Goal: Information Seeking & Learning: Learn about a topic

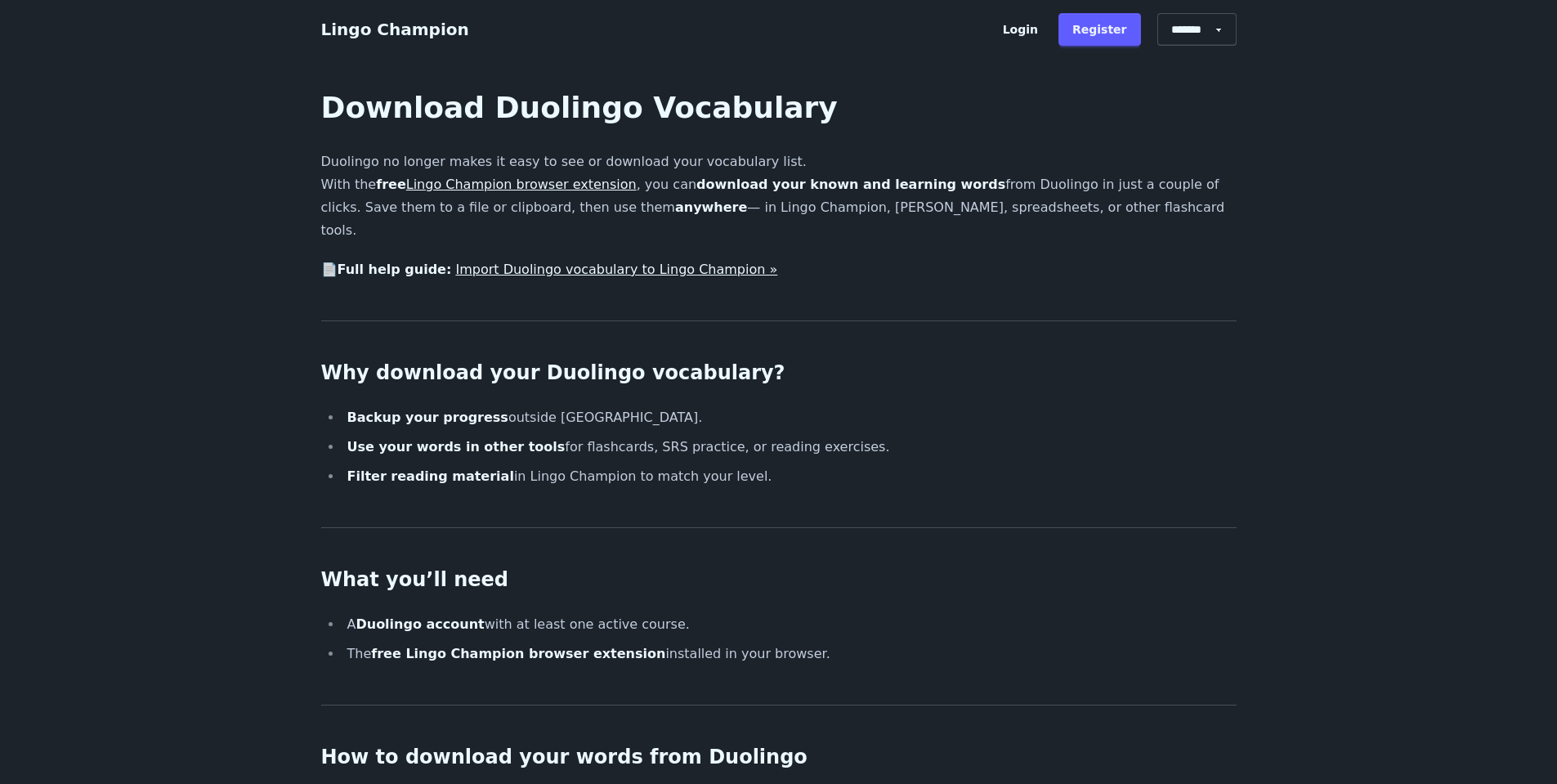
click at [506, 180] on link "Lingo Champion browser extension" at bounding box center [521, 184] width 231 height 16
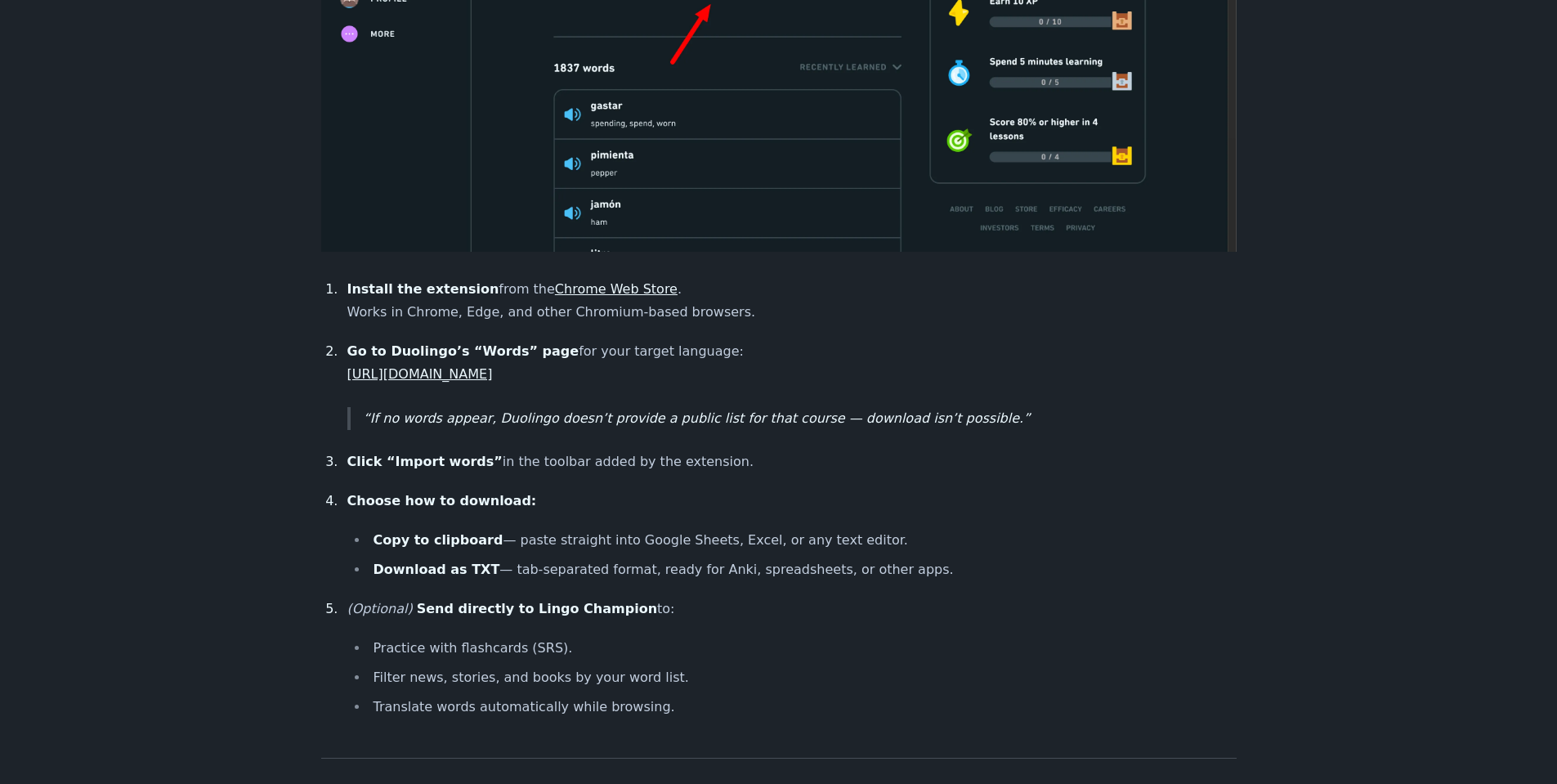
scroll to position [1062, 0]
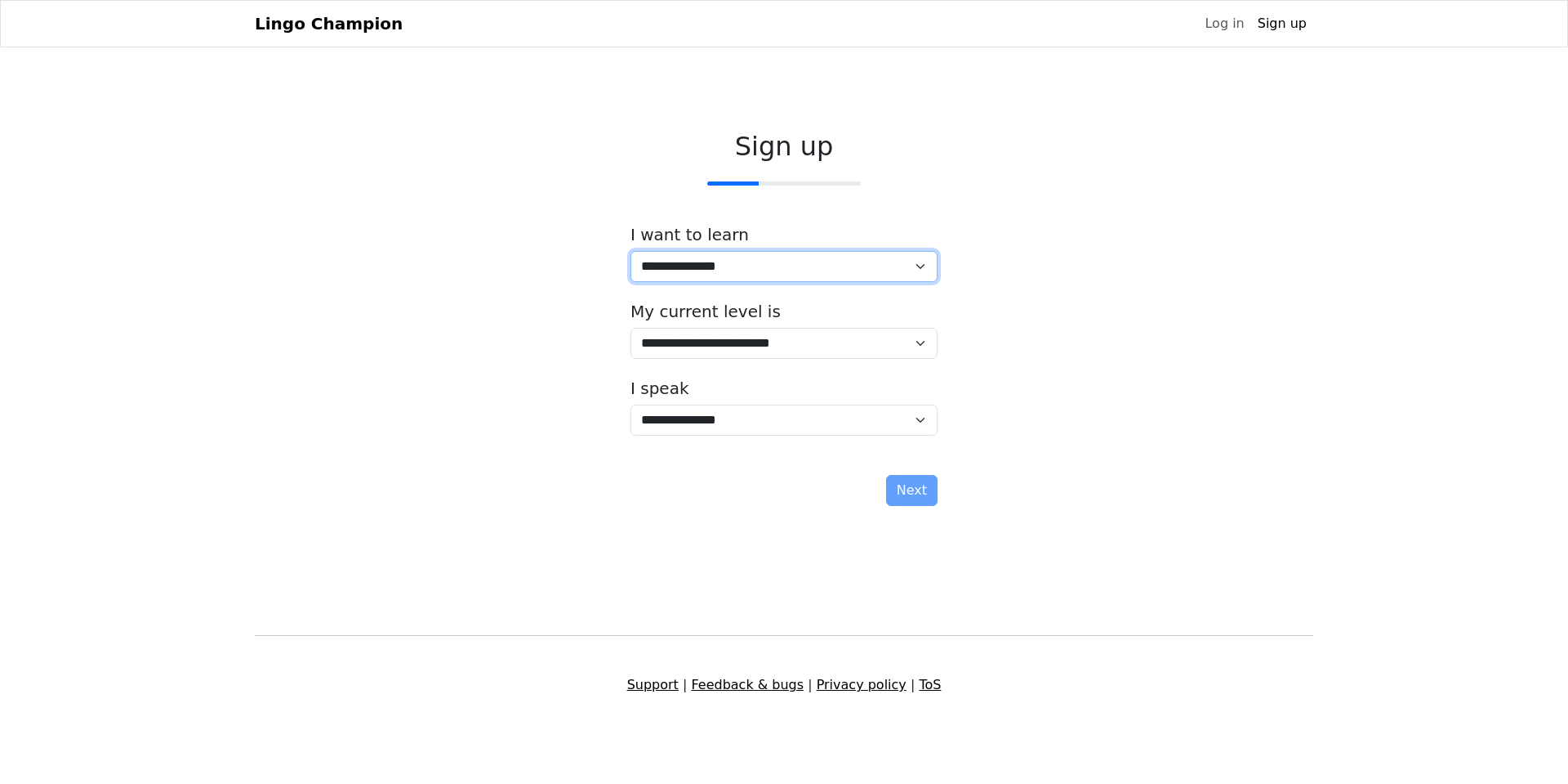
click at [921, 264] on select "**********" at bounding box center [784, 267] width 307 height 31
select select "**"
click at [631, 251] on select "**********" at bounding box center [784, 267] width 307 height 31
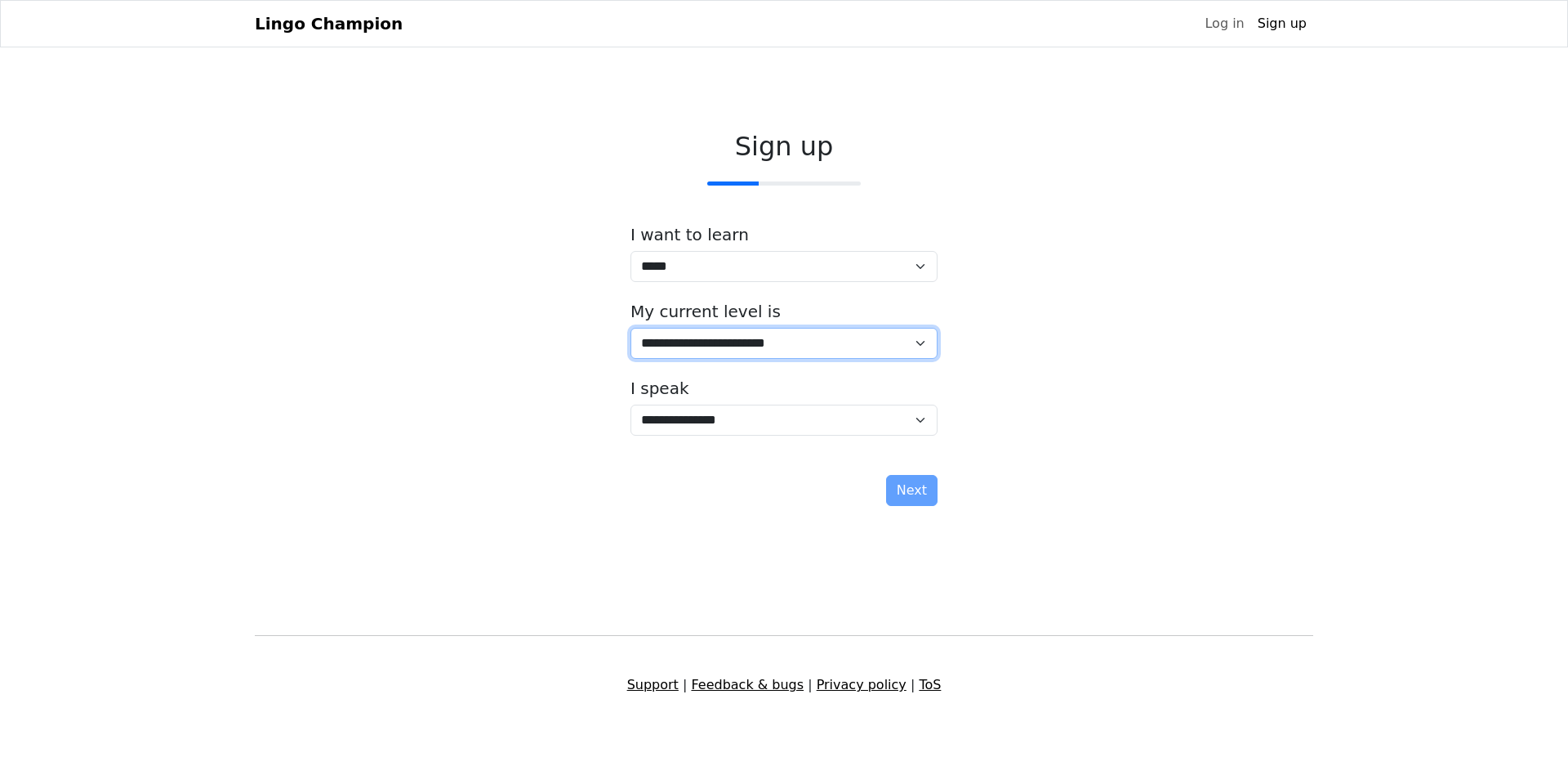
click at [922, 340] on select "**********" at bounding box center [784, 343] width 307 height 31
select select "*"
click at [631, 328] on select "**********" at bounding box center [784, 343] width 307 height 31
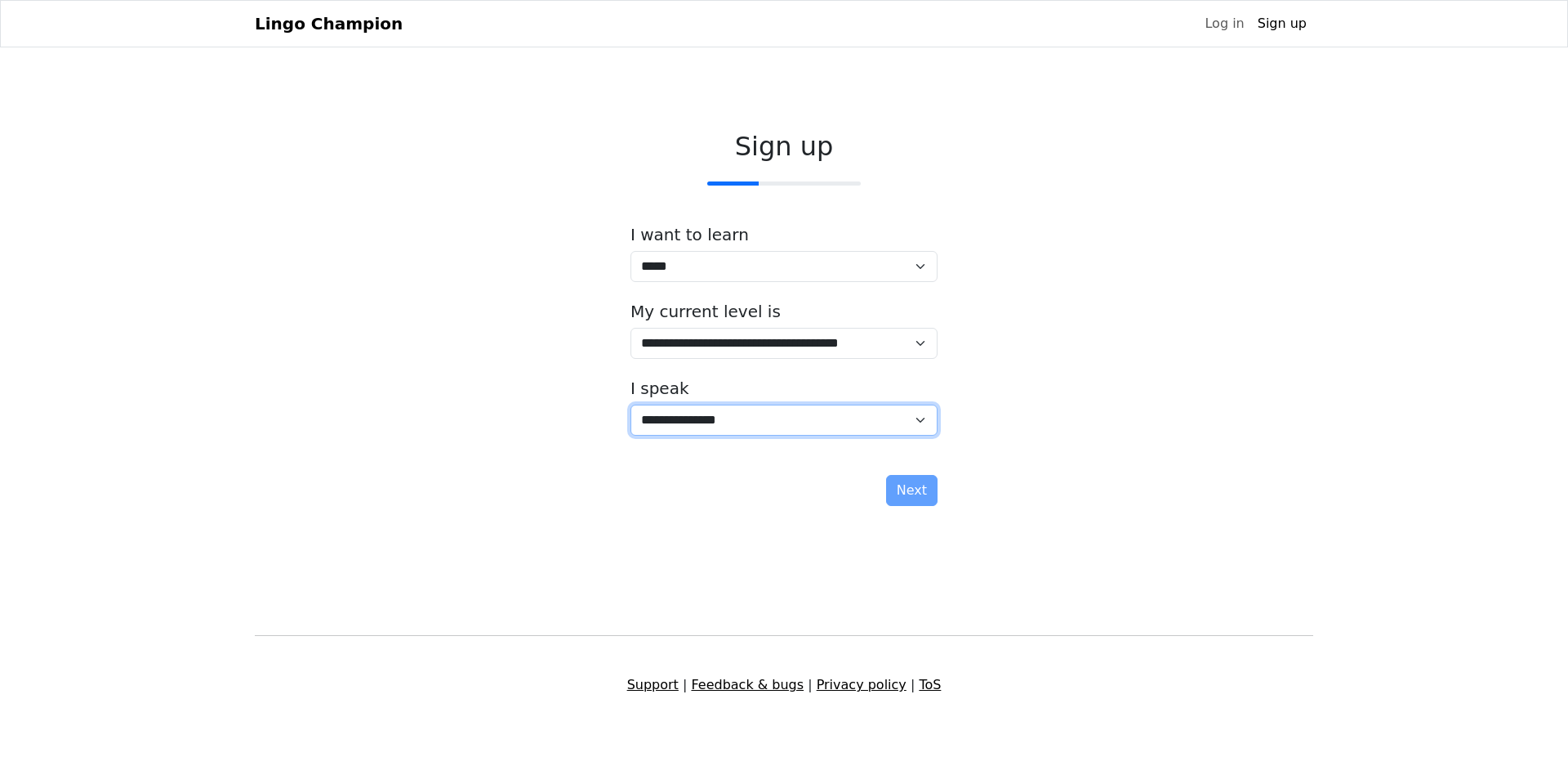
click at [891, 418] on select "**********" at bounding box center [784, 420] width 307 height 31
click at [888, 416] on select "**********" at bounding box center [784, 420] width 307 height 31
select select "**"
click at [631, 405] on select "**********" at bounding box center [784, 420] width 307 height 31
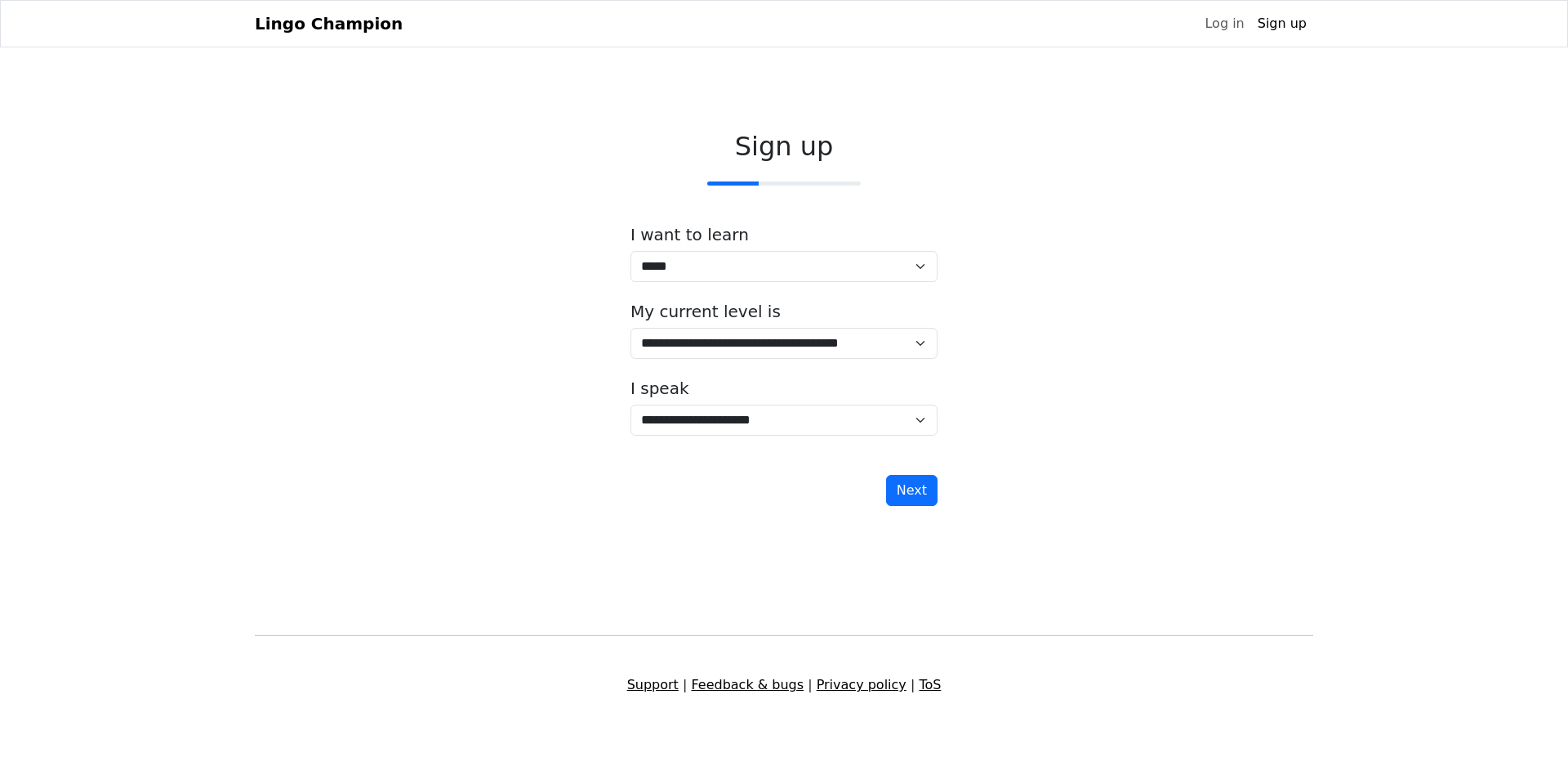
click at [906, 486] on button "Next" at bounding box center [911, 490] width 52 height 31
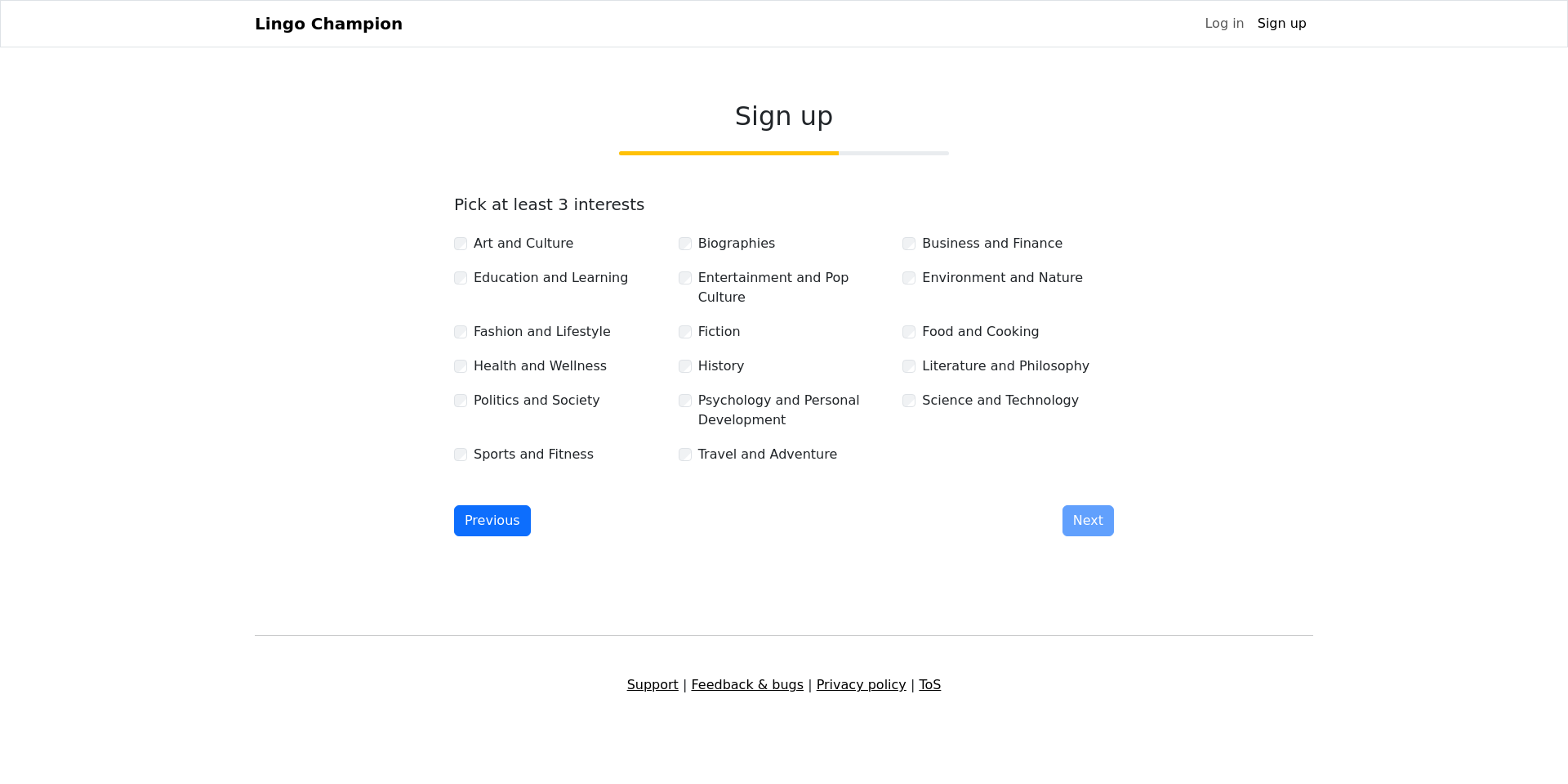
click at [497, 253] on label "Art and Culture" at bounding box center [523, 243] width 99 height 19
click at [1088, 505] on button "Next" at bounding box center [1088, 520] width 52 height 31
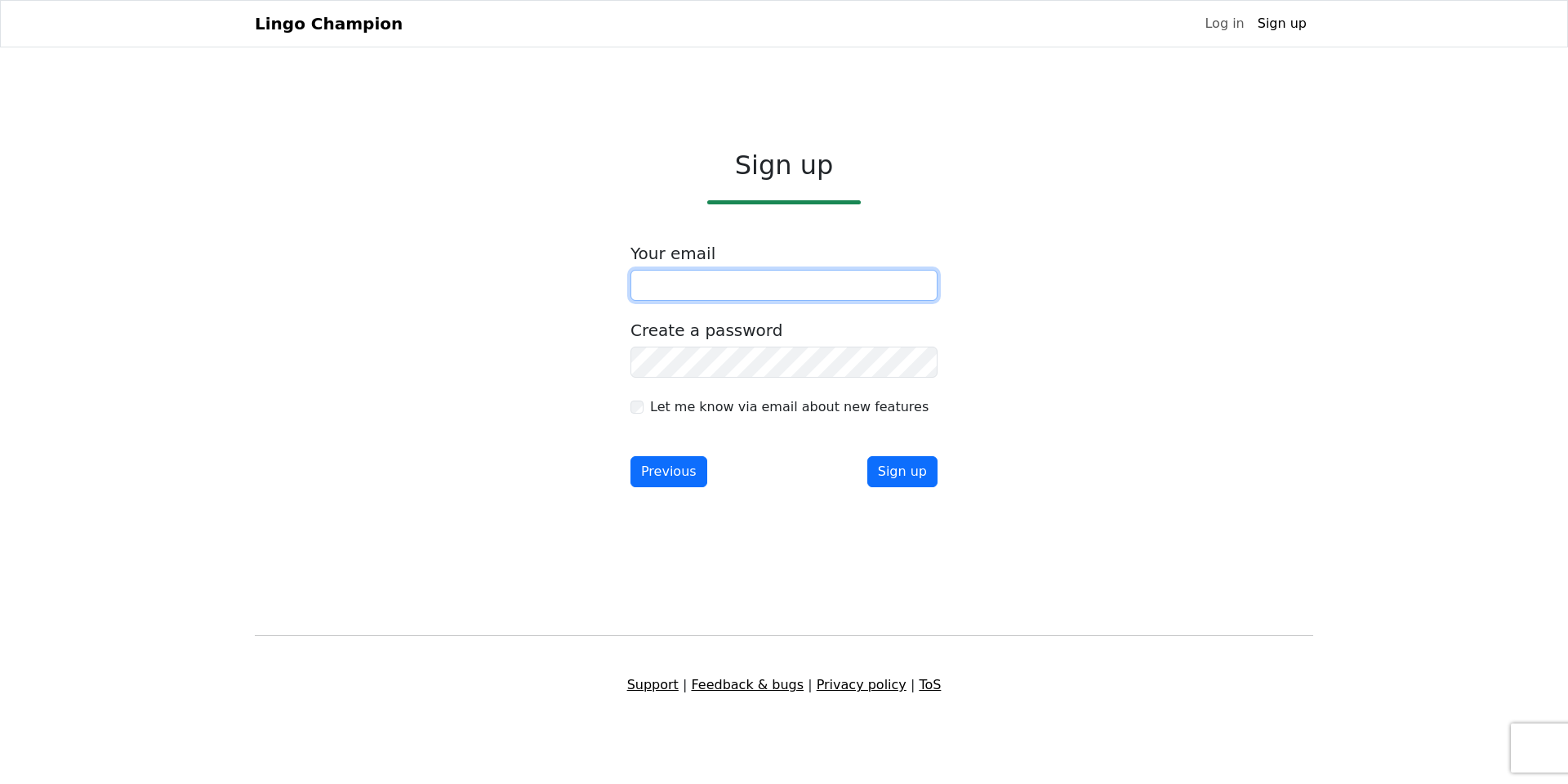
click at [824, 289] on input "email" at bounding box center [784, 285] width 307 height 31
type input "**********"
click at [860, 409] on label "Let me know via email about new features" at bounding box center [789, 407] width 278 height 19
click at [911, 478] on button "Sign up" at bounding box center [902, 472] width 70 height 31
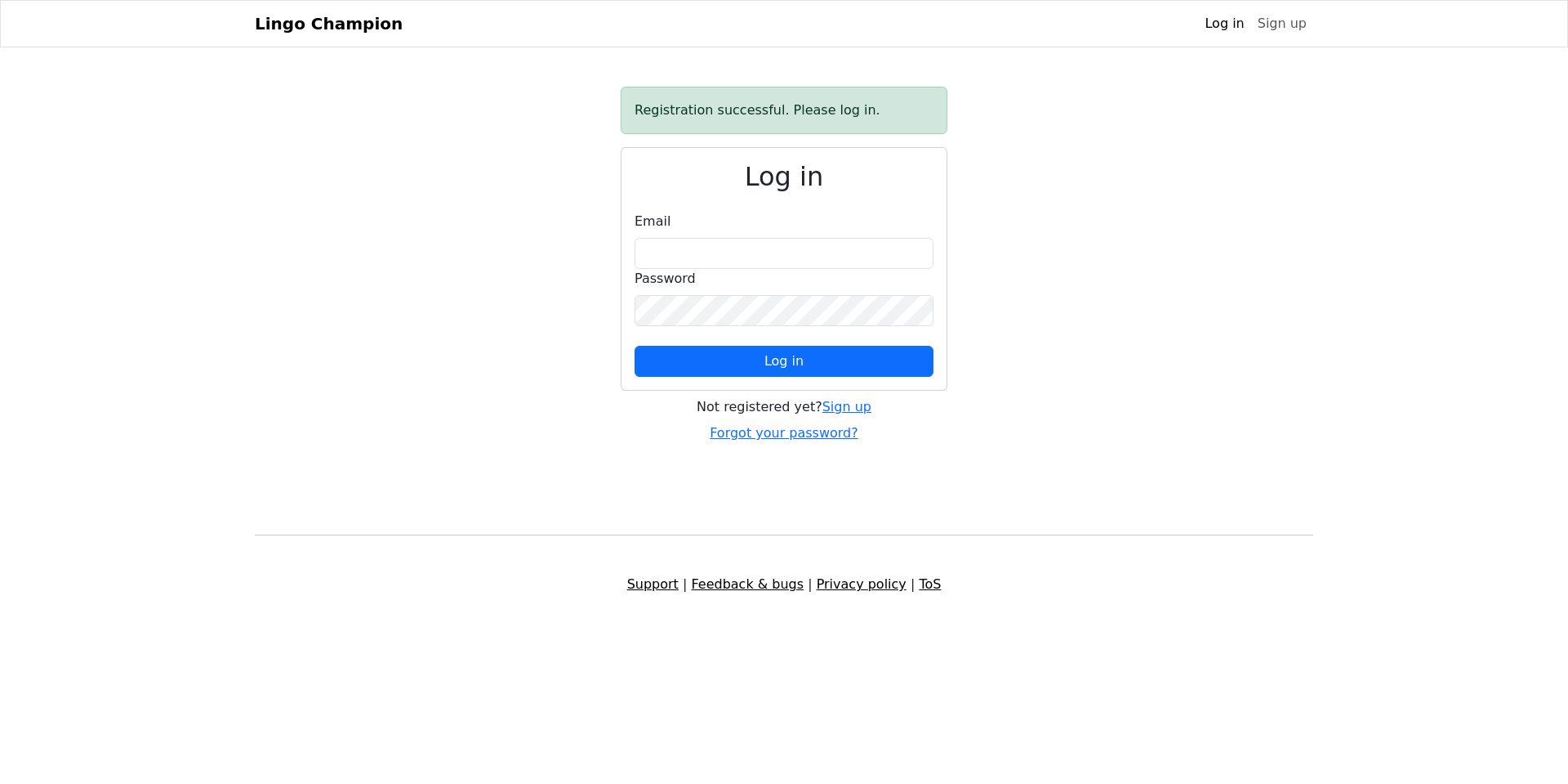
type input "**********"
click at [836, 360] on button "Log in" at bounding box center [784, 361] width 298 height 31
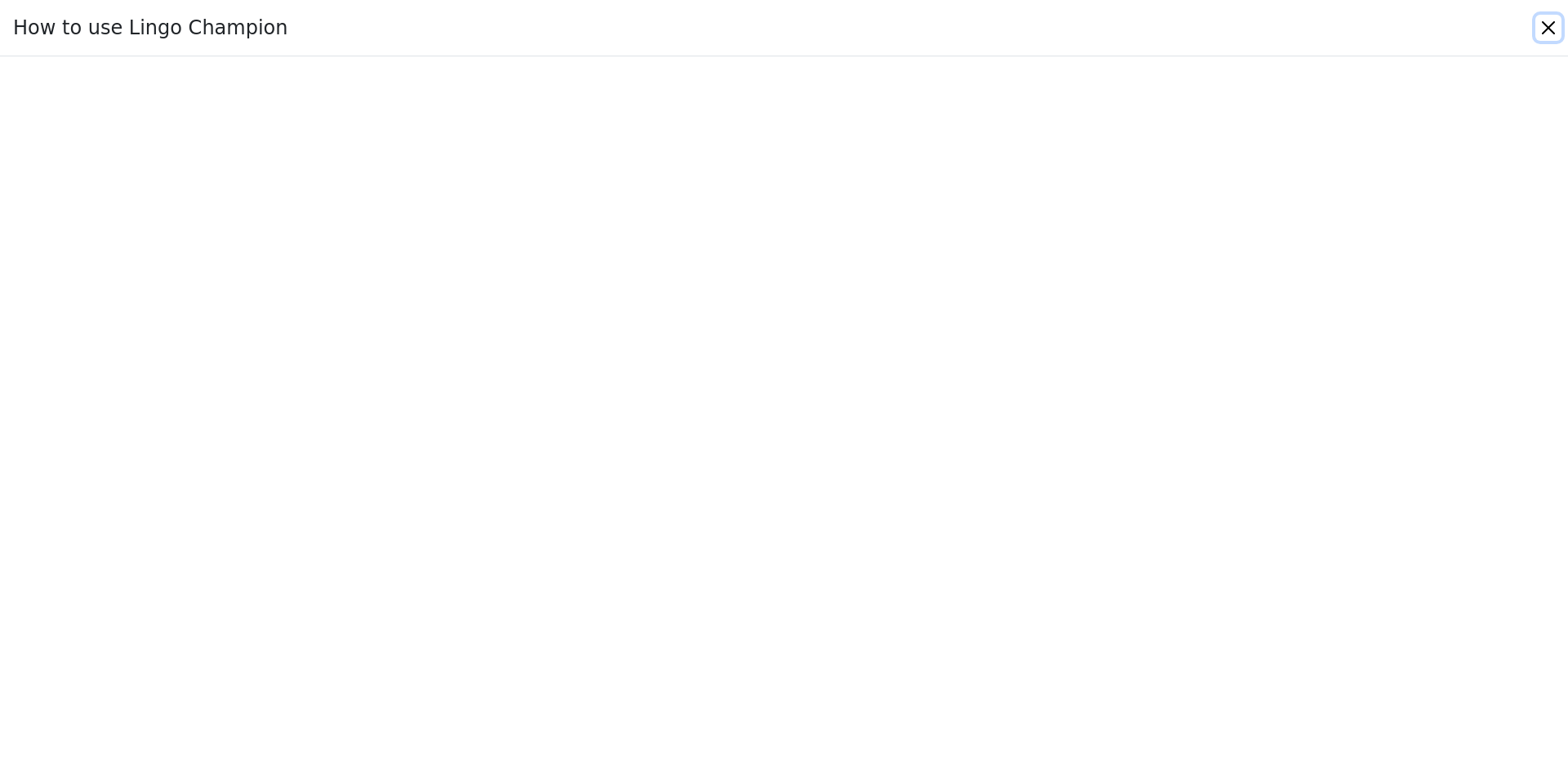
click at [1549, 22] on button "Close" at bounding box center [1548, 27] width 26 height 26
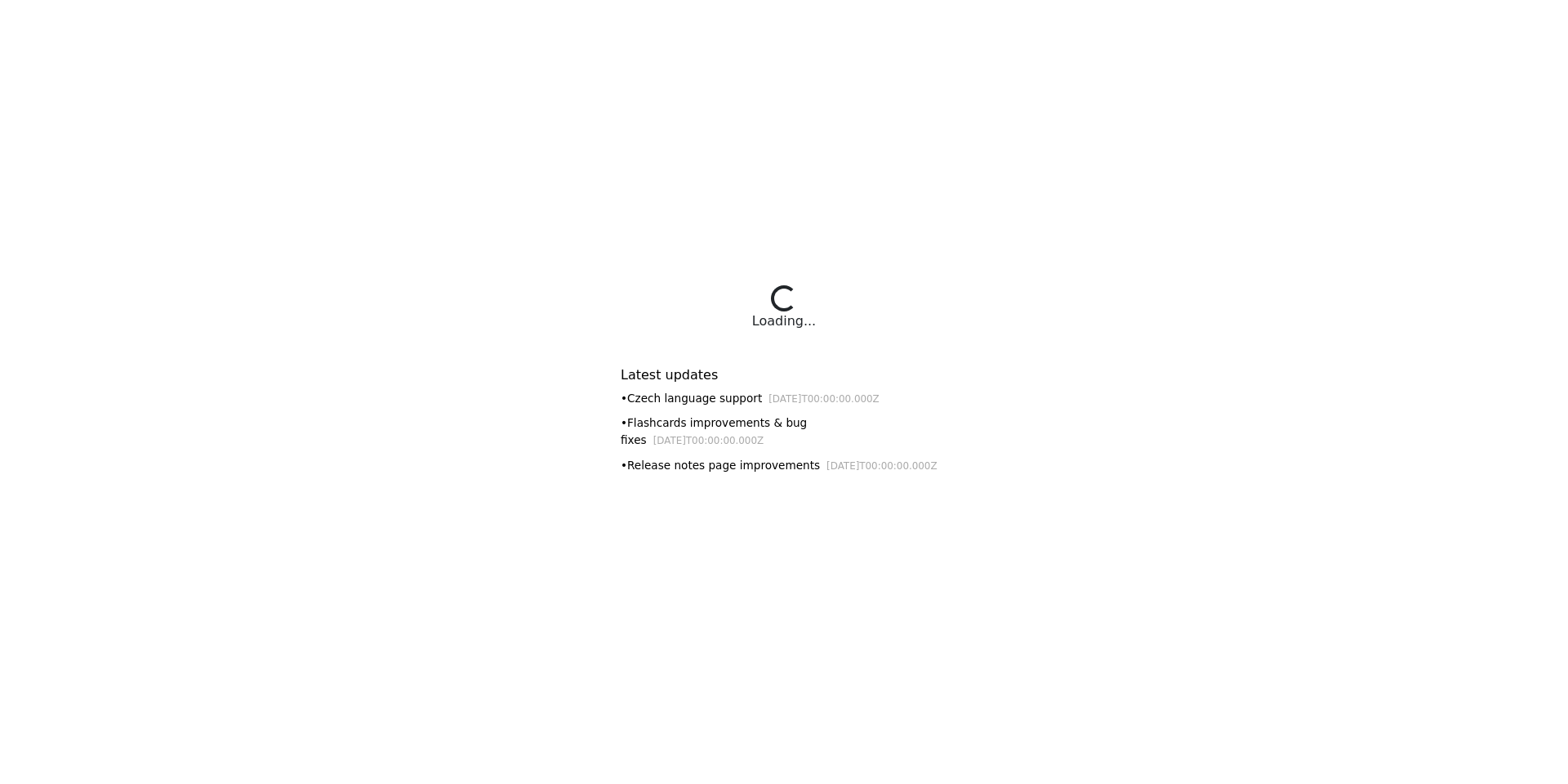
select select "**********"
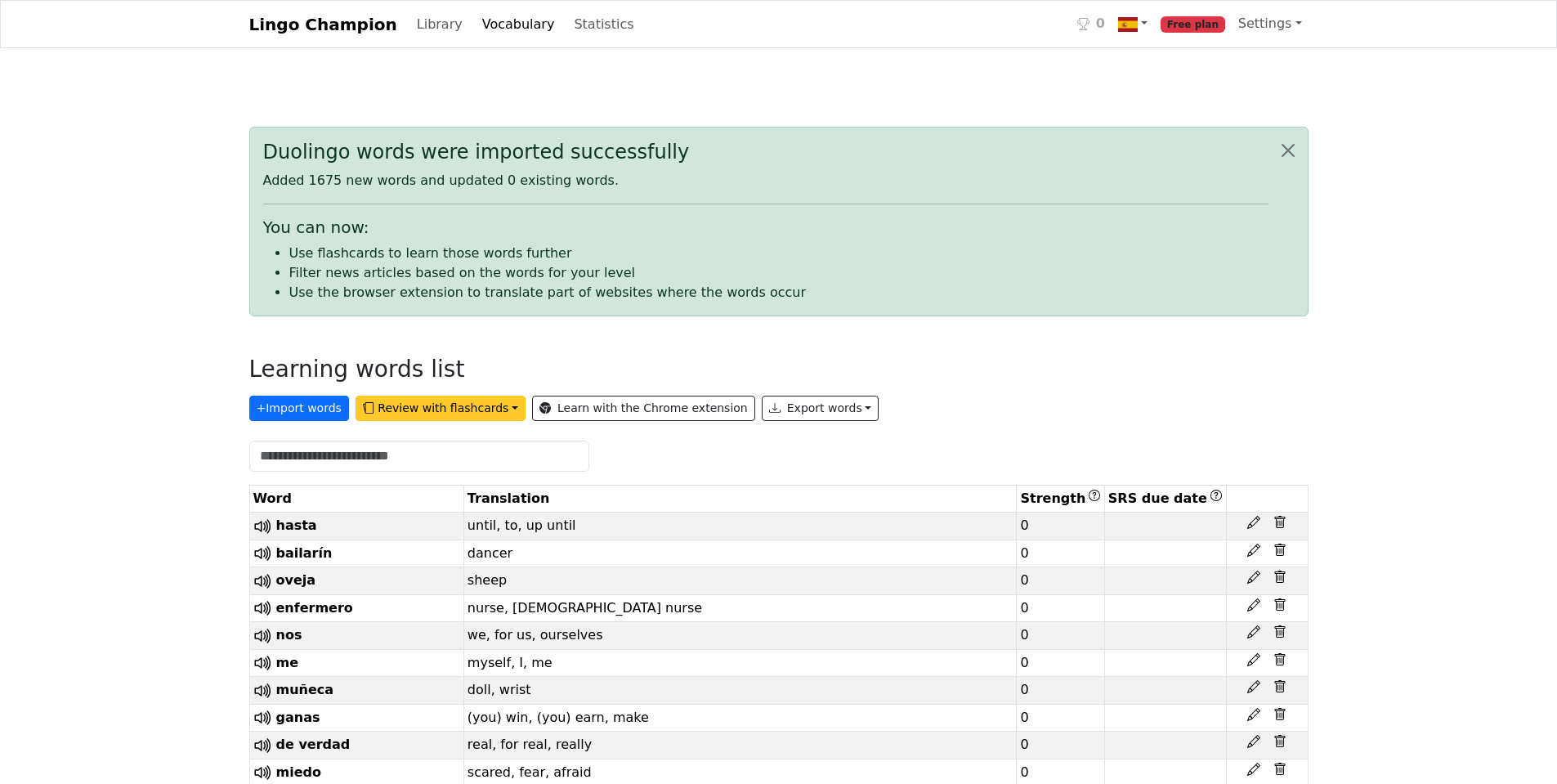
click at [474, 410] on button "Review with flashcards" at bounding box center [440, 409] width 170 height 25
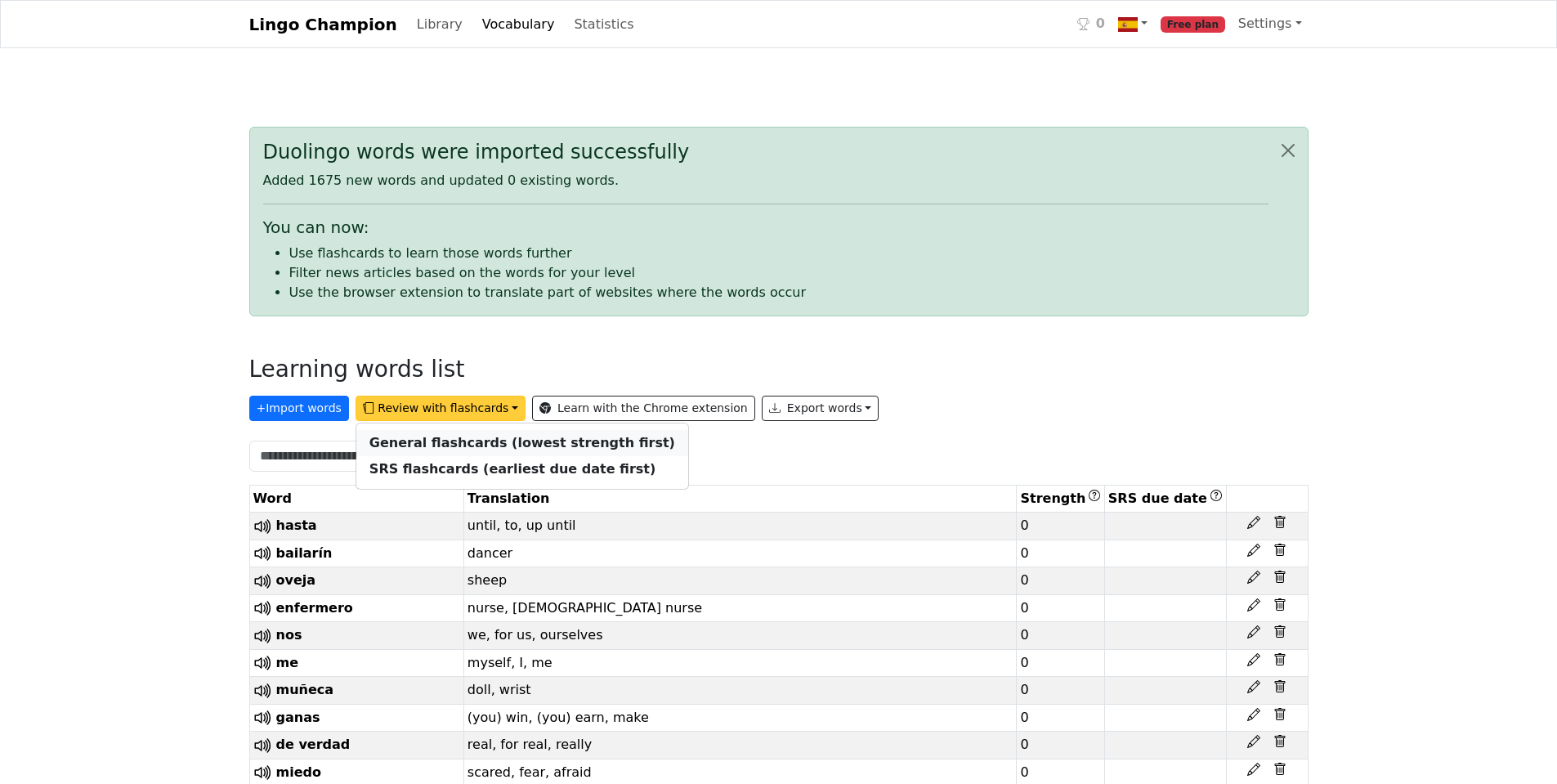
click at [467, 442] on strong "General flashcards (lowest strength first)" at bounding box center [523, 443] width 306 height 16
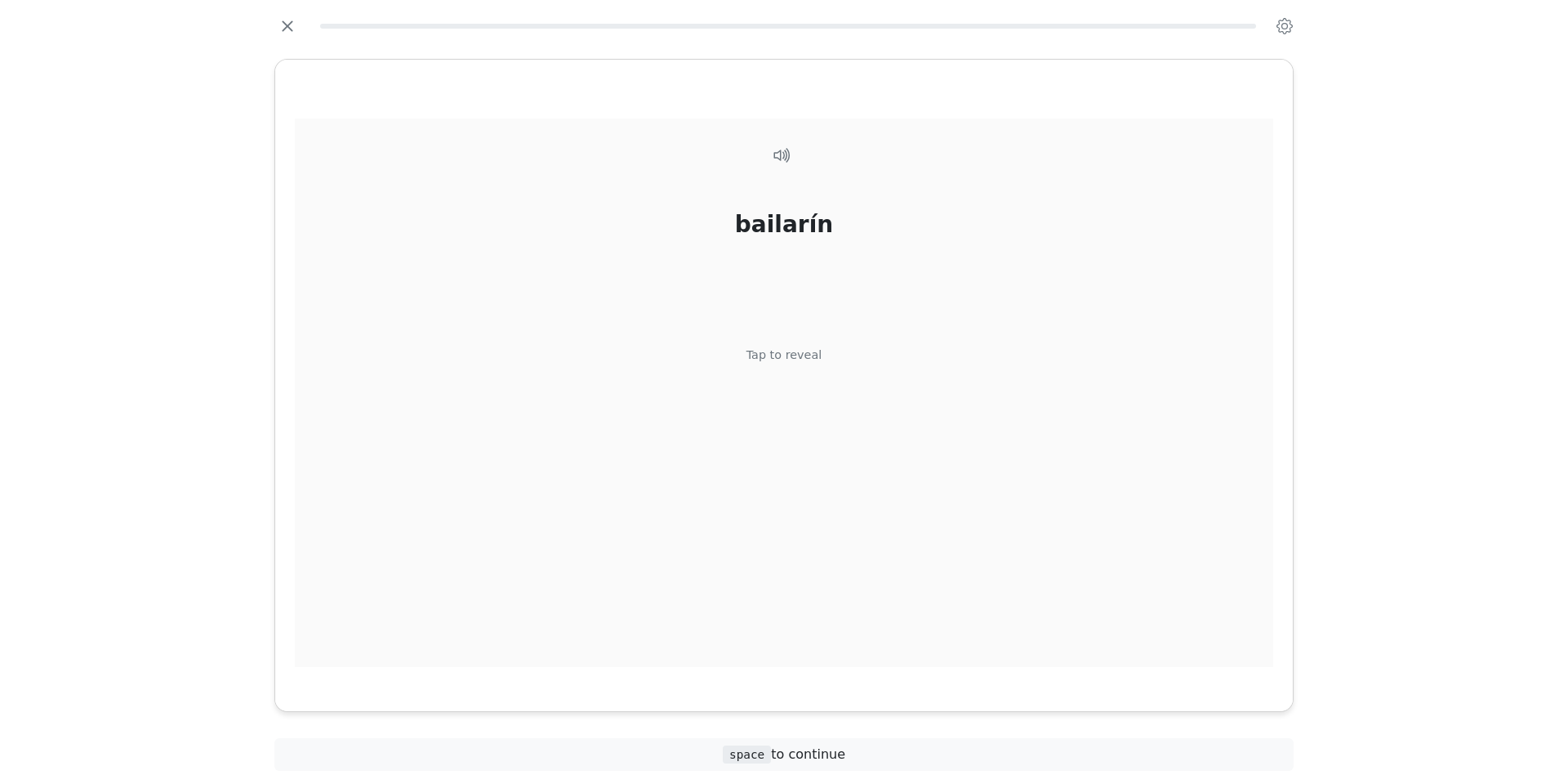
click at [779, 356] on div "Tap to reveal" at bounding box center [784, 355] width 76 height 18
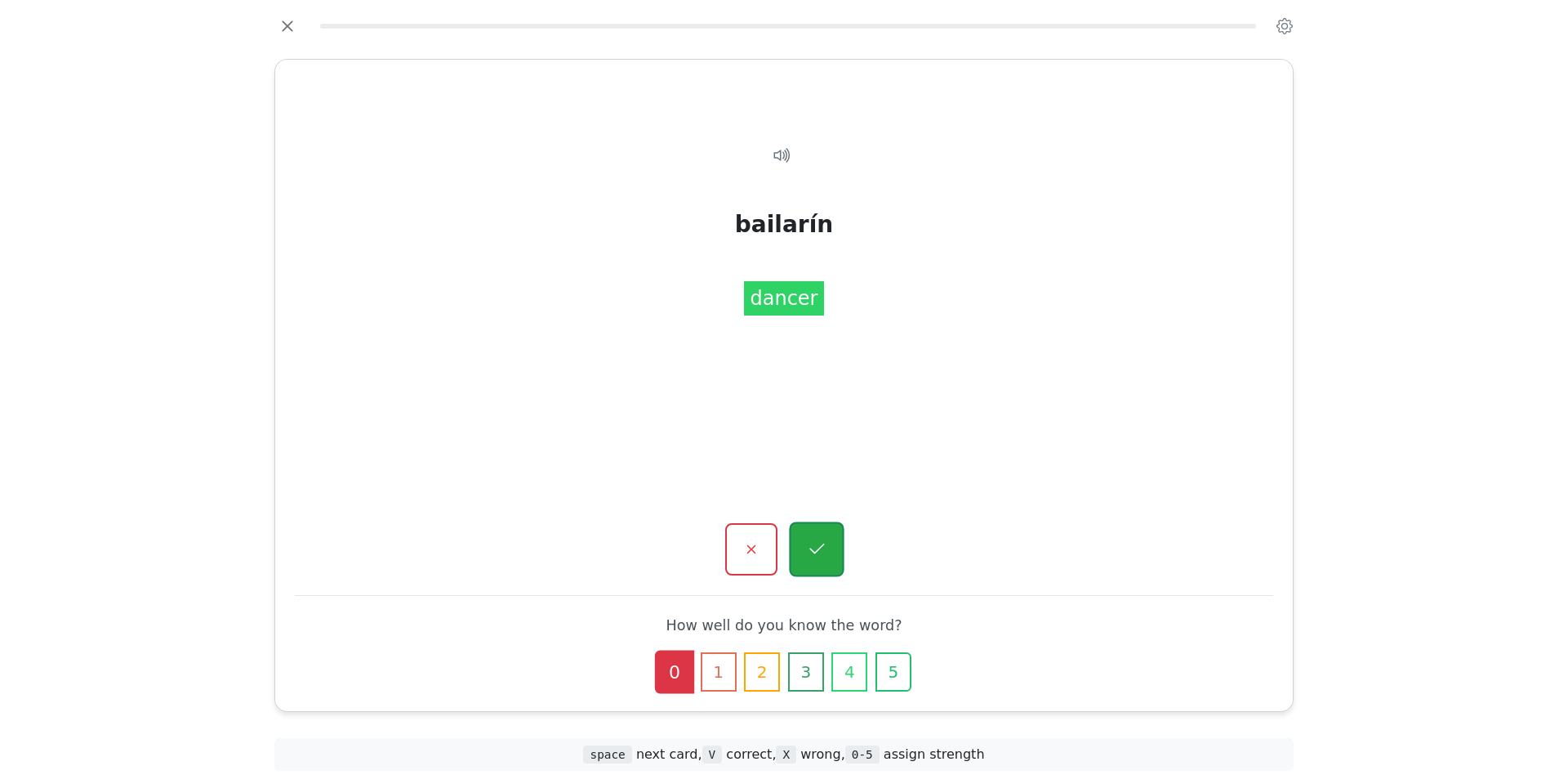
click at [802, 554] on button "button" at bounding box center [816, 550] width 54 height 54
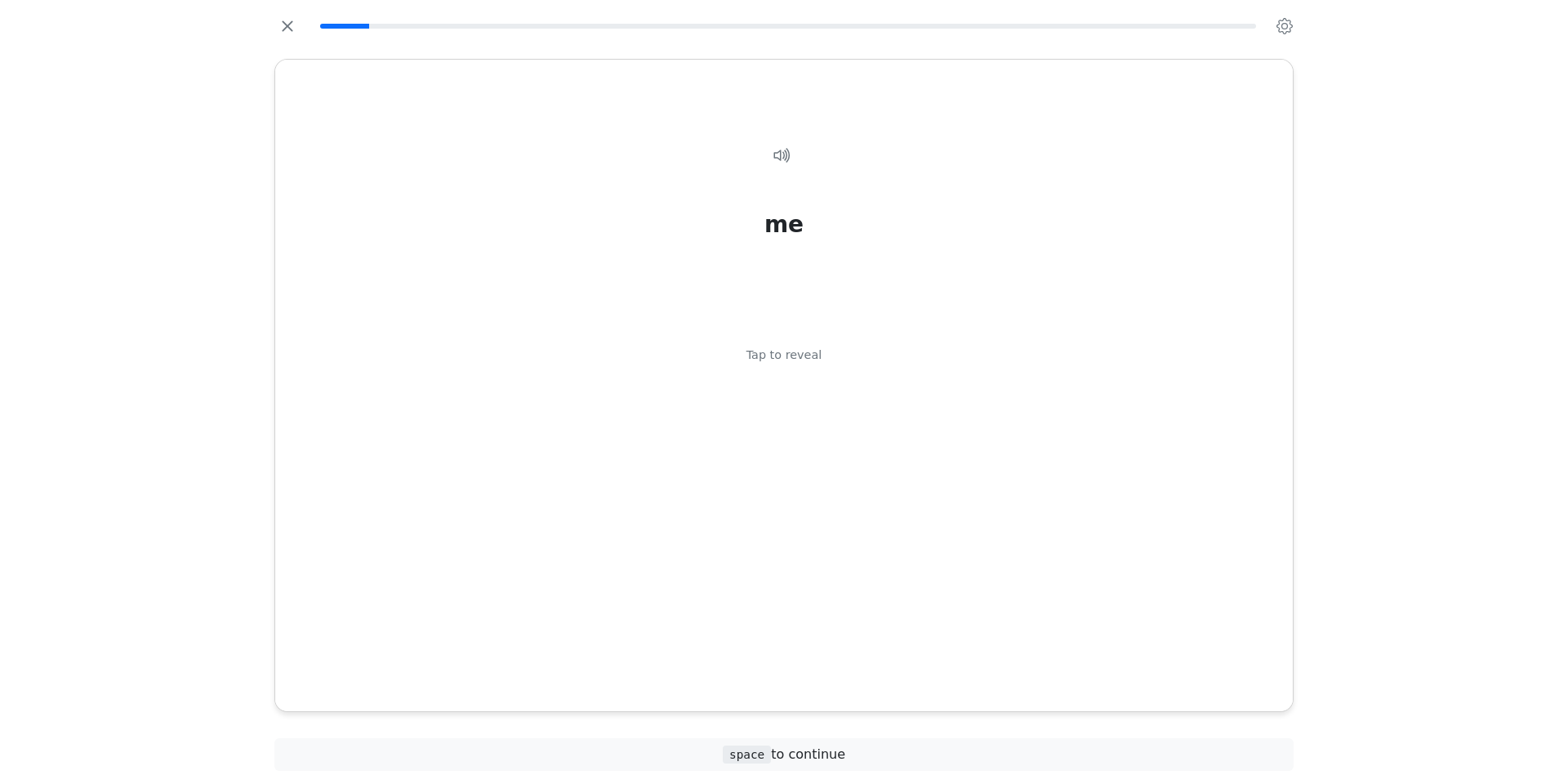
click at [786, 357] on div "Tap to reveal" at bounding box center [784, 355] width 76 height 18
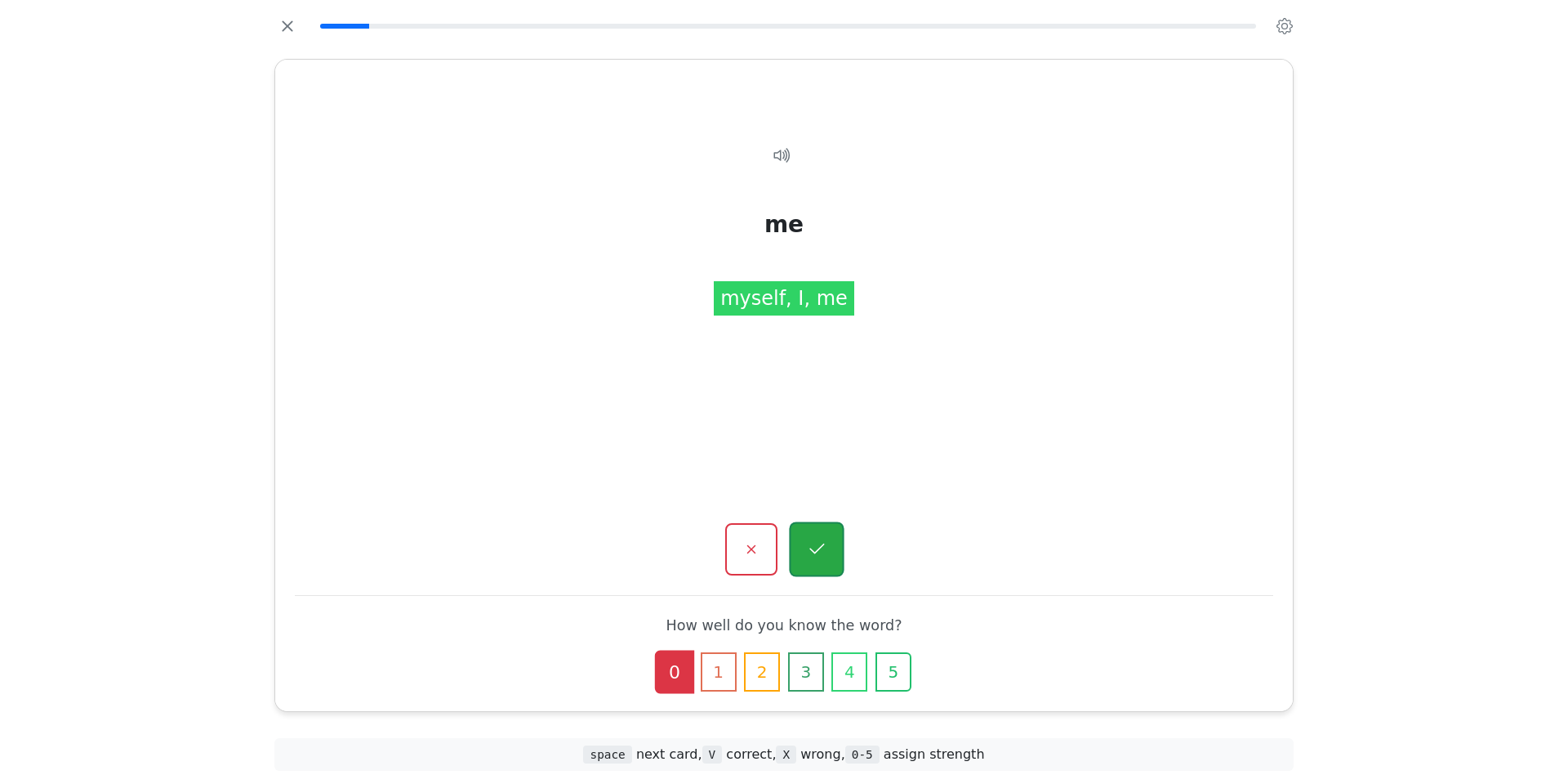
click at [819, 544] on icon "button" at bounding box center [816, 549] width 20 height 20
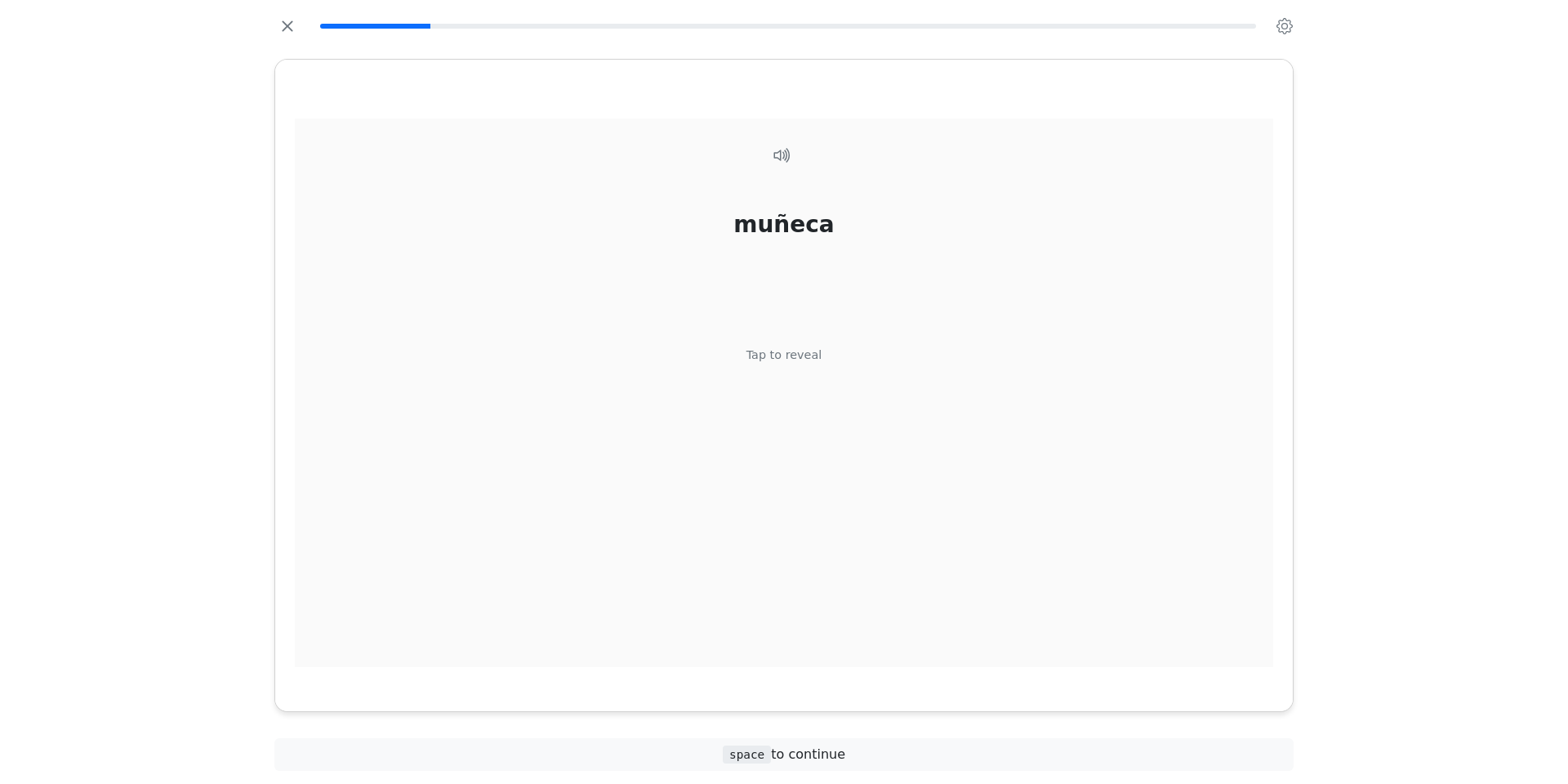
click at [795, 352] on div "Tap to reveal" at bounding box center [784, 355] width 76 height 18
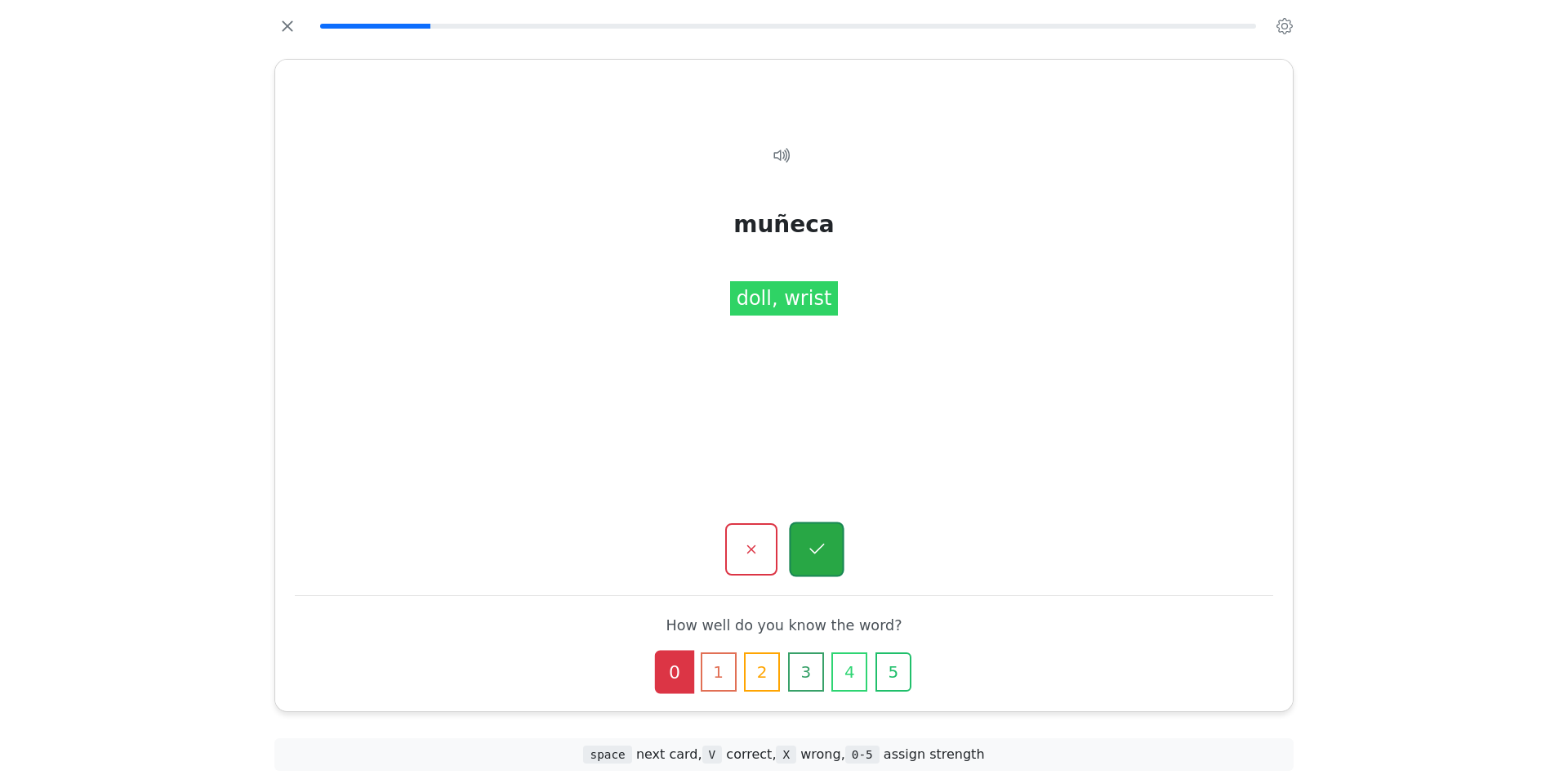
click at [826, 529] on button "button" at bounding box center [816, 550] width 54 height 54
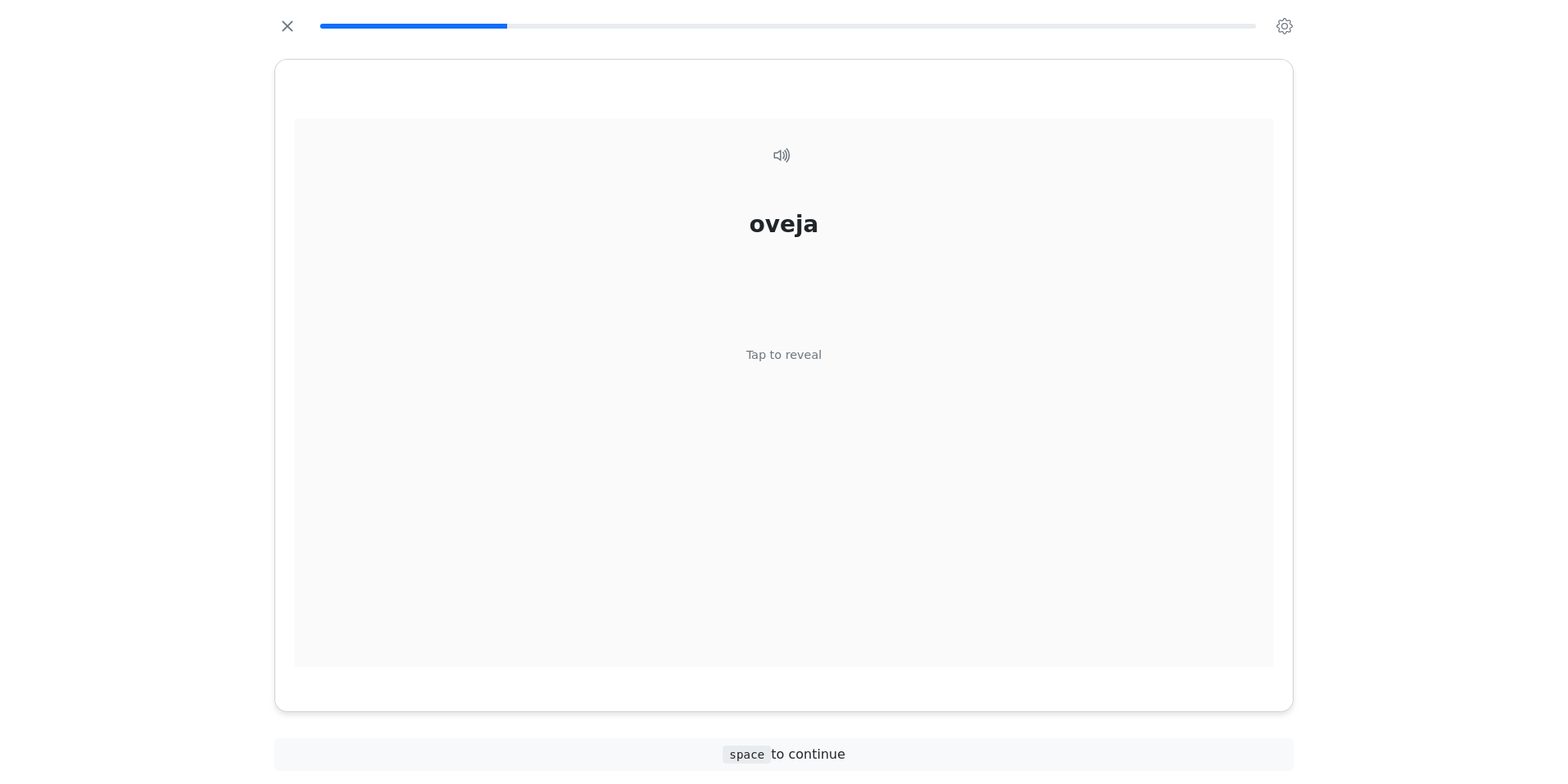
click at [801, 380] on div "oveja Tap to reveal" at bounding box center [784, 393] width 978 height 549
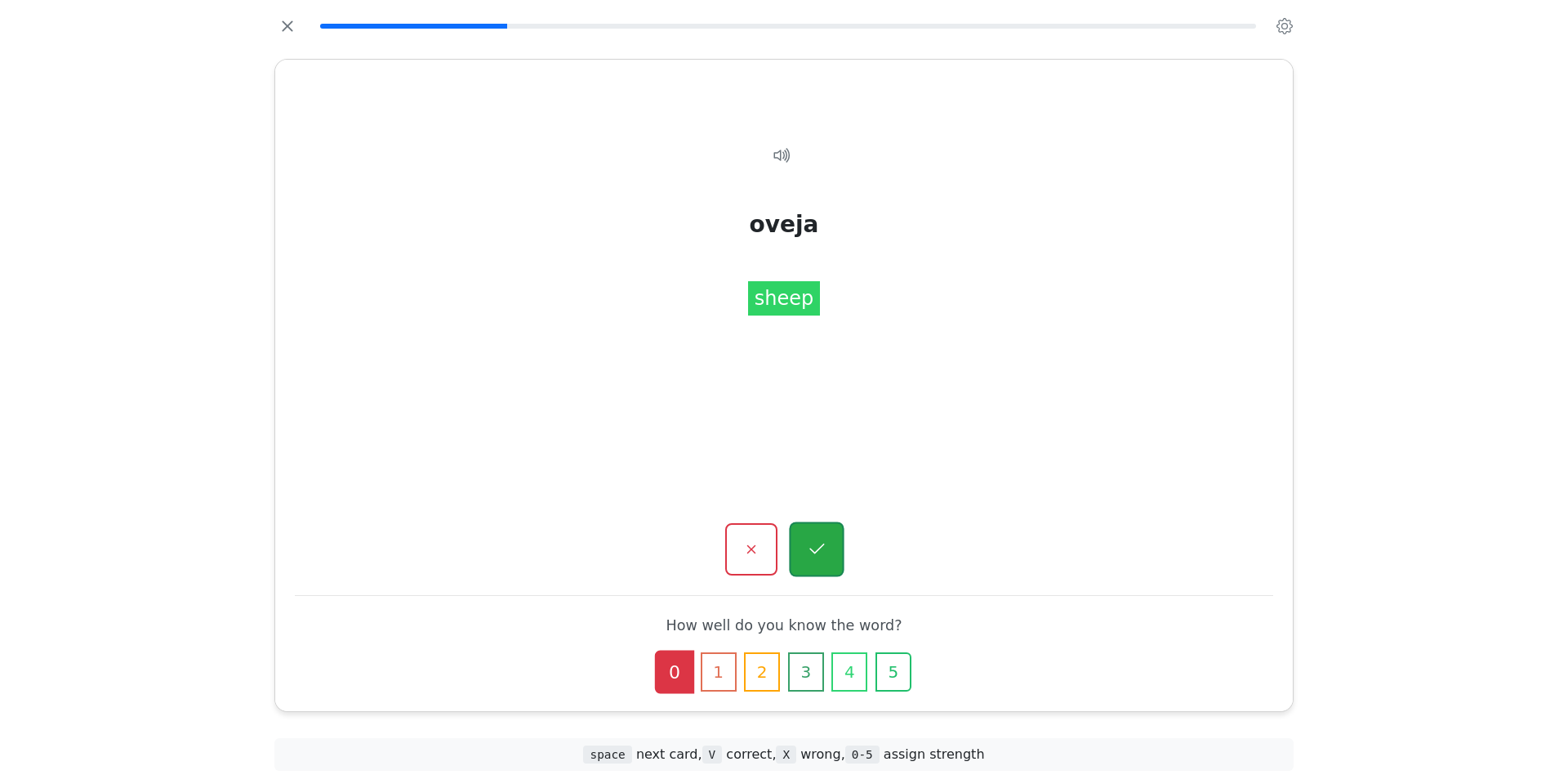
click at [812, 532] on button "button" at bounding box center [816, 550] width 54 height 54
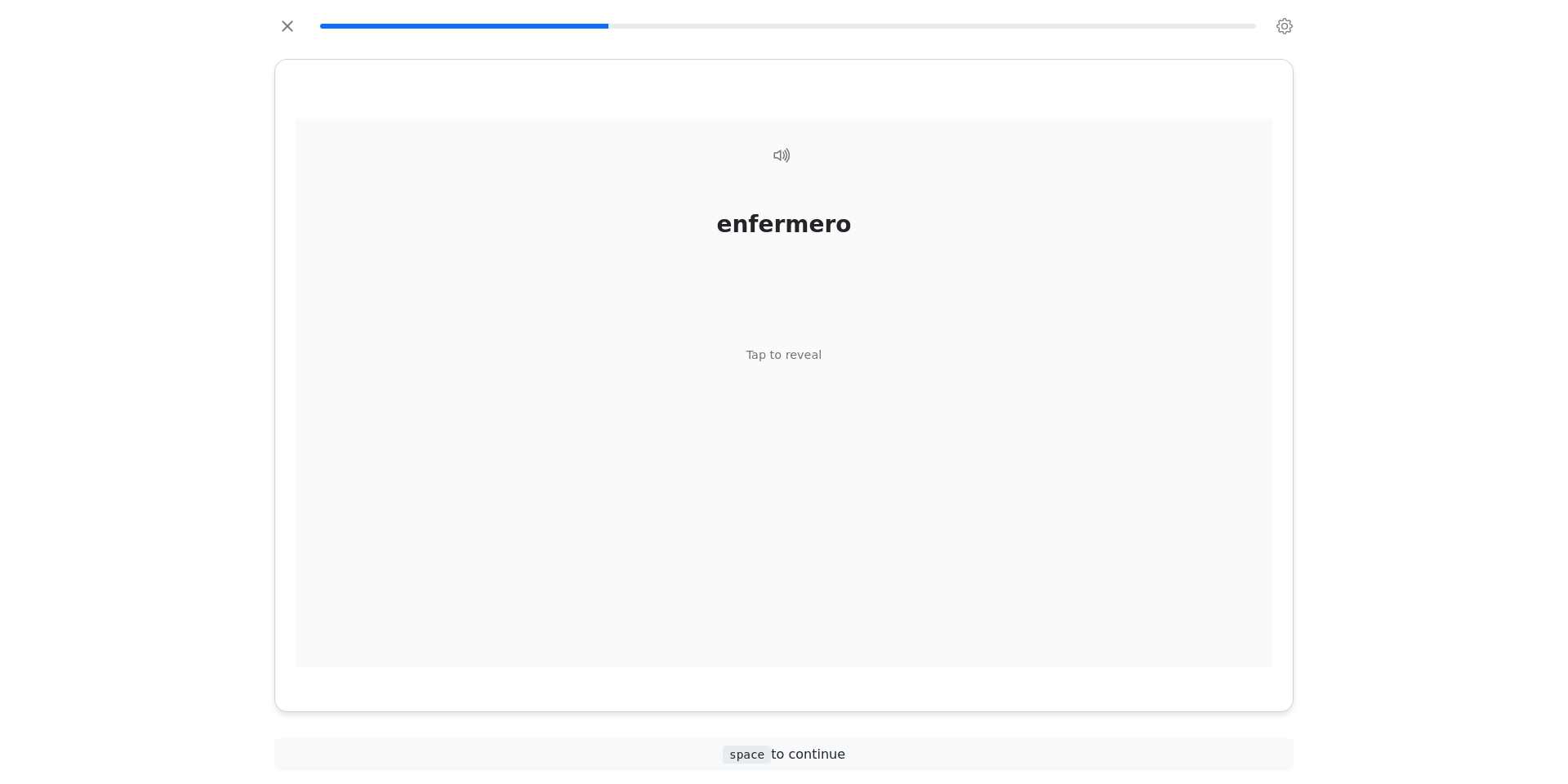
click at [799, 359] on div "Tap to reveal" at bounding box center [784, 355] width 76 height 18
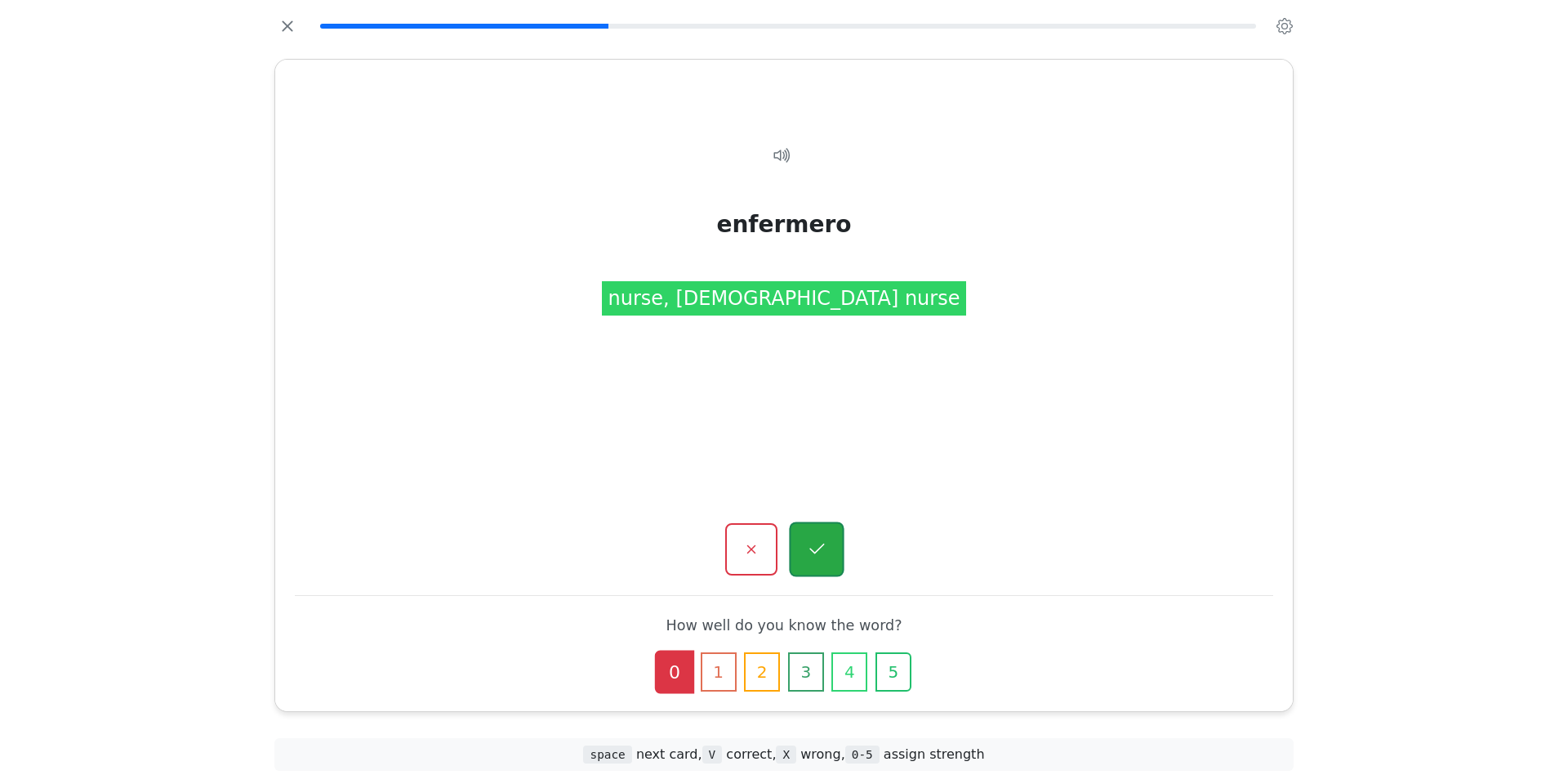
click at [819, 539] on icon "button" at bounding box center [816, 549] width 20 height 20
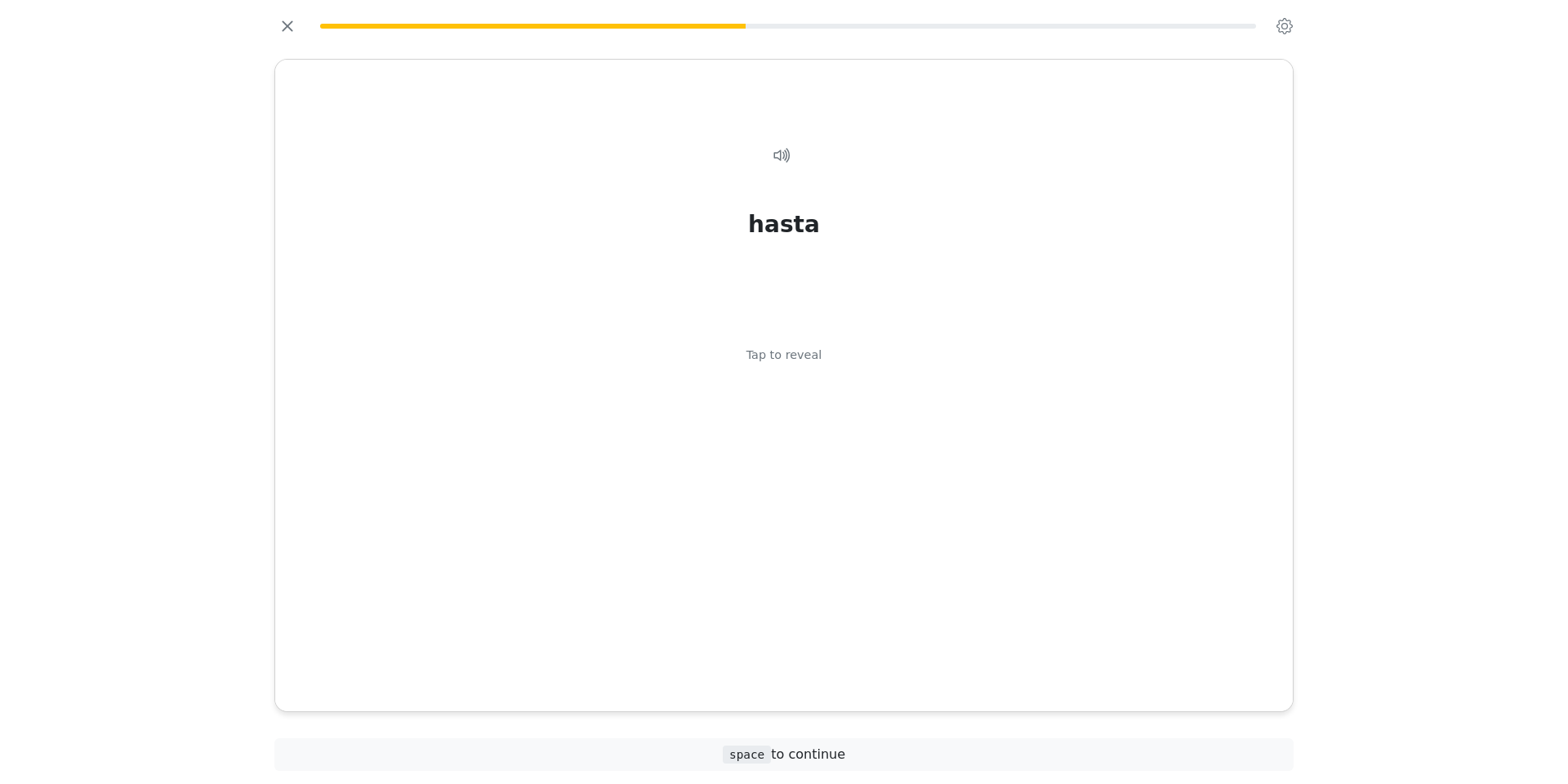
click at [787, 353] on div "Tap to reveal" at bounding box center [784, 355] width 76 height 18
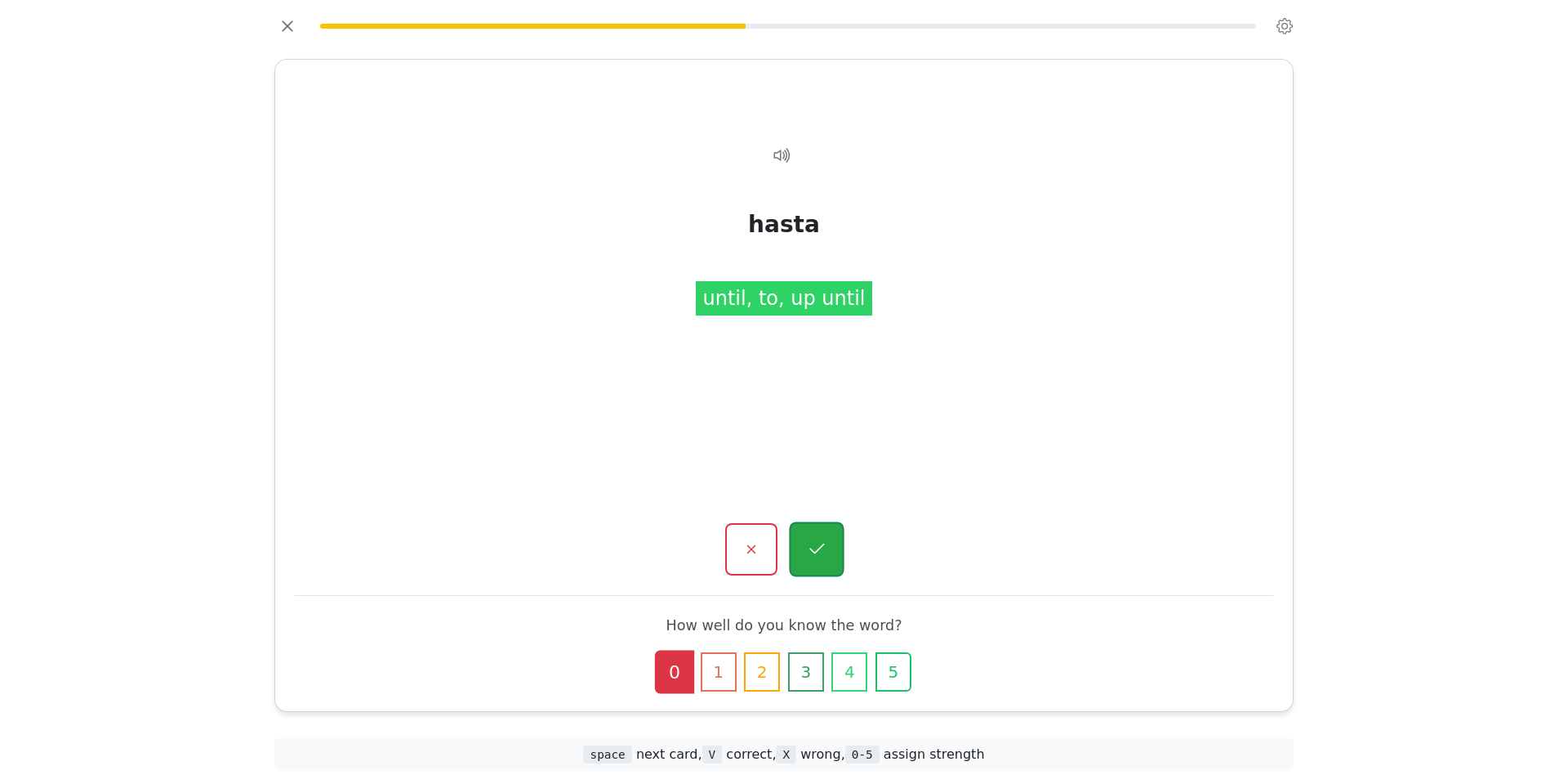
click at [821, 541] on icon "button" at bounding box center [816, 549] width 20 height 20
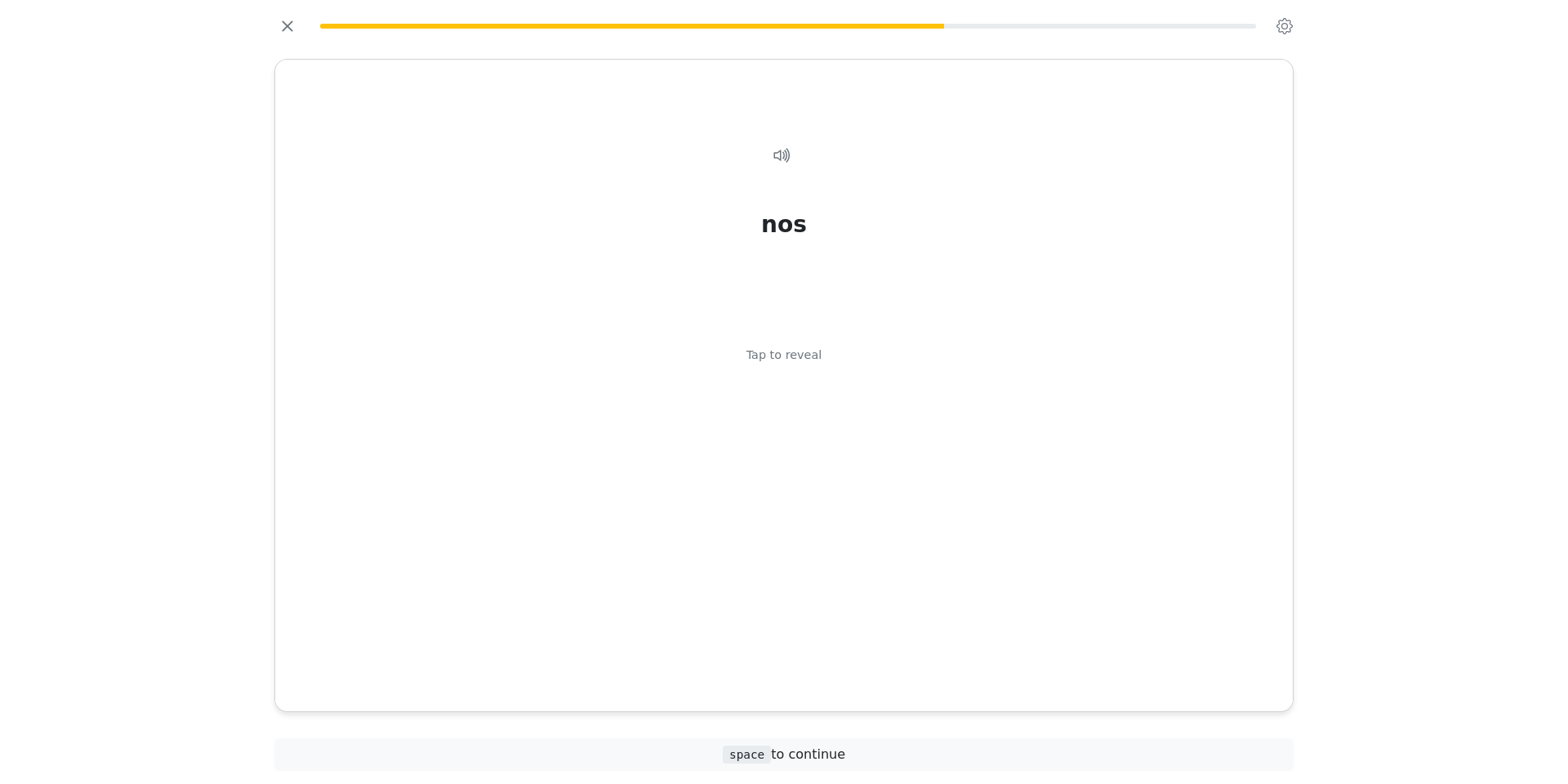
drag, startPoint x: 799, startPoint y: 353, endPoint x: 804, endPoint y: 378, distance: 25.5
click at [800, 355] on div "Tap to reveal" at bounding box center [784, 355] width 76 height 18
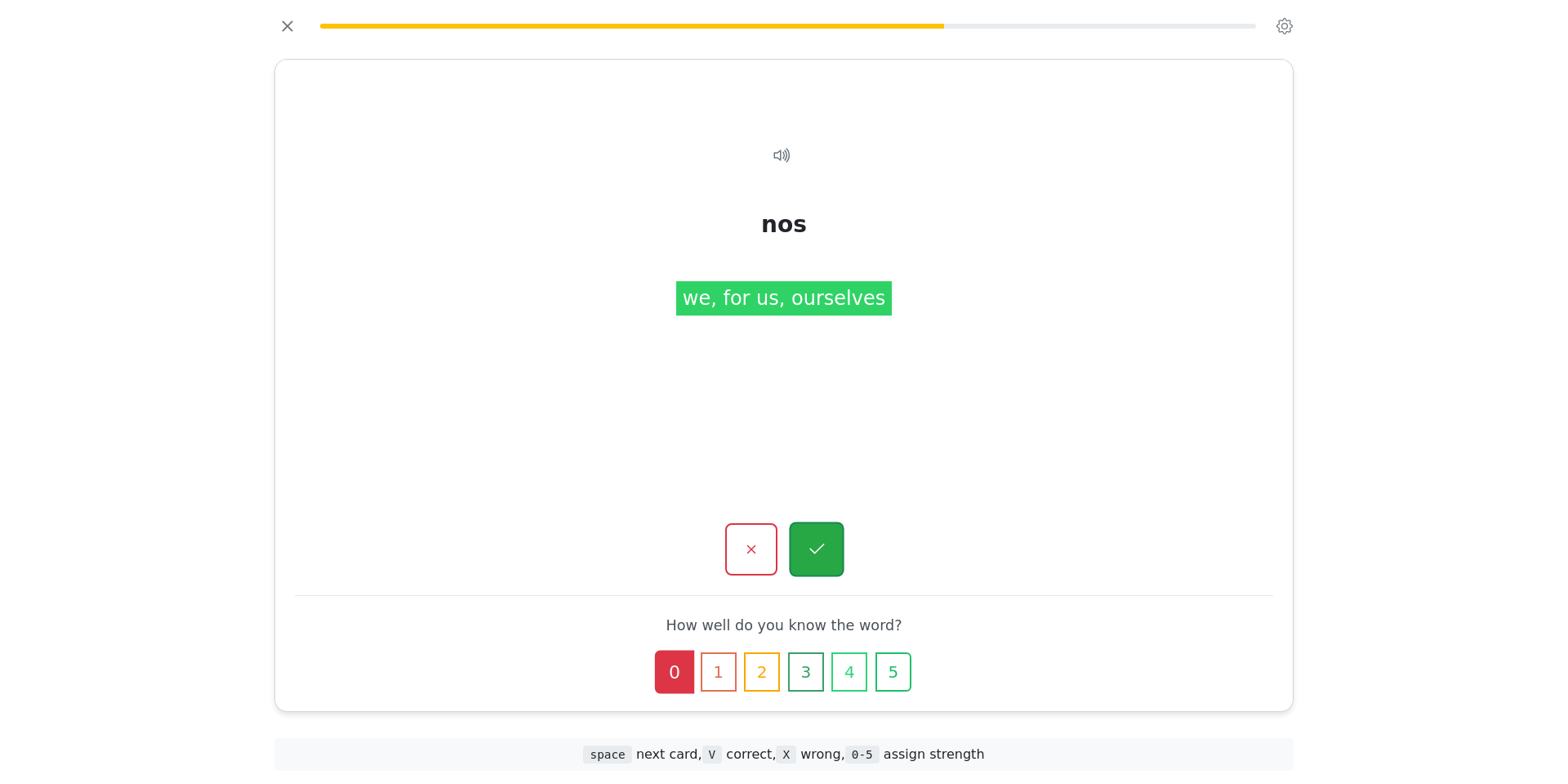
click at [815, 541] on icon "button" at bounding box center [816, 549] width 20 height 20
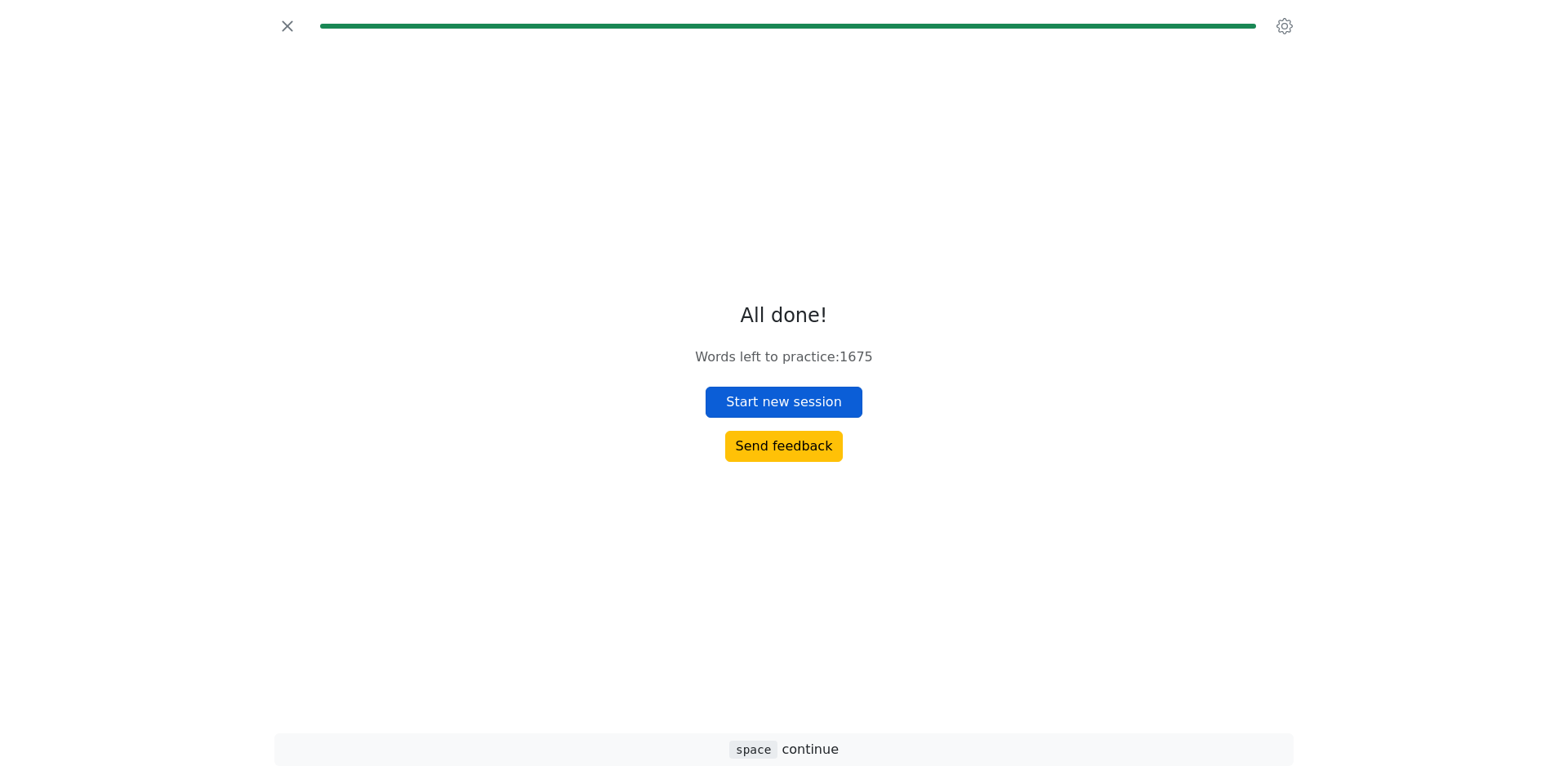
click at [809, 400] on button "Start new session" at bounding box center [784, 402] width 157 height 31
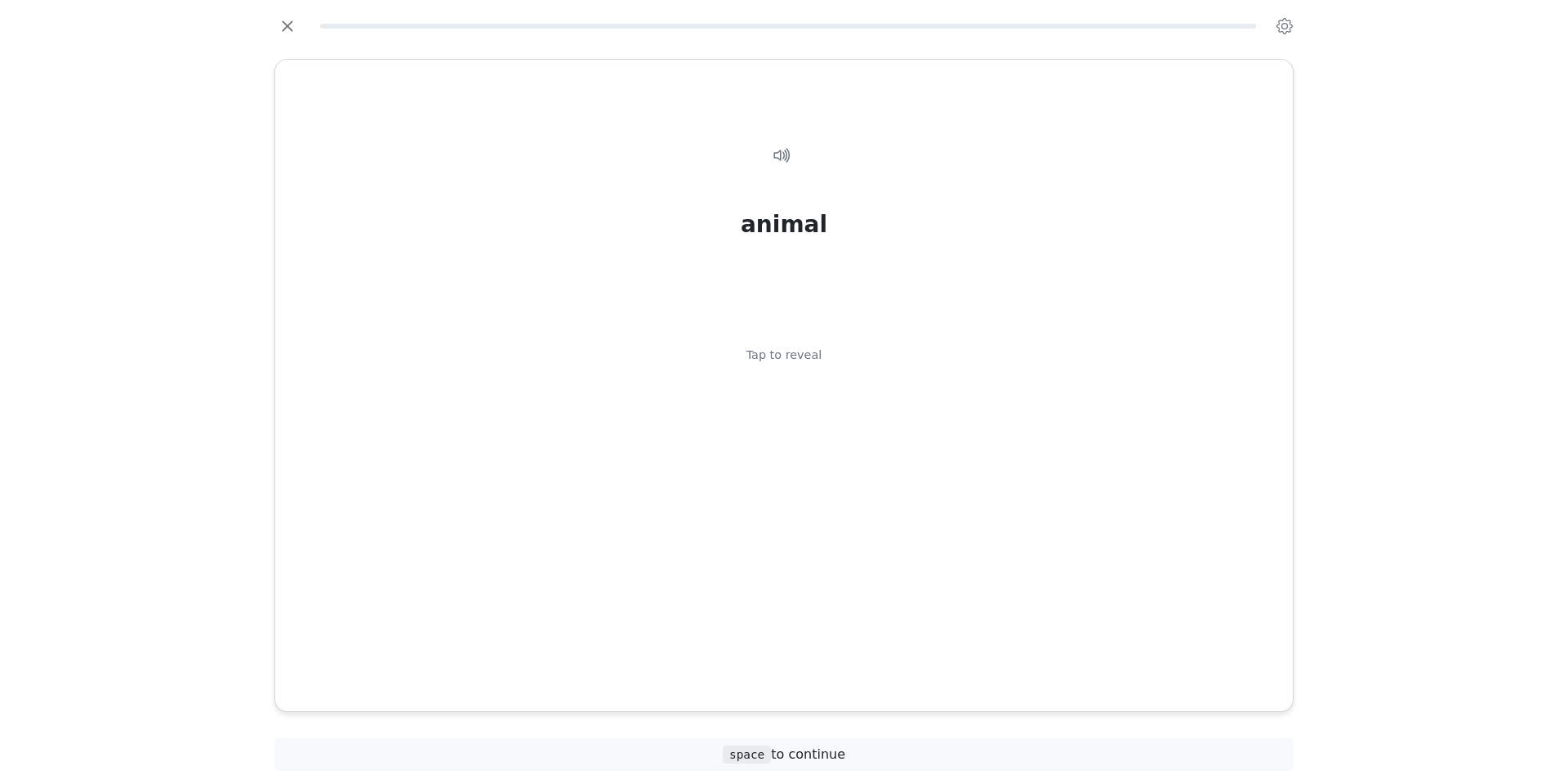
click at [795, 348] on div "Tap to reveal" at bounding box center [784, 355] width 76 height 18
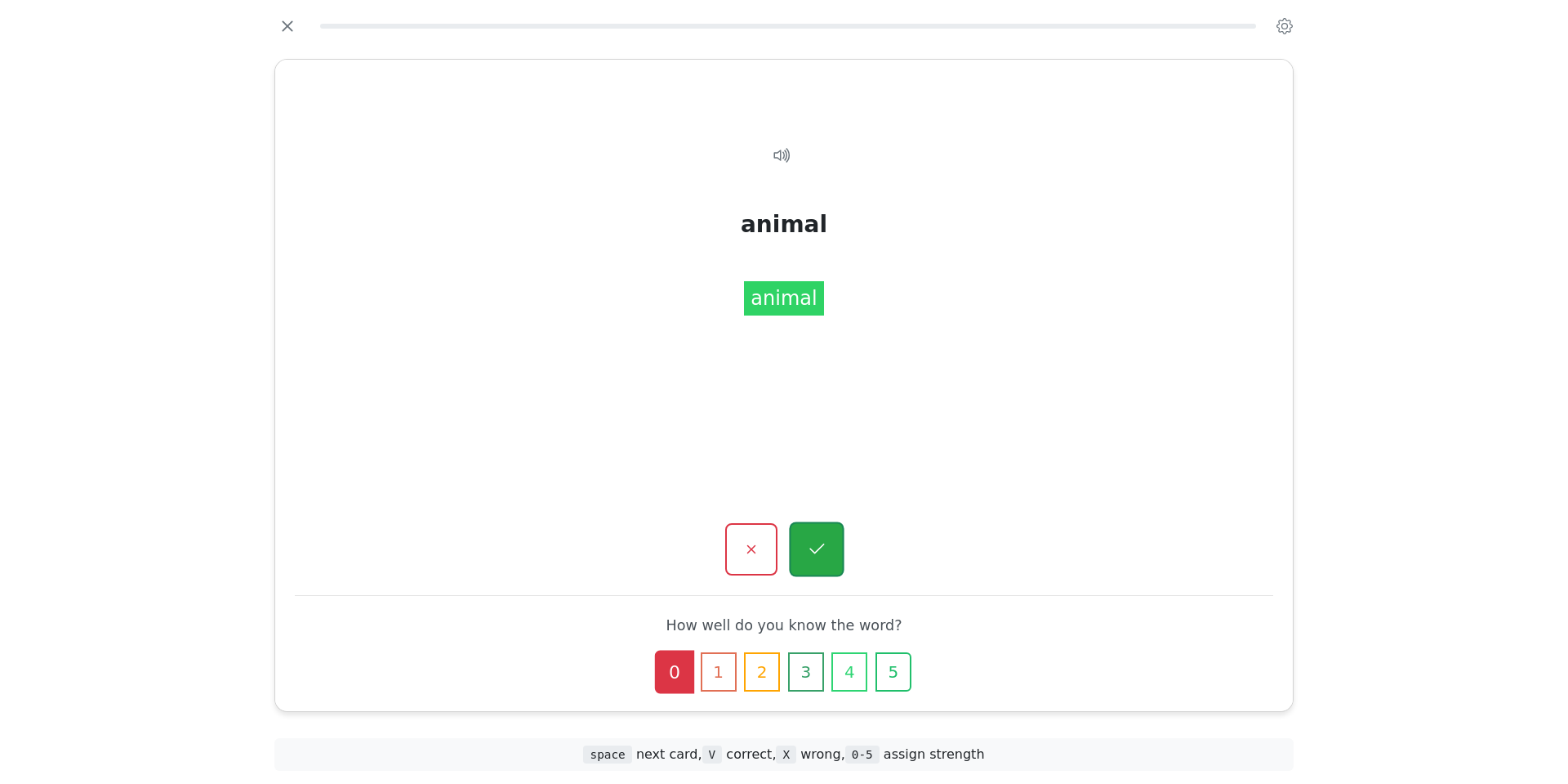
click at [819, 541] on icon "button" at bounding box center [816, 549] width 20 height 20
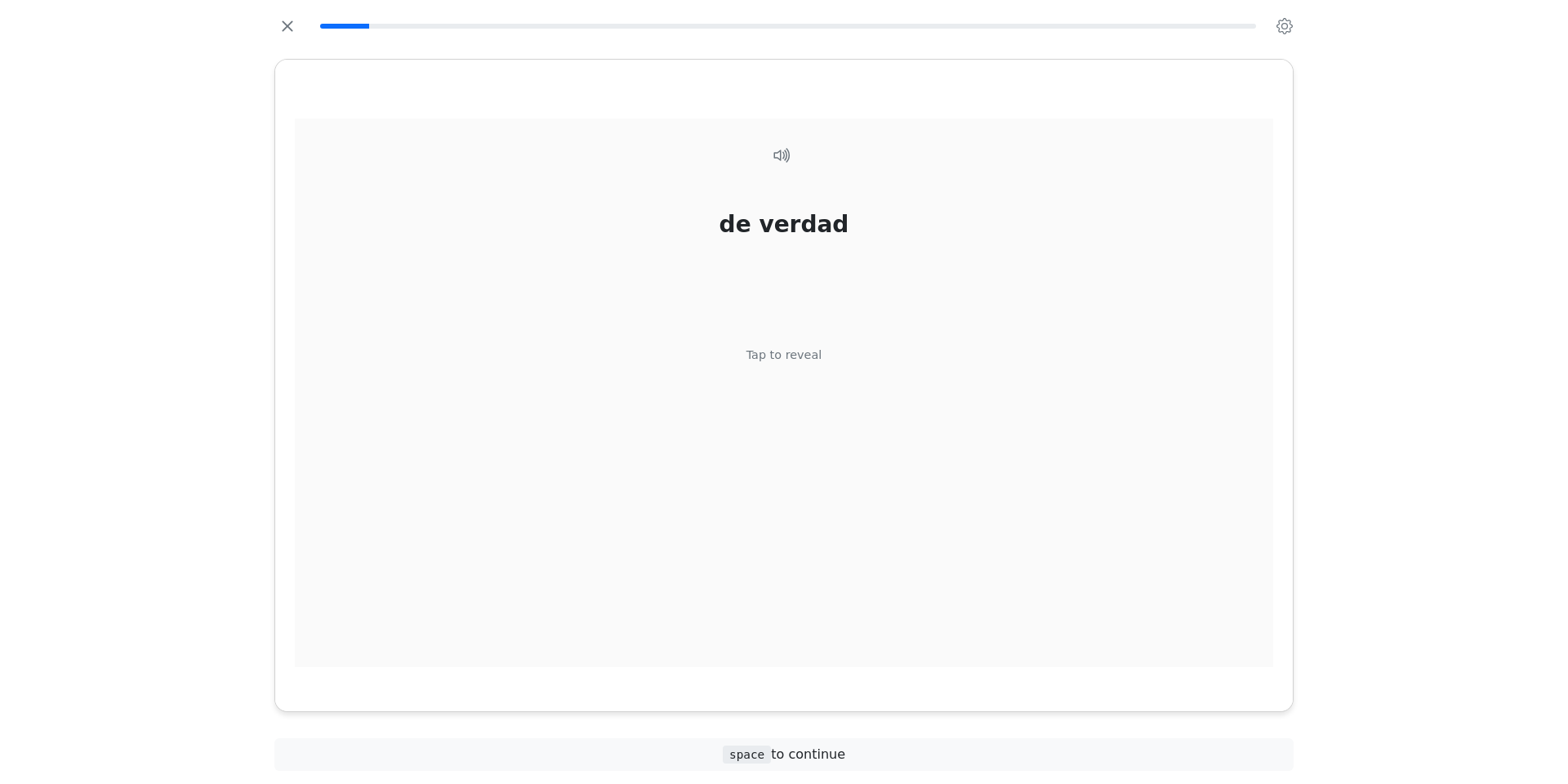
drag, startPoint x: 797, startPoint y: 356, endPoint x: 810, endPoint y: 406, distance: 51.7
click at [797, 357] on div "Tap to reveal" at bounding box center [784, 355] width 76 height 18
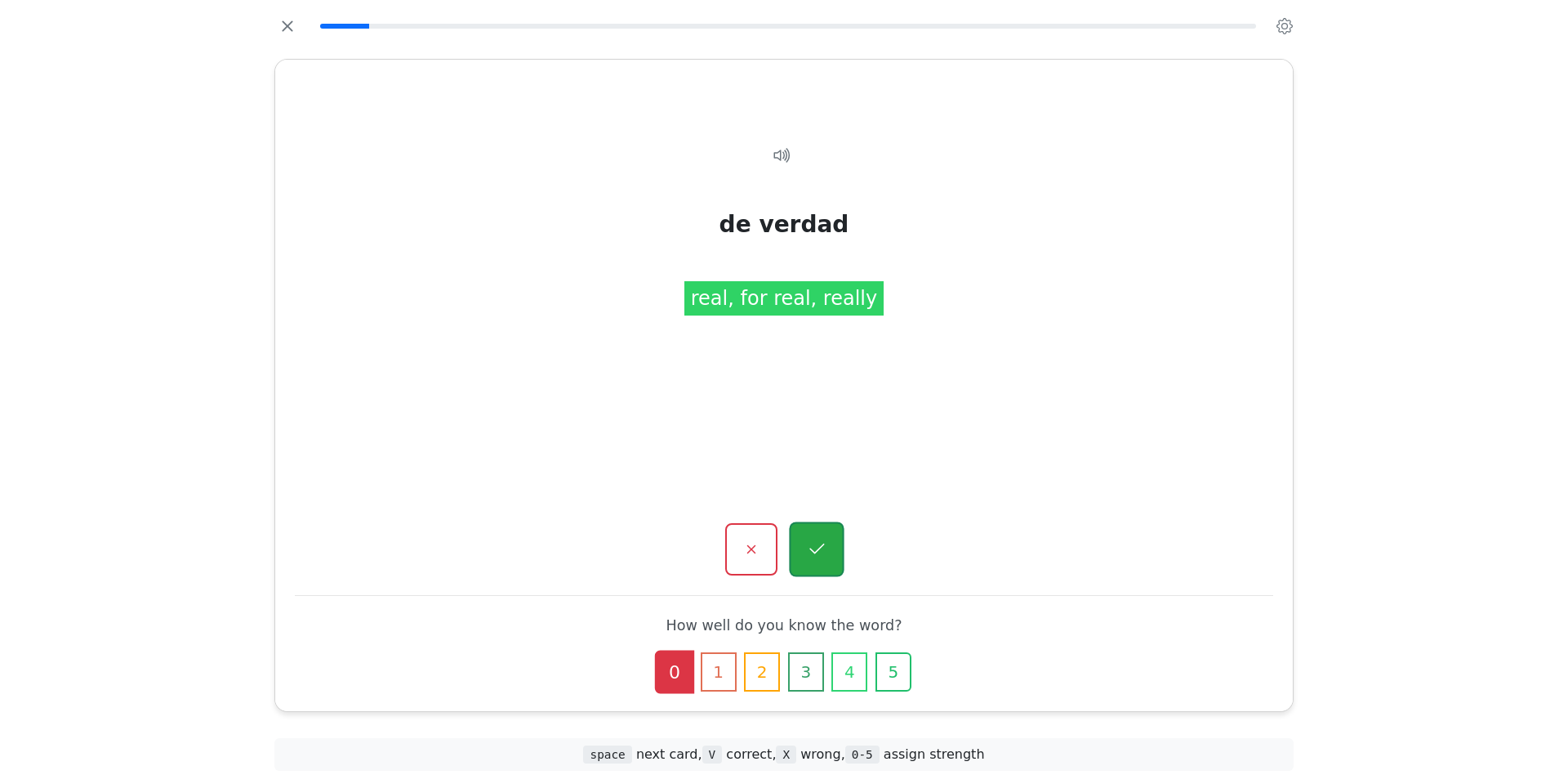
click at [823, 539] on icon "button" at bounding box center [816, 549] width 20 height 20
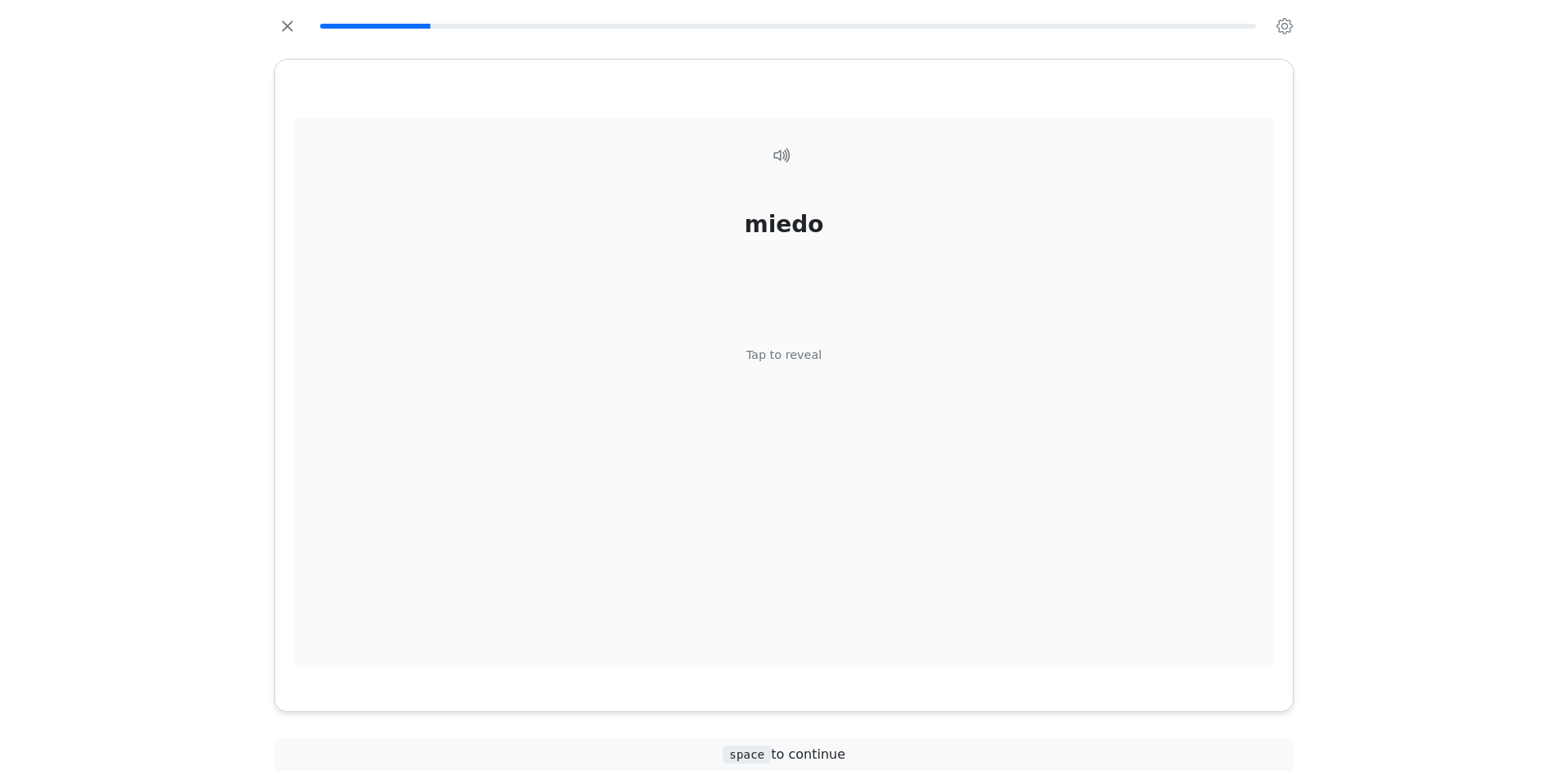
click at [796, 353] on div "Tap to reveal" at bounding box center [784, 355] width 76 height 18
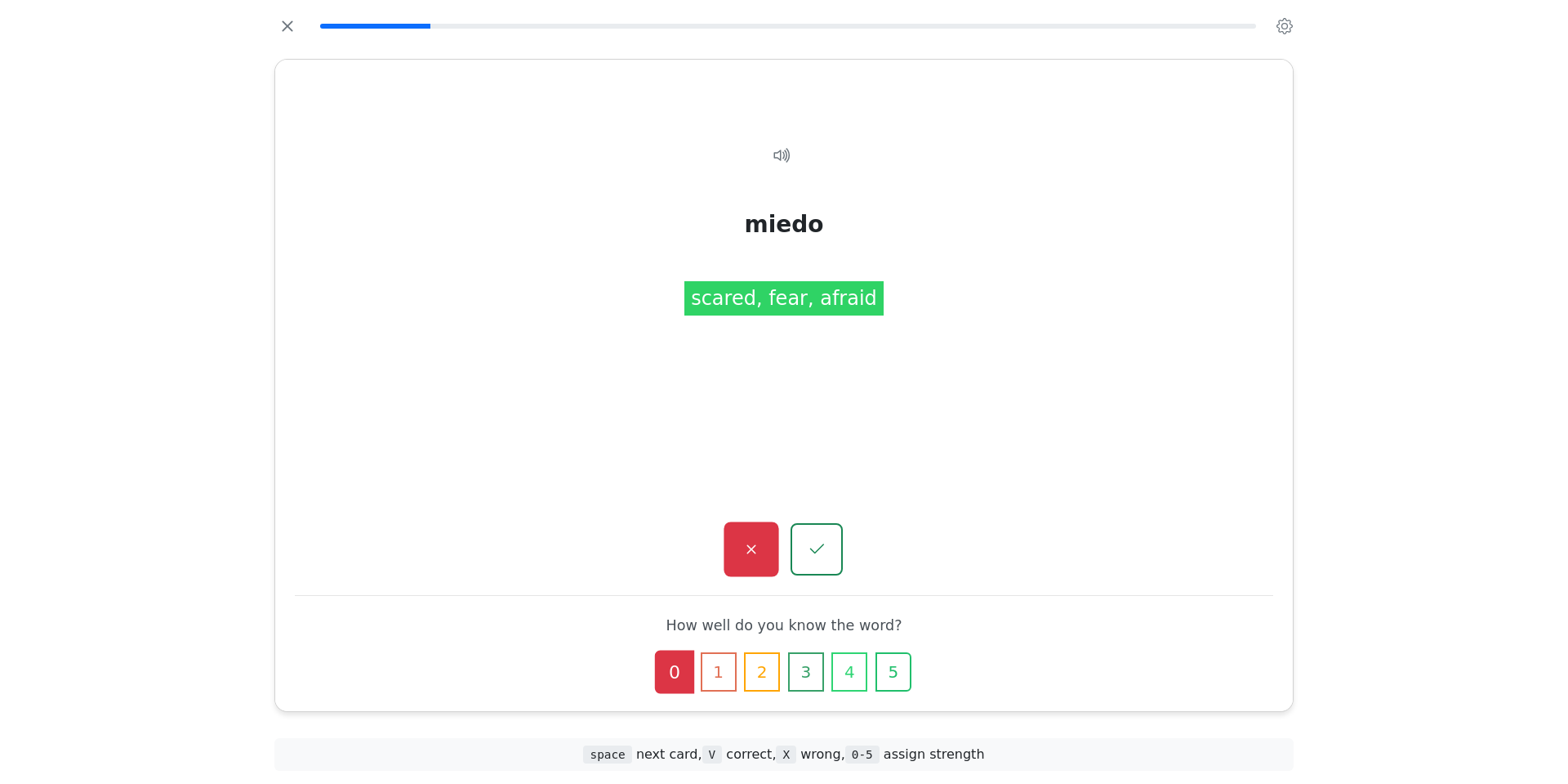
click at [751, 538] on button "button" at bounding box center [750, 550] width 54 height 54
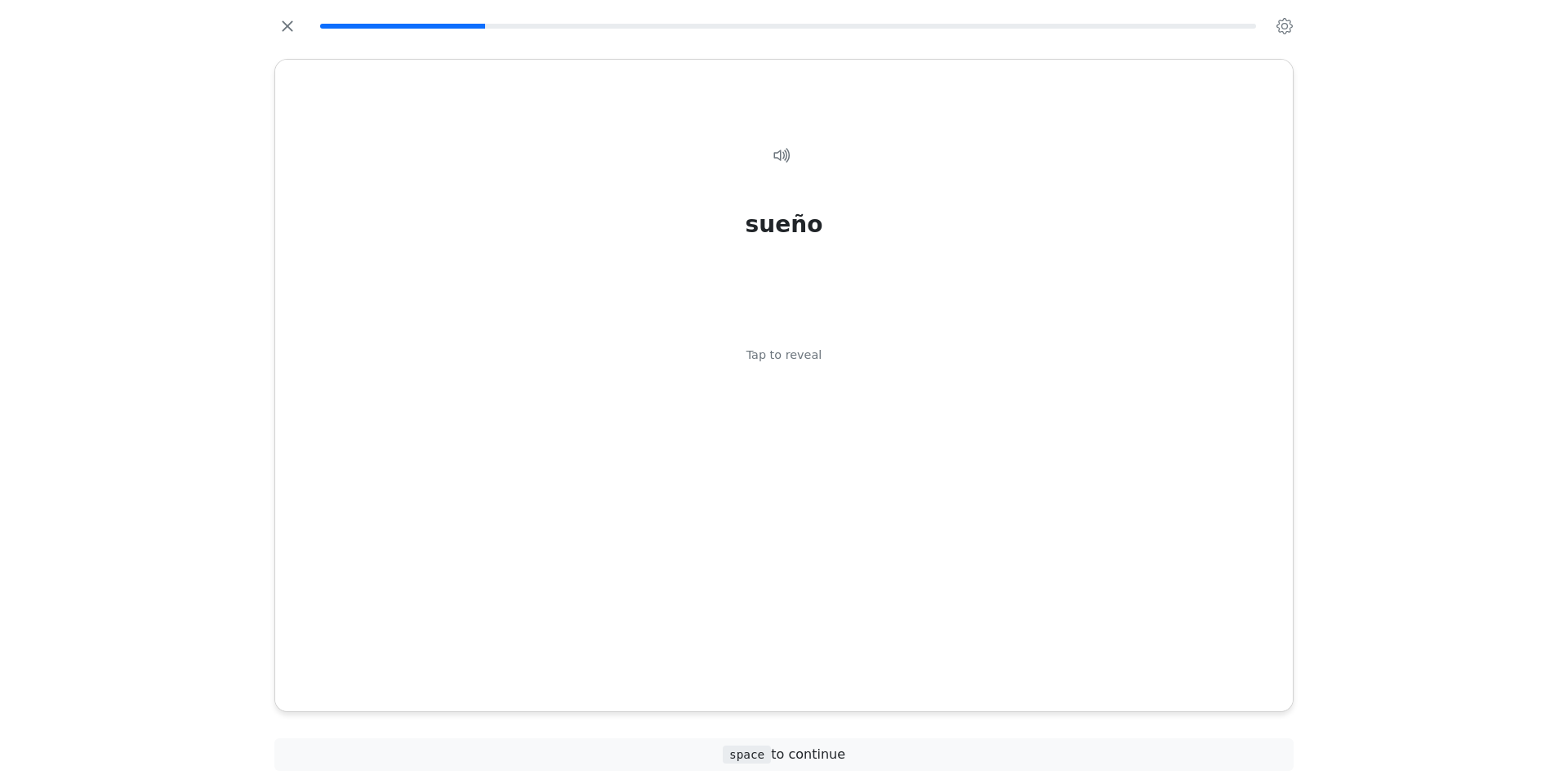
click at [798, 353] on div "Tap to reveal" at bounding box center [784, 355] width 76 height 18
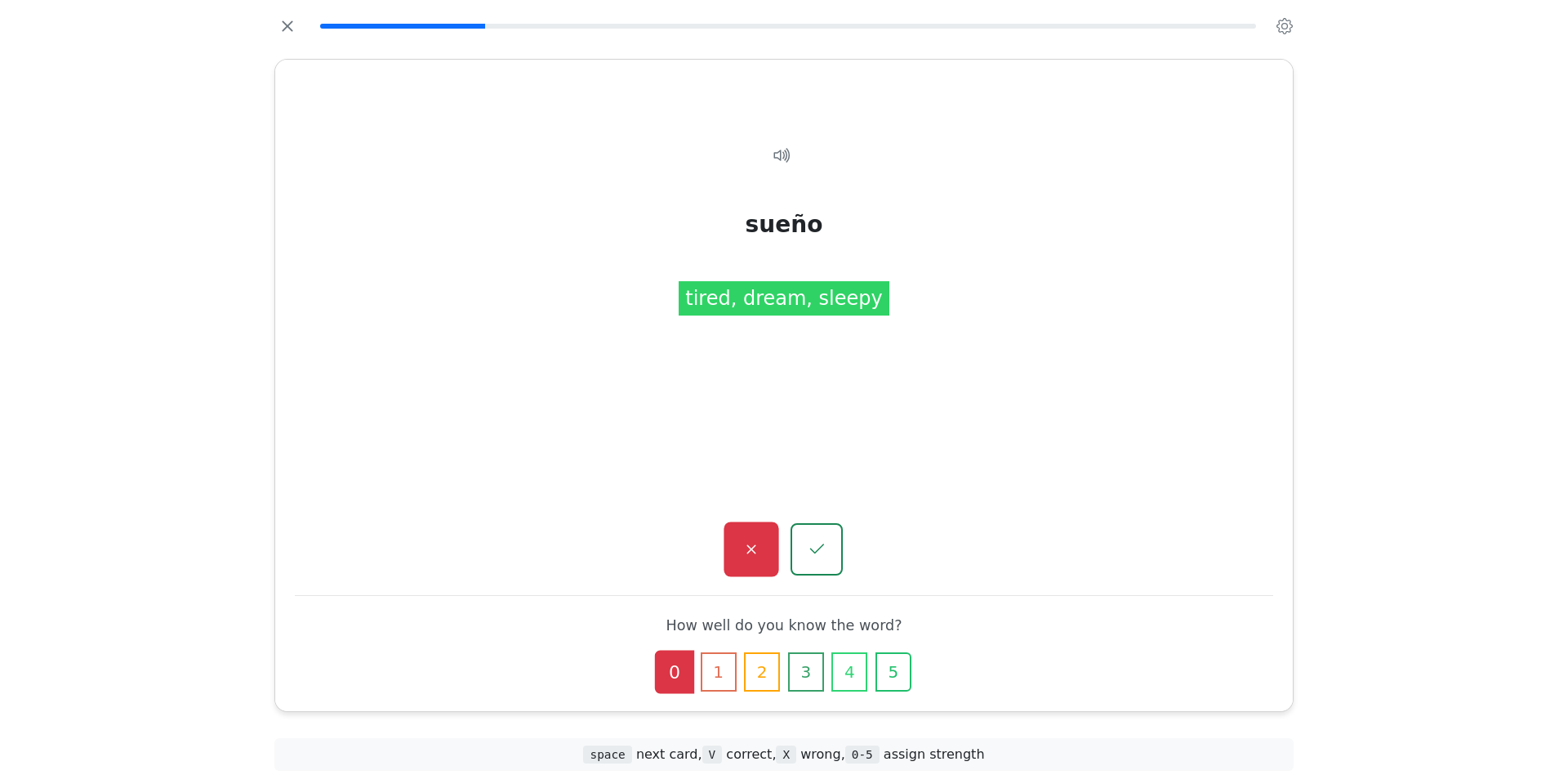
click at [743, 545] on icon "button" at bounding box center [750, 549] width 20 height 20
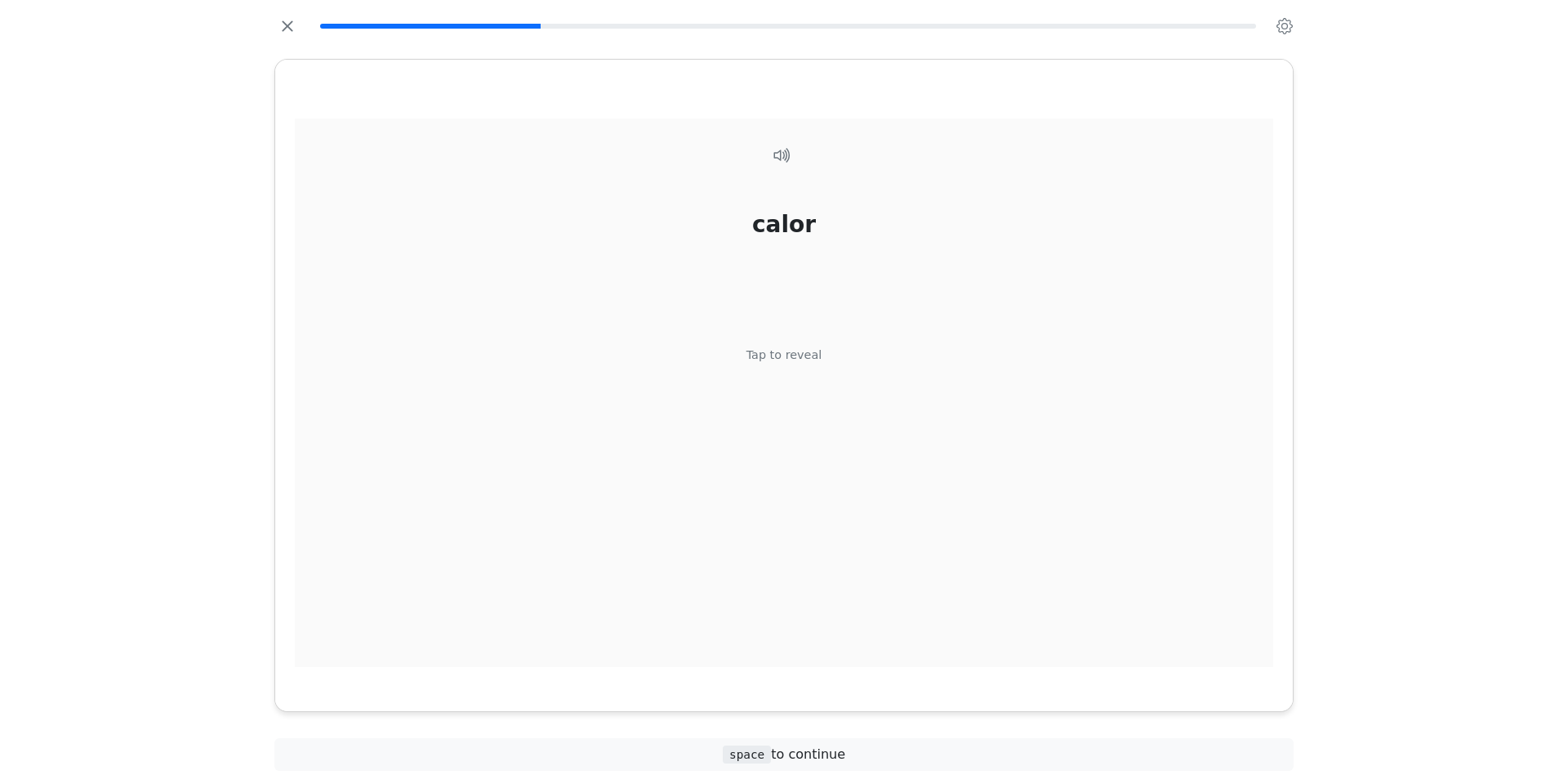
click at [783, 357] on div "Tap to reveal" at bounding box center [784, 355] width 76 height 18
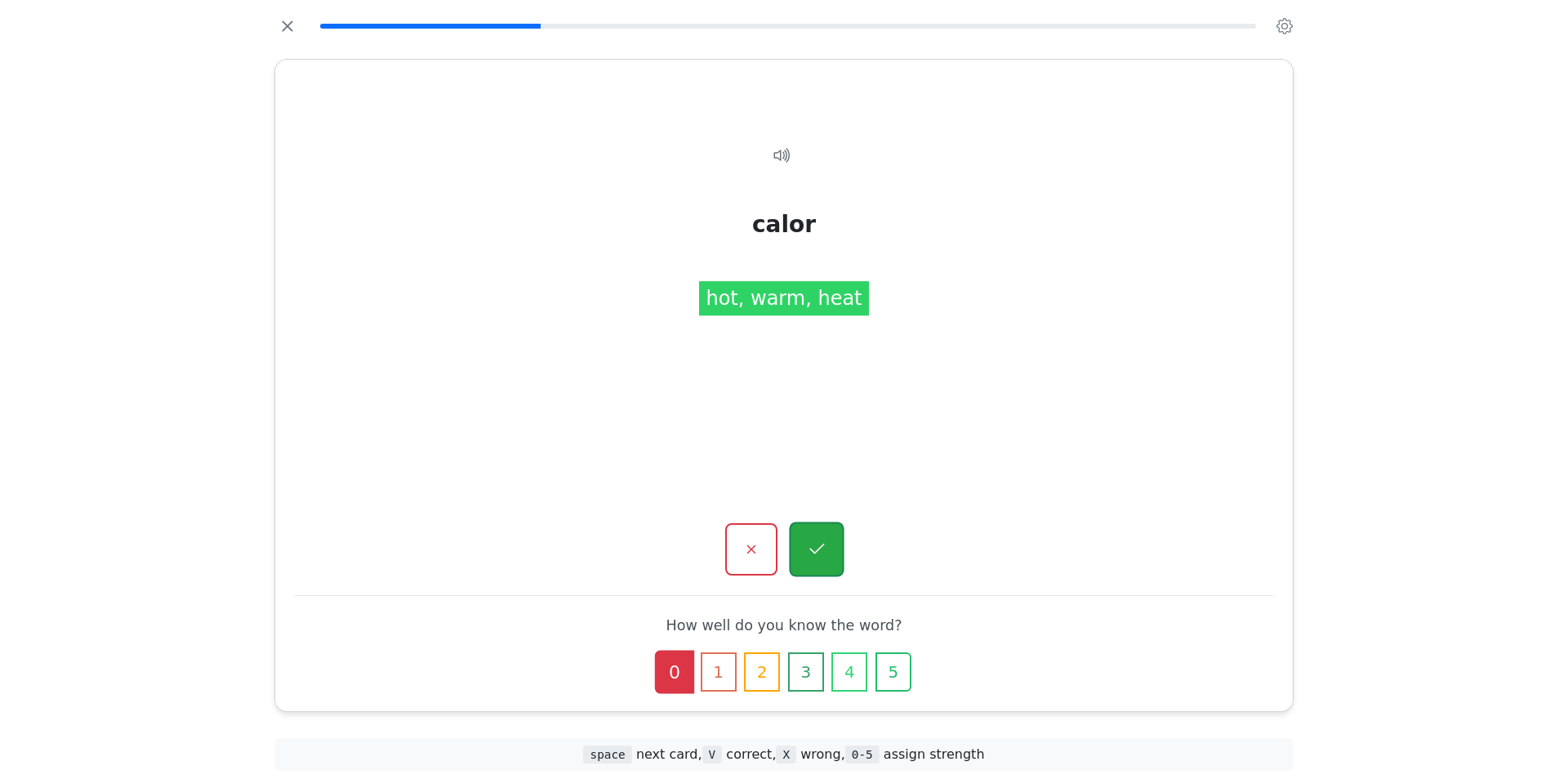
click at [819, 554] on icon "button" at bounding box center [816, 549] width 20 height 20
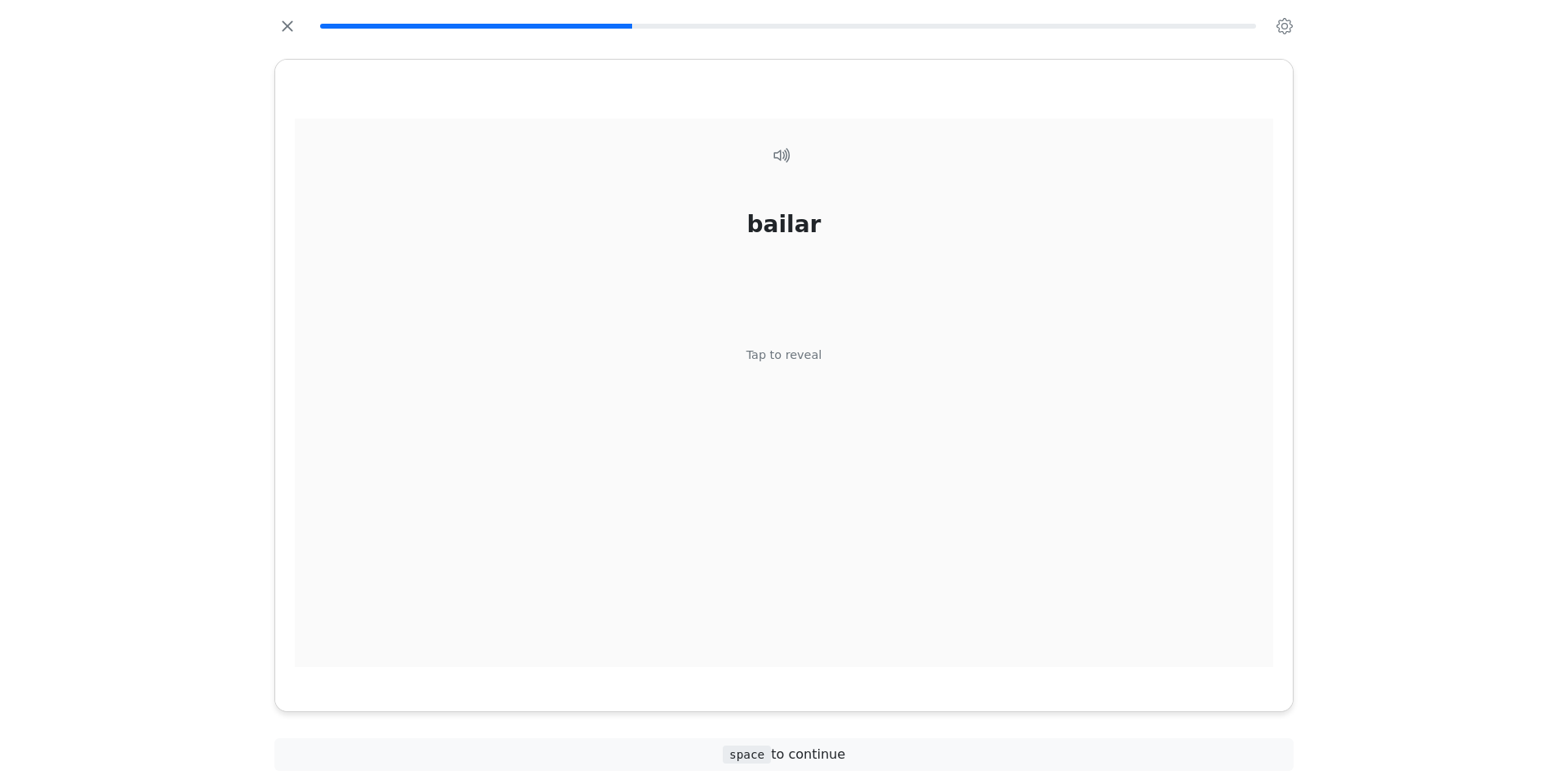
click at [807, 349] on div "Tap to reveal" at bounding box center [784, 355] width 76 height 18
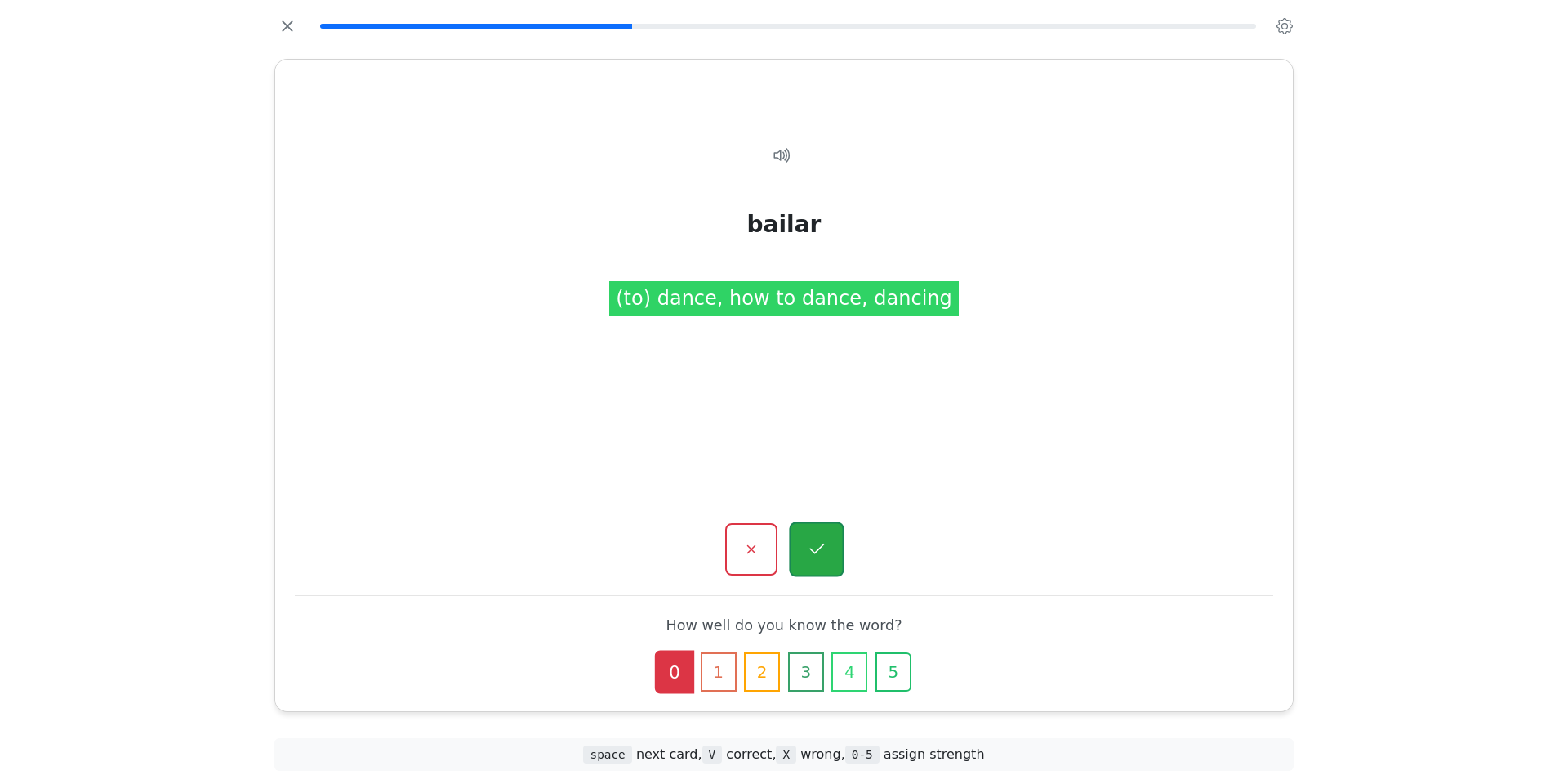
click at [828, 546] on button "button" at bounding box center [816, 550] width 54 height 54
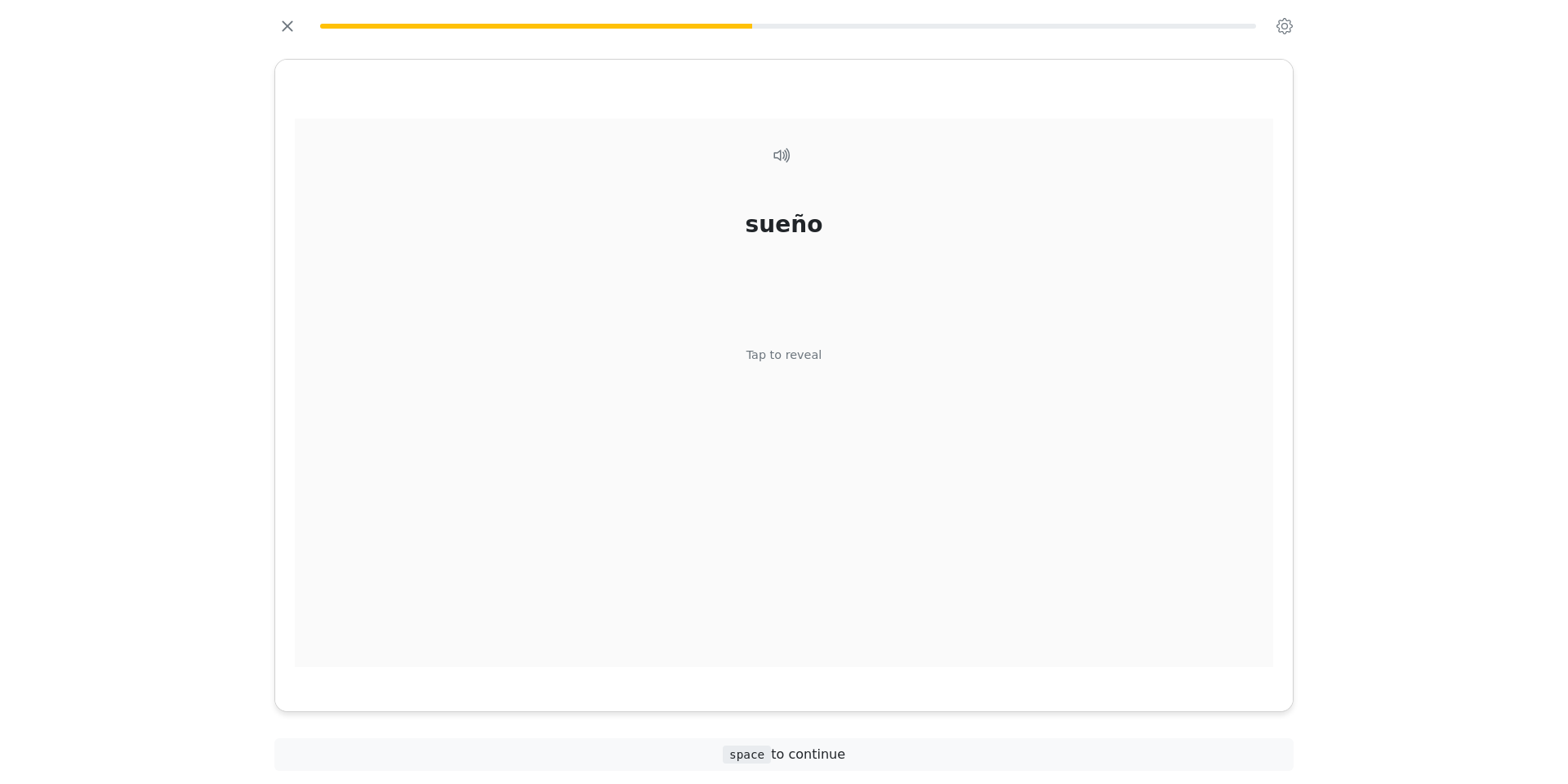
click at [805, 354] on div "Tap to reveal" at bounding box center [784, 355] width 76 height 18
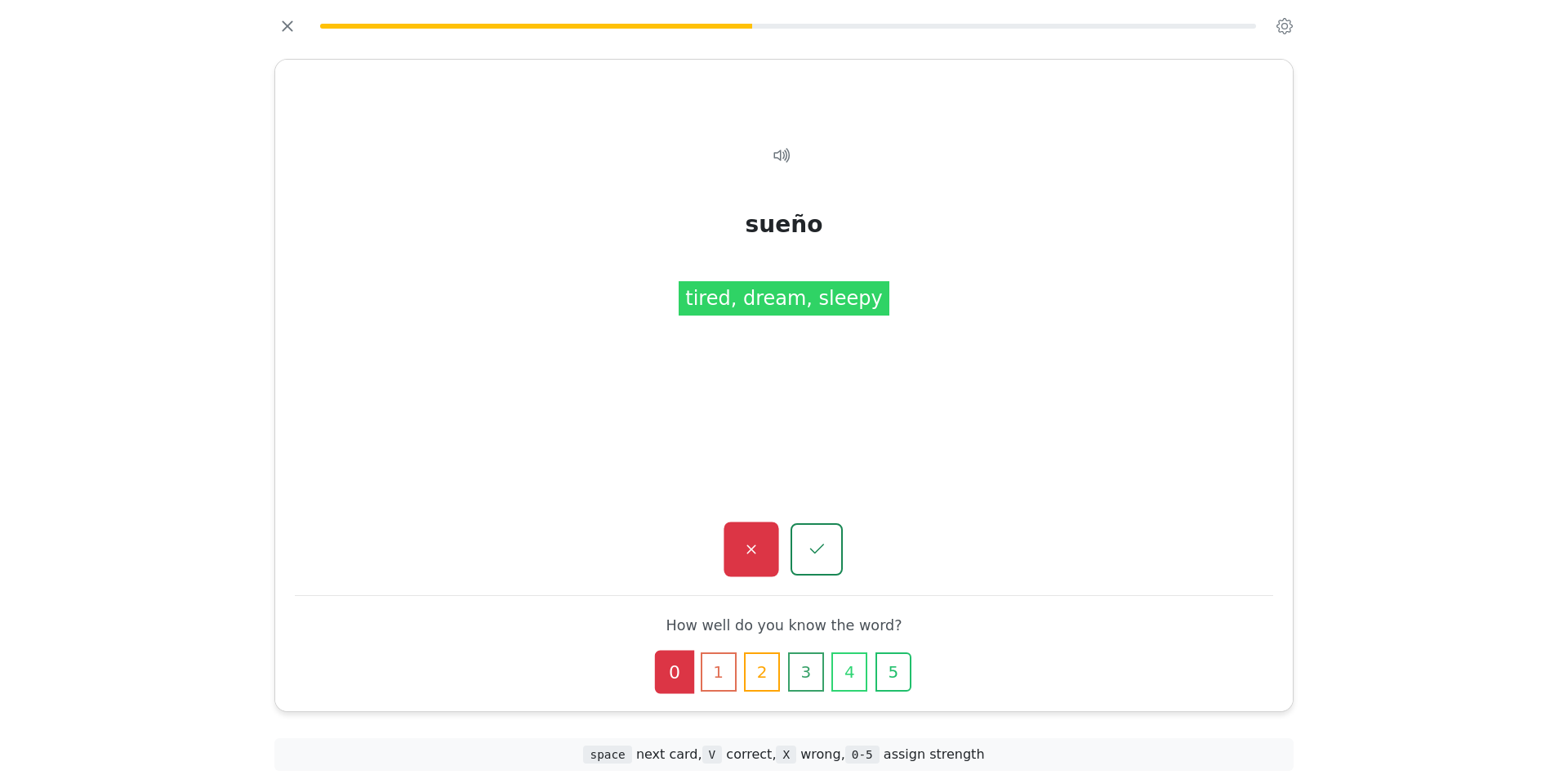
click at [761, 552] on icon "button" at bounding box center [750, 549] width 20 height 20
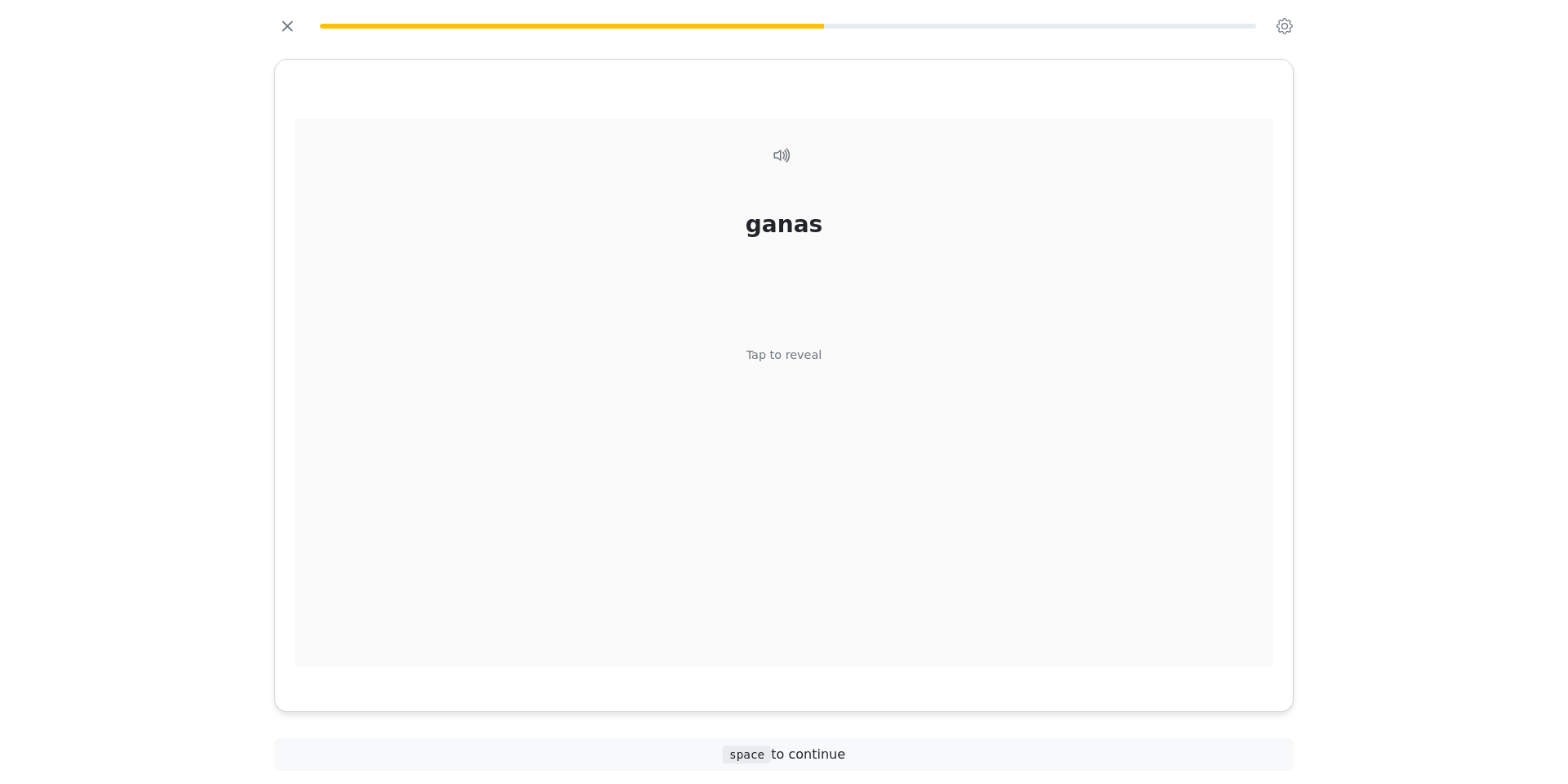
click at [794, 355] on div "Tap to reveal" at bounding box center [784, 355] width 76 height 18
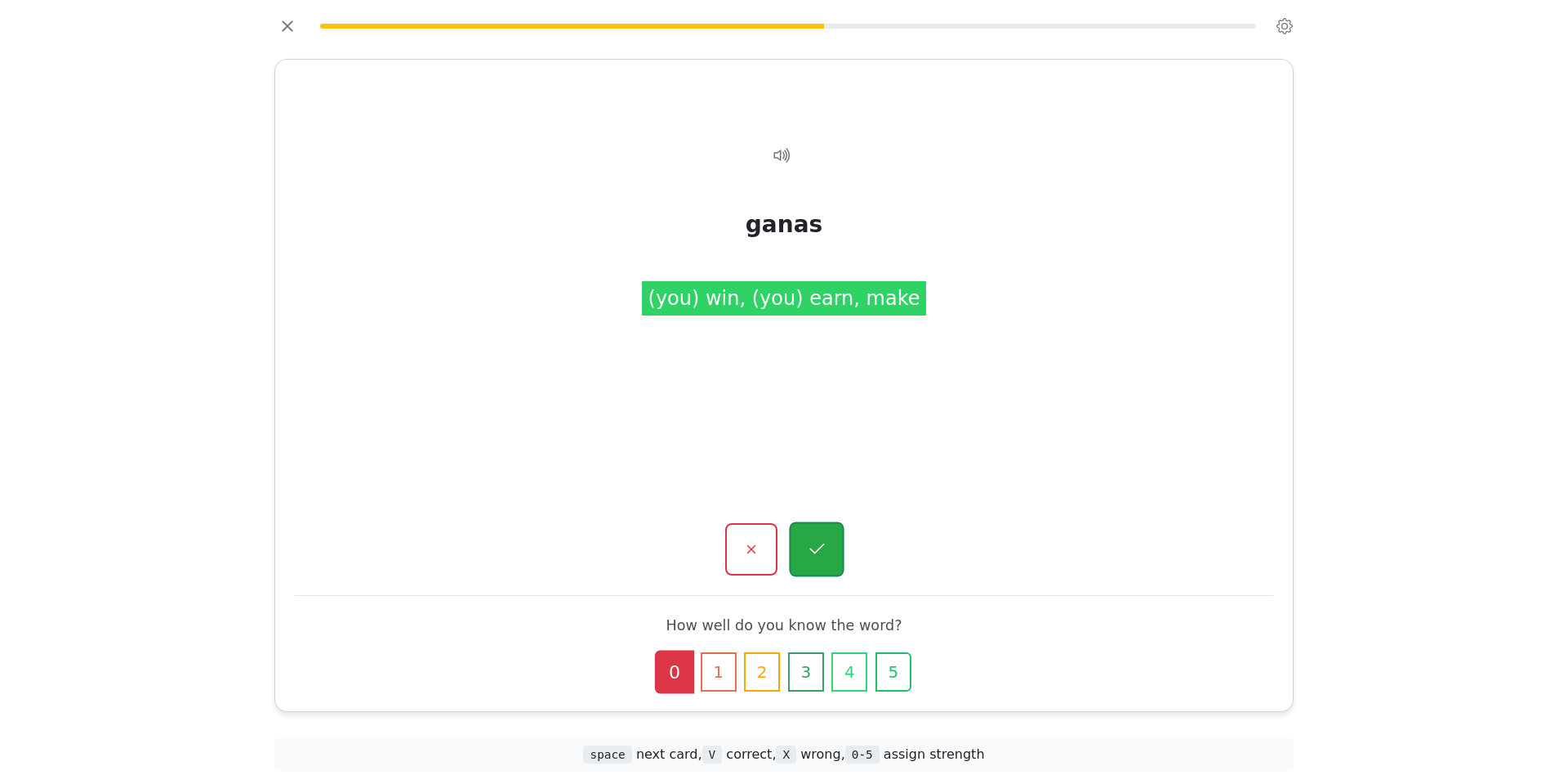
click at [820, 551] on icon "button" at bounding box center [816, 549] width 20 height 20
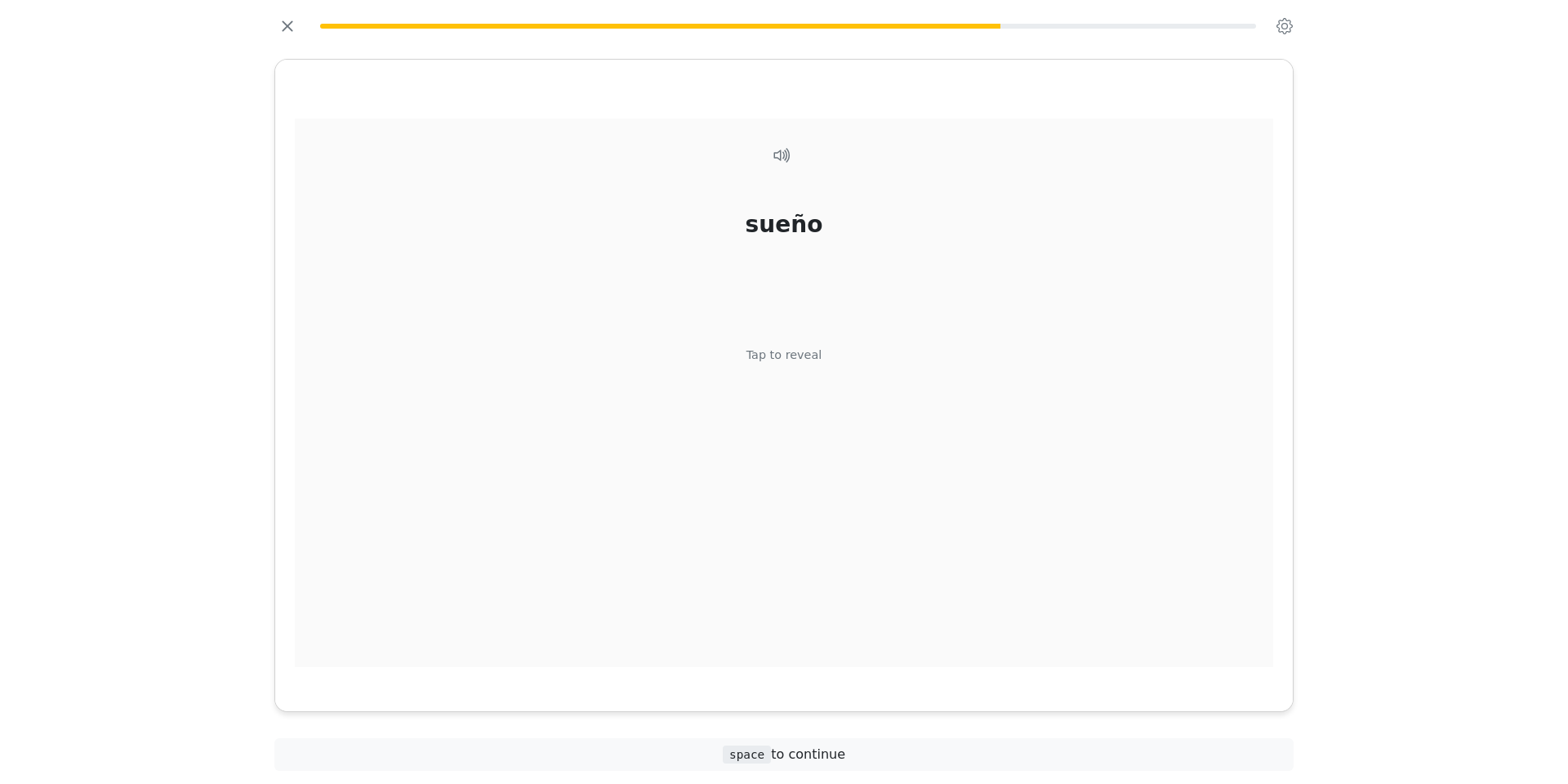
click at [800, 358] on div "Tap to reveal" at bounding box center [784, 355] width 76 height 18
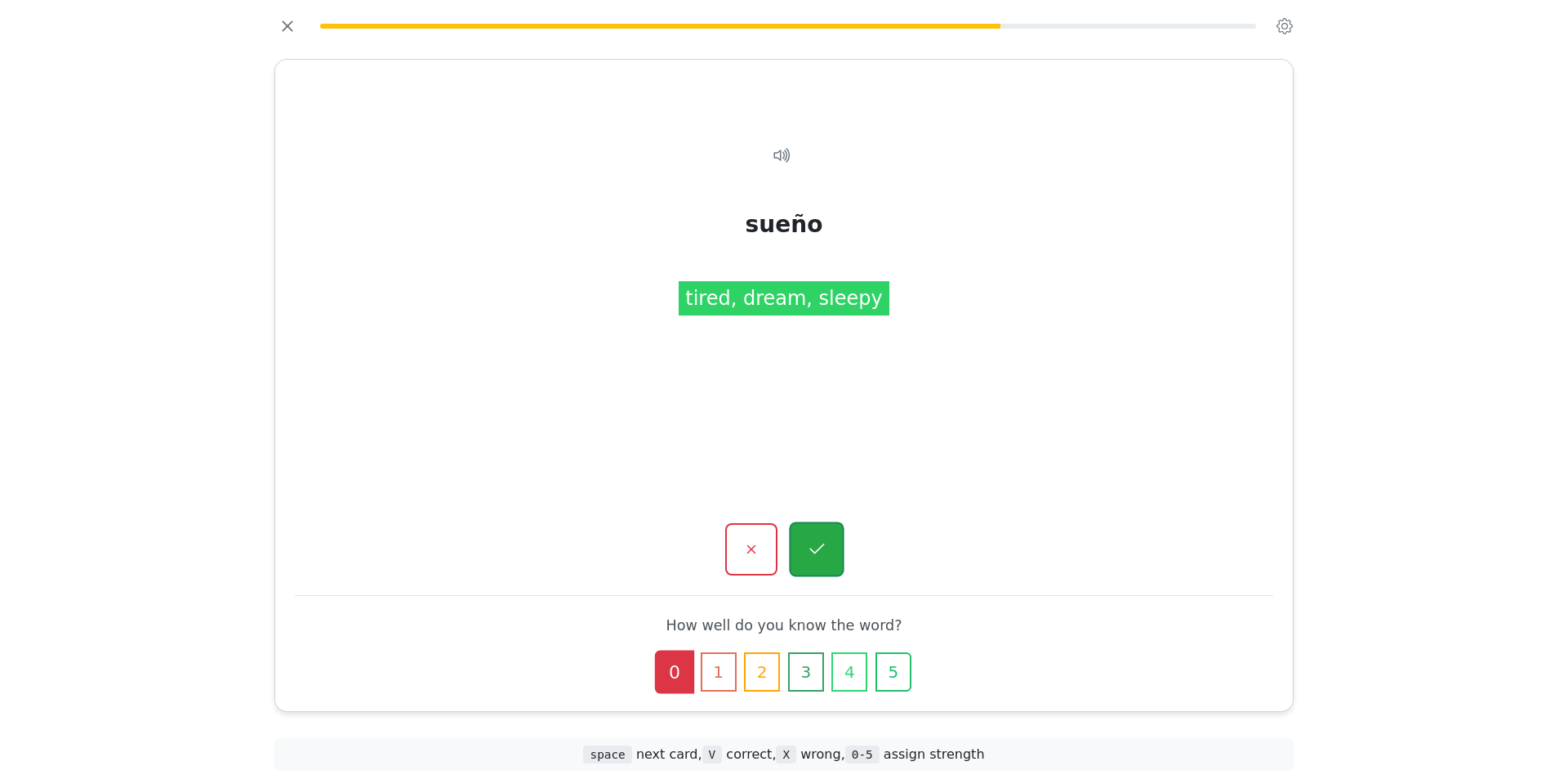
click at [827, 540] on button "button" at bounding box center [816, 550] width 54 height 54
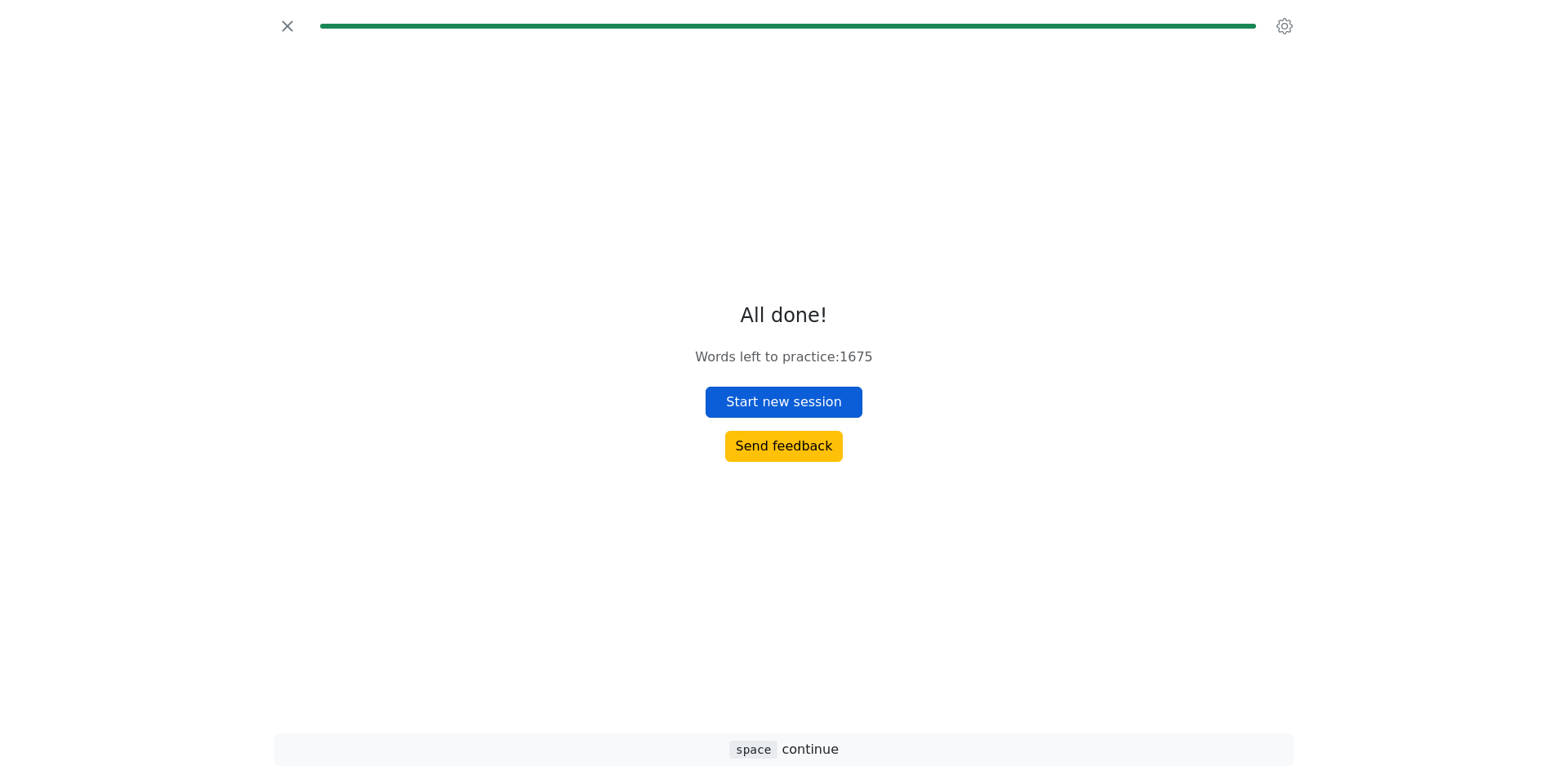
click at [803, 400] on button "Start new session" at bounding box center [784, 402] width 157 height 31
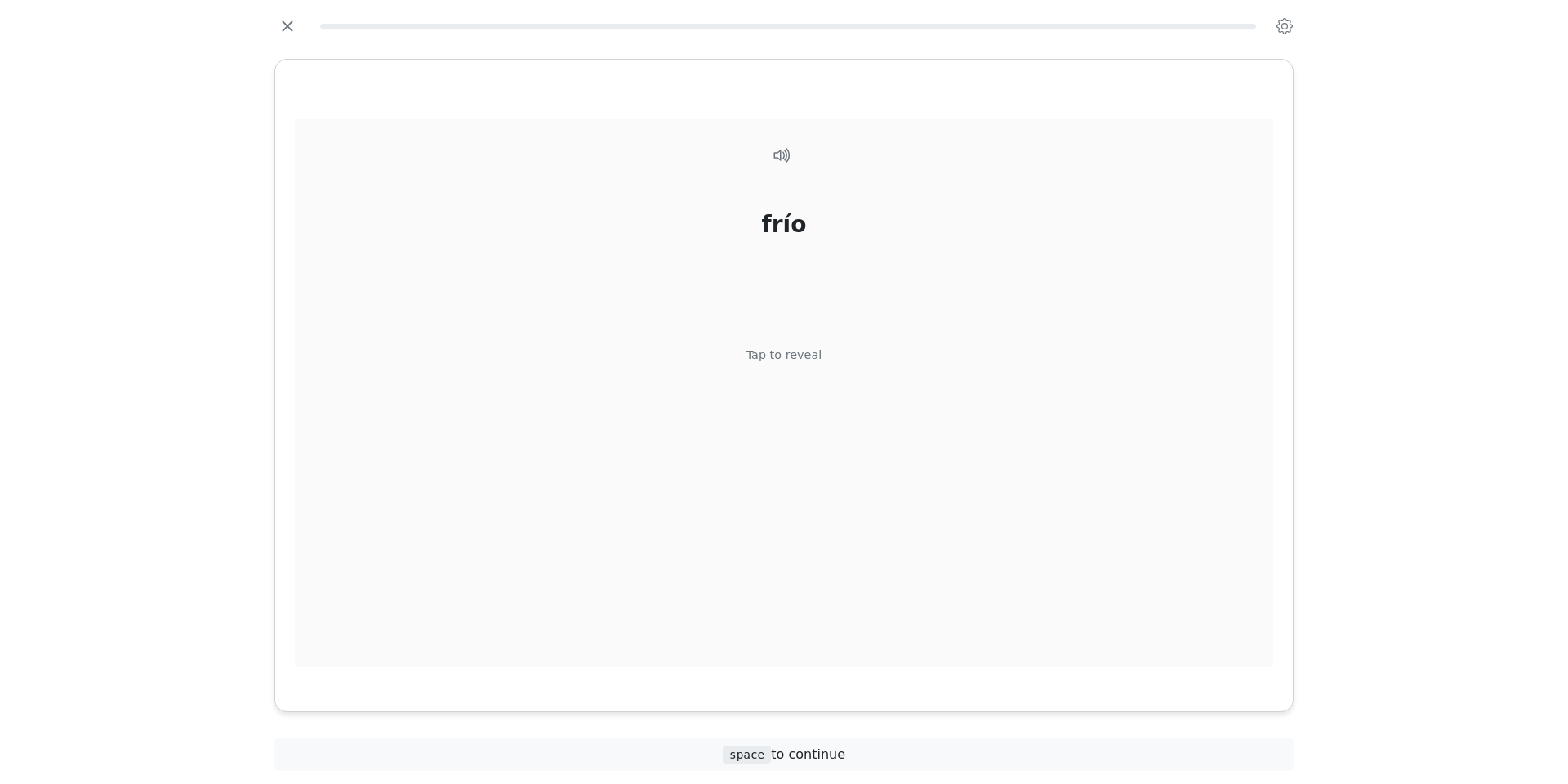
click at [791, 351] on div "Tap to reveal" at bounding box center [784, 355] width 76 height 18
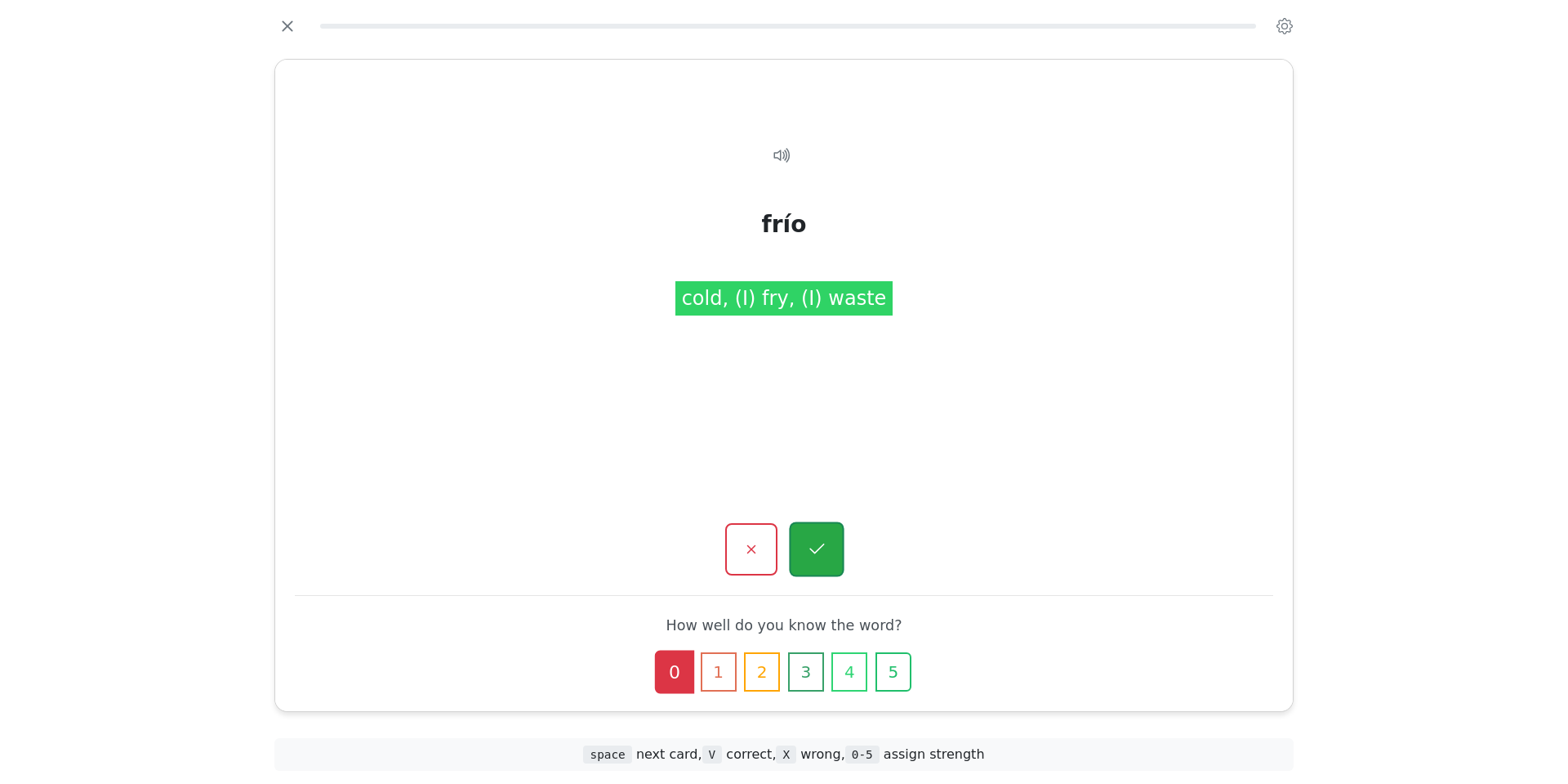
click at [819, 540] on icon "button" at bounding box center [816, 549] width 20 height 20
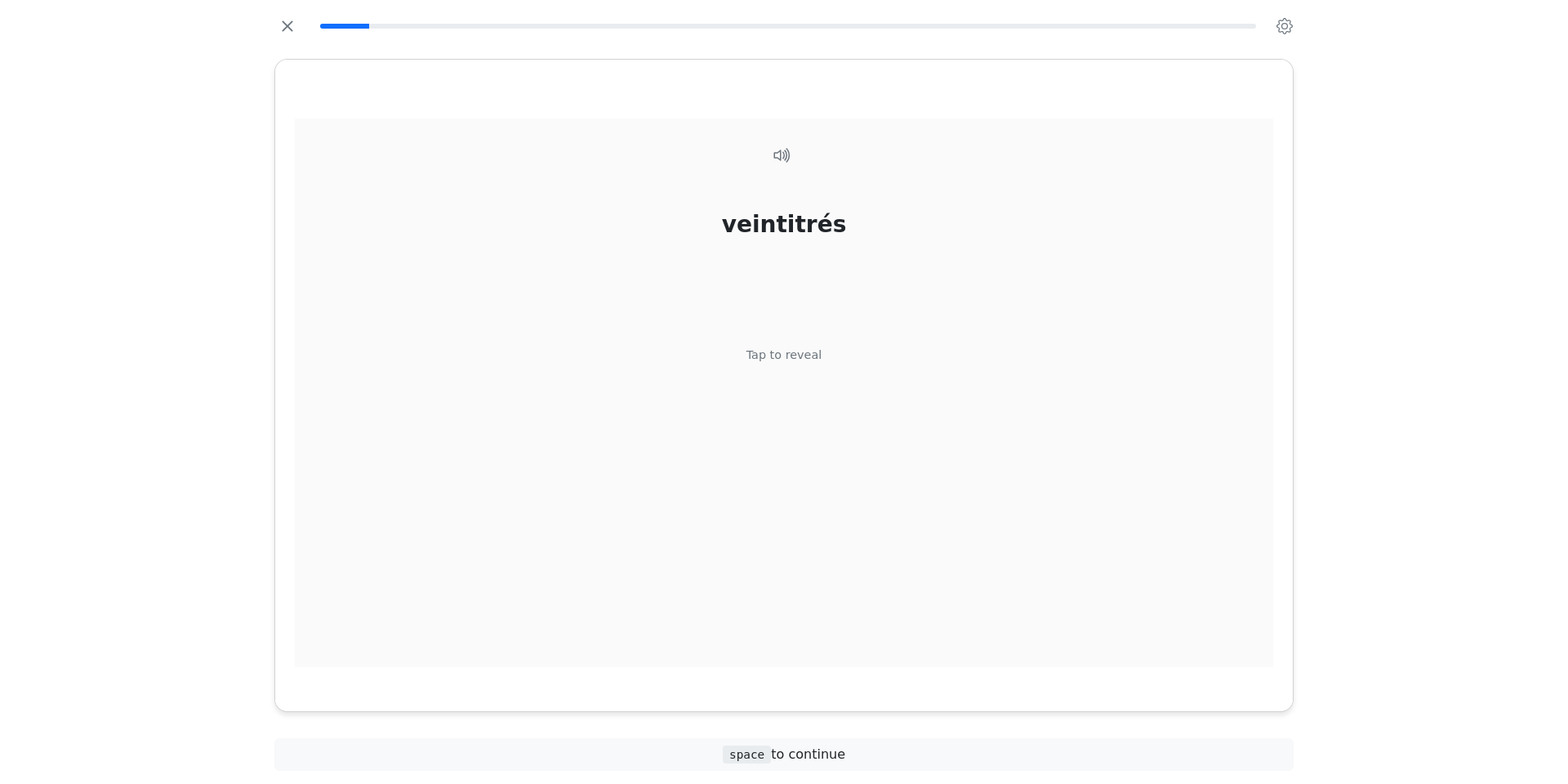
click at [808, 352] on div "Tap to reveal" at bounding box center [784, 355] width 76 height 18
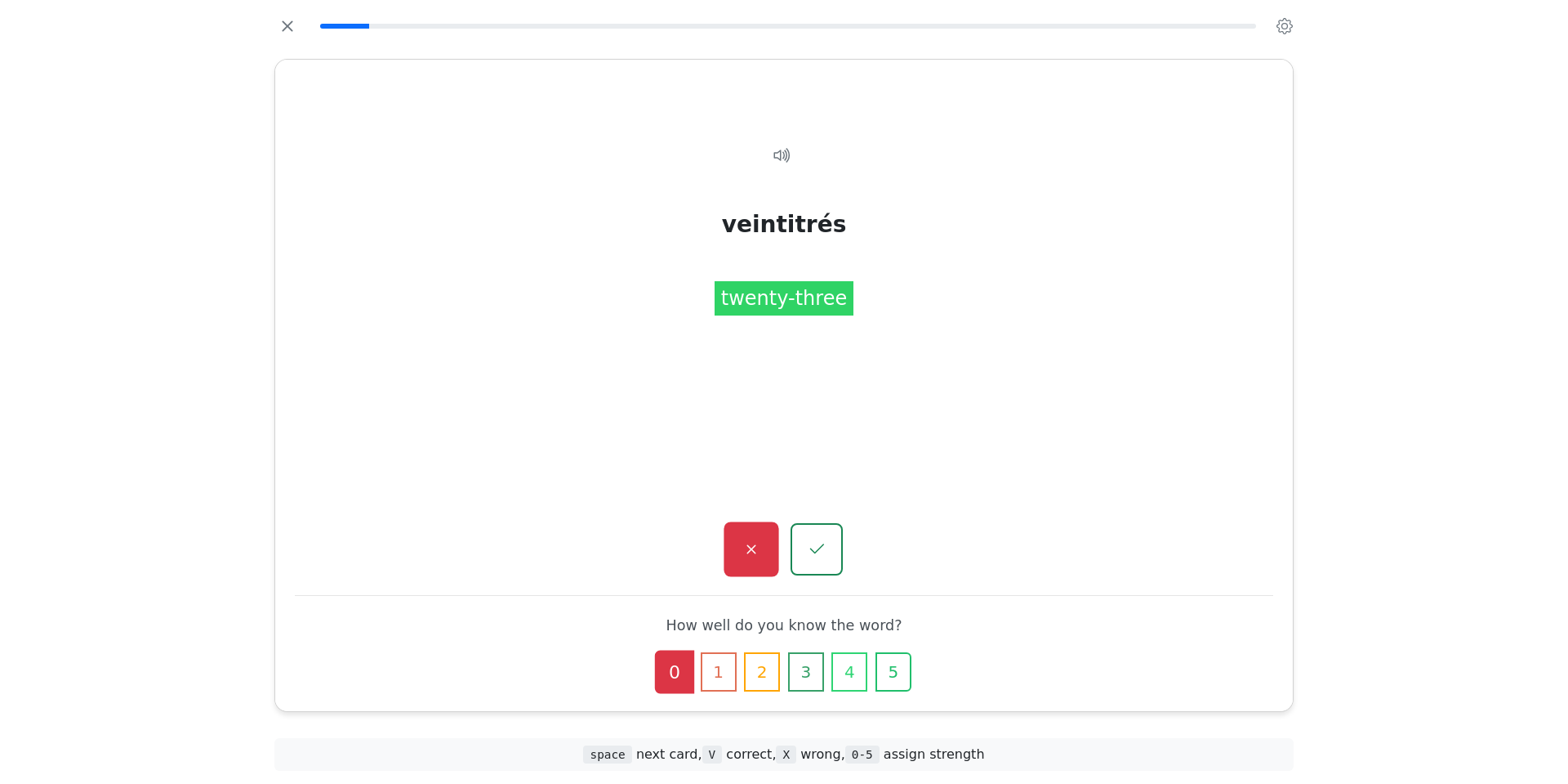
click at [764, 545] on button "button" at bounding box center [750, 550] width 54 height 54
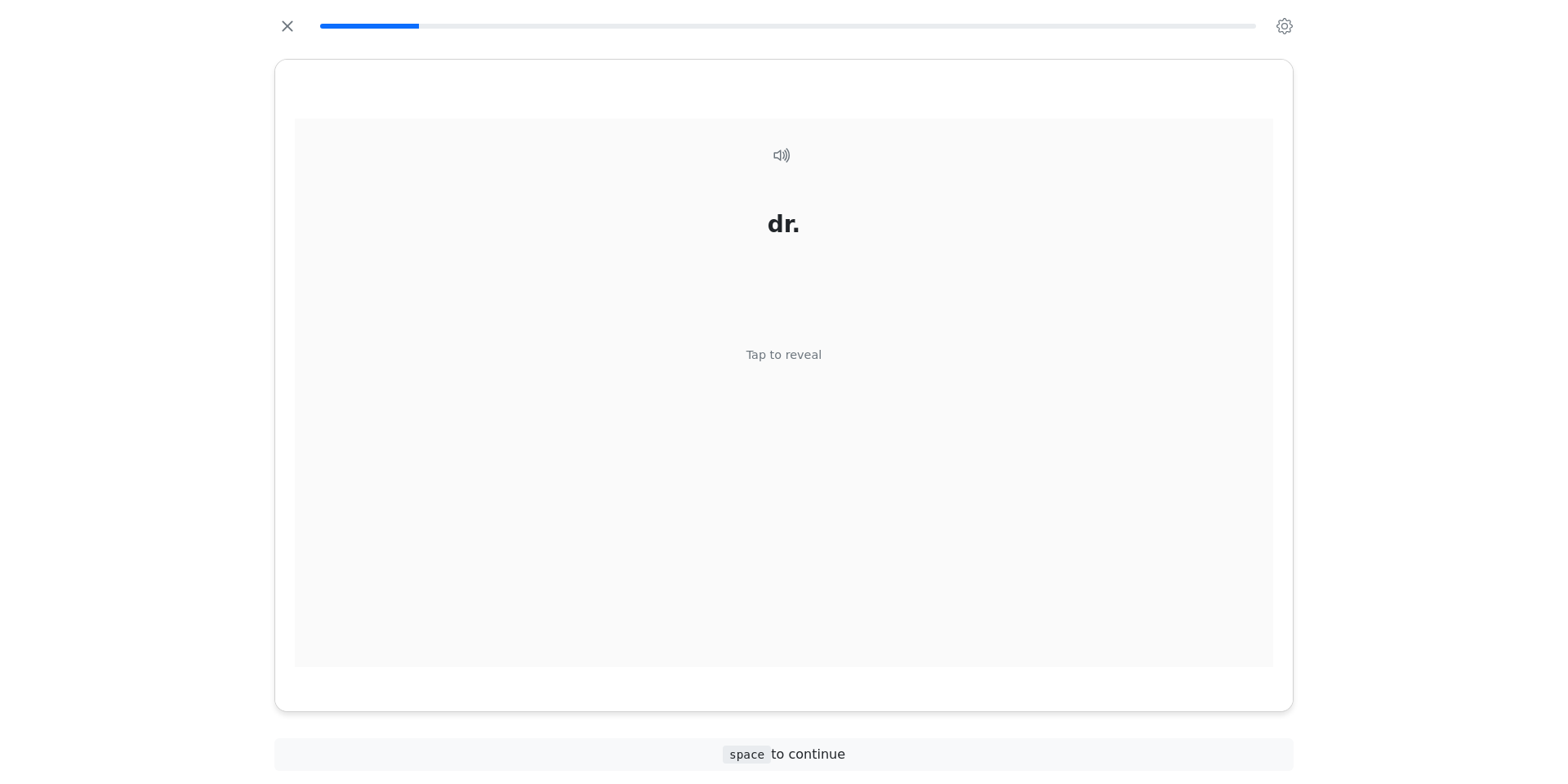
click at [789, 353] on div "Tap to reveal" at bounding box center [784, 355] width 76 height 18
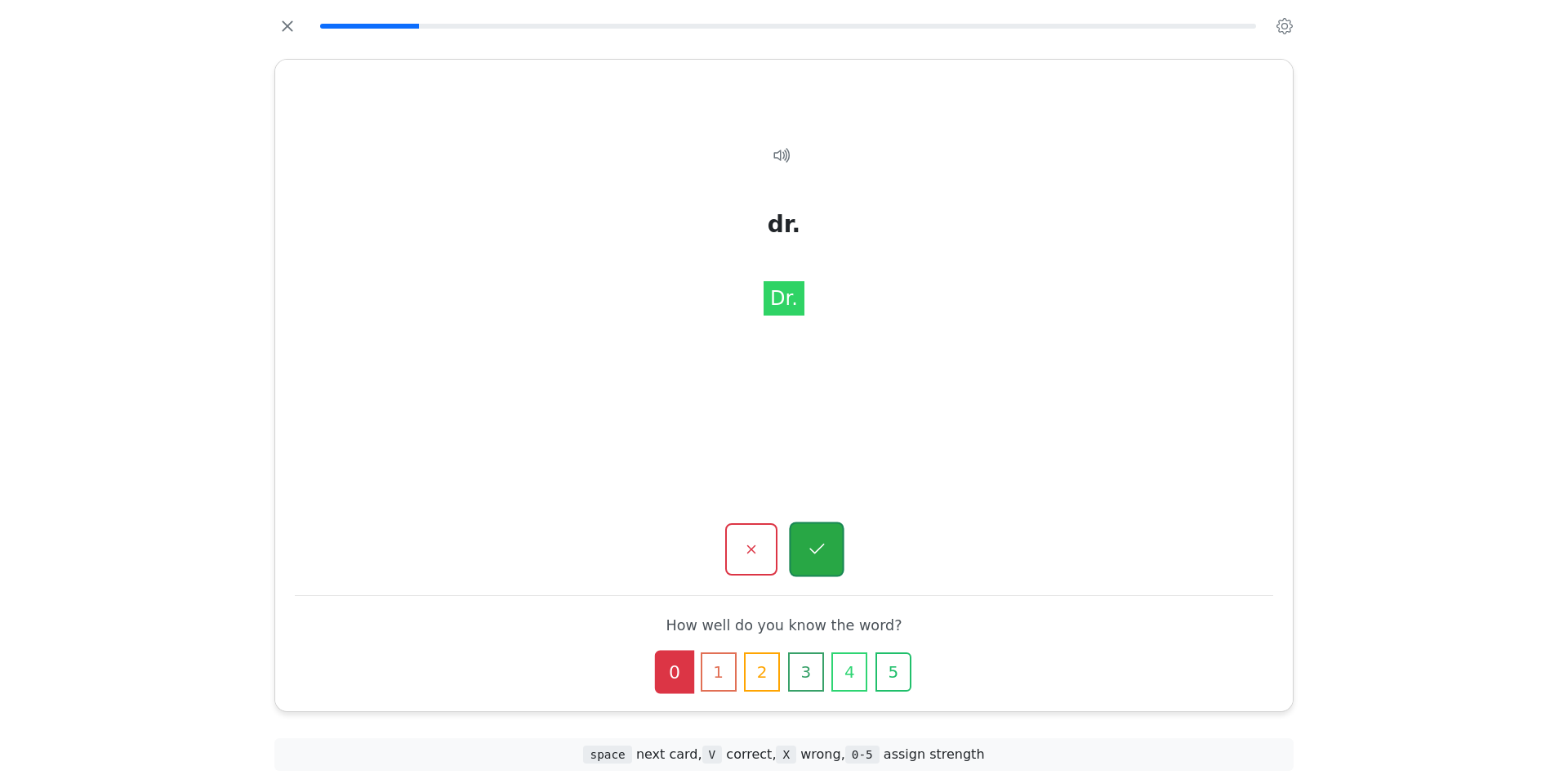
click at [805, 531] on button "button" at bounding box center [816, 550] width 54 height 54
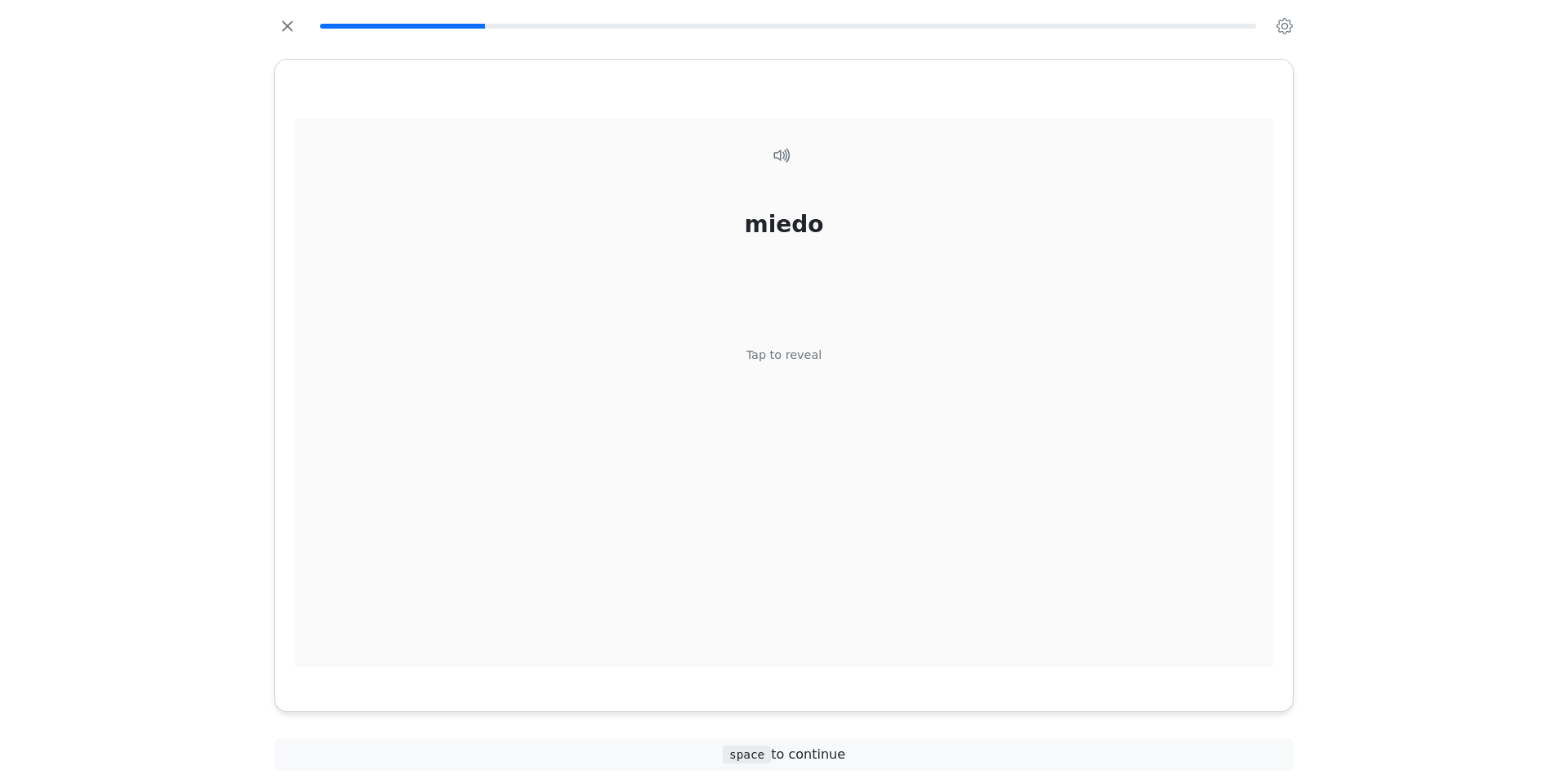
click at [792, 355] on div "Tap to reveal" at bounding box center [784, 355] width 76 height 18
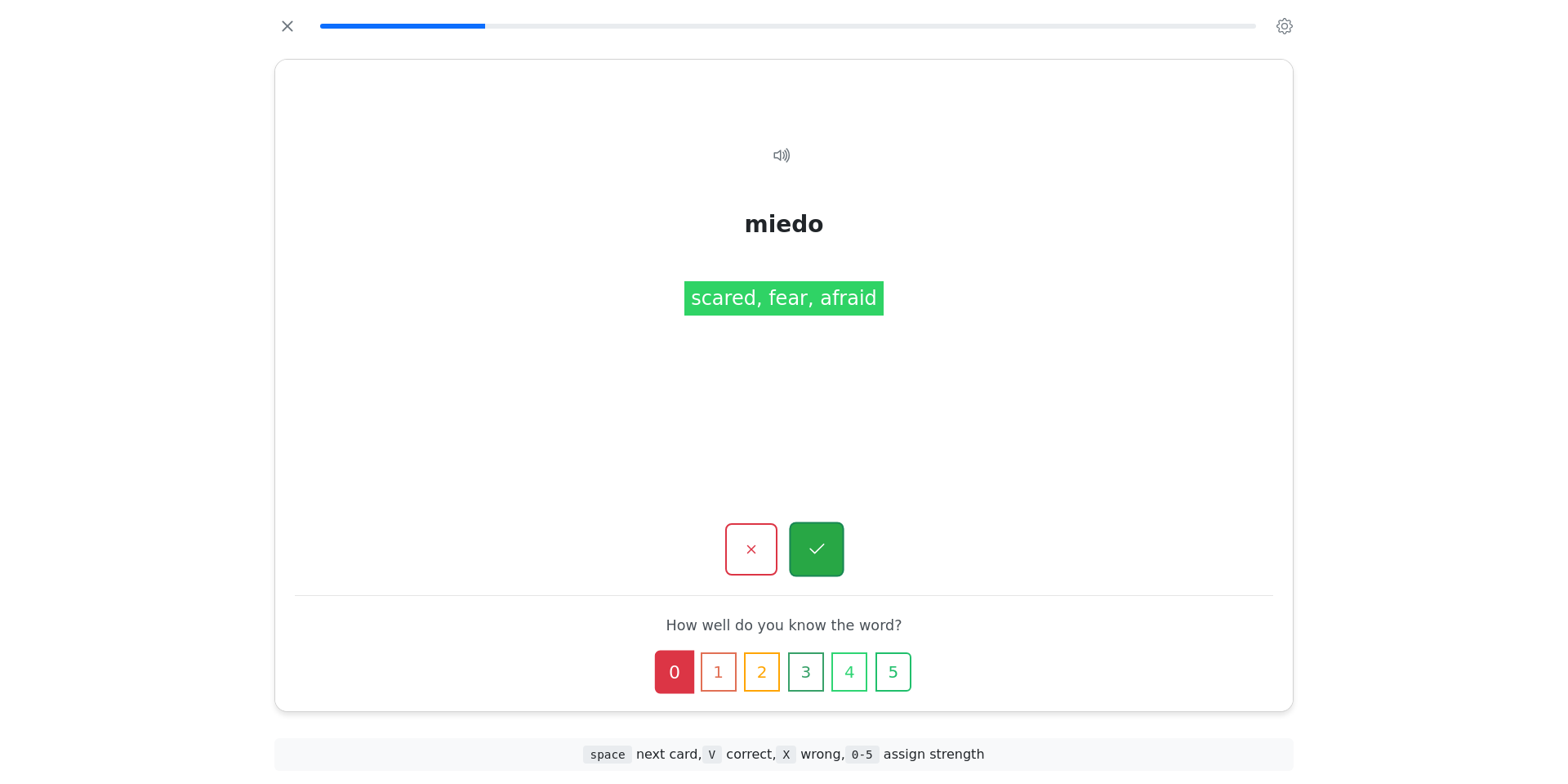
click at [809, 544] on icon "button" at bounding box center [816, 549] width 20 height 20
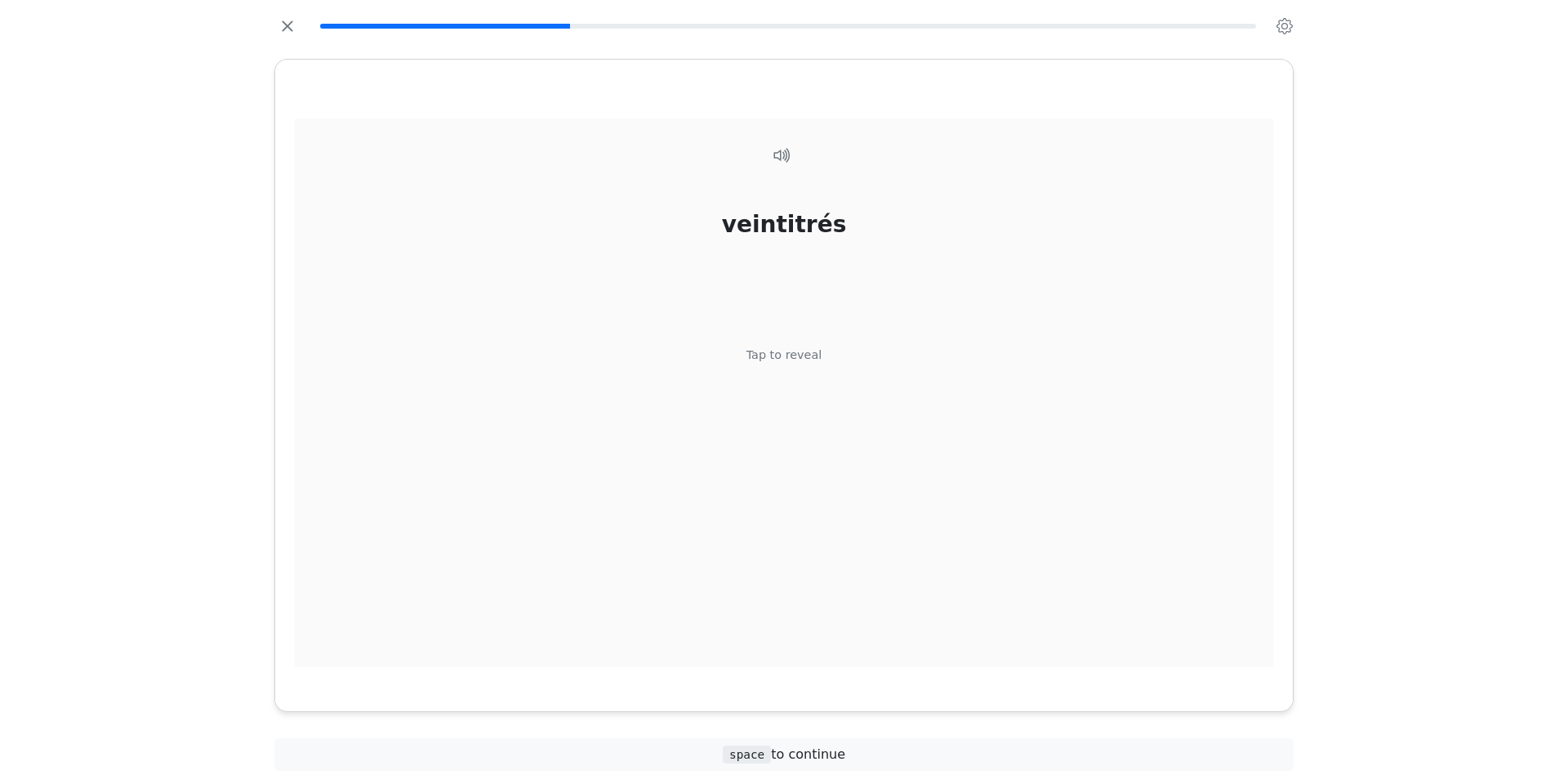
click at [801, 351] on div "Tap to reveal" at bounding box center [784, 355] width 76 height 18
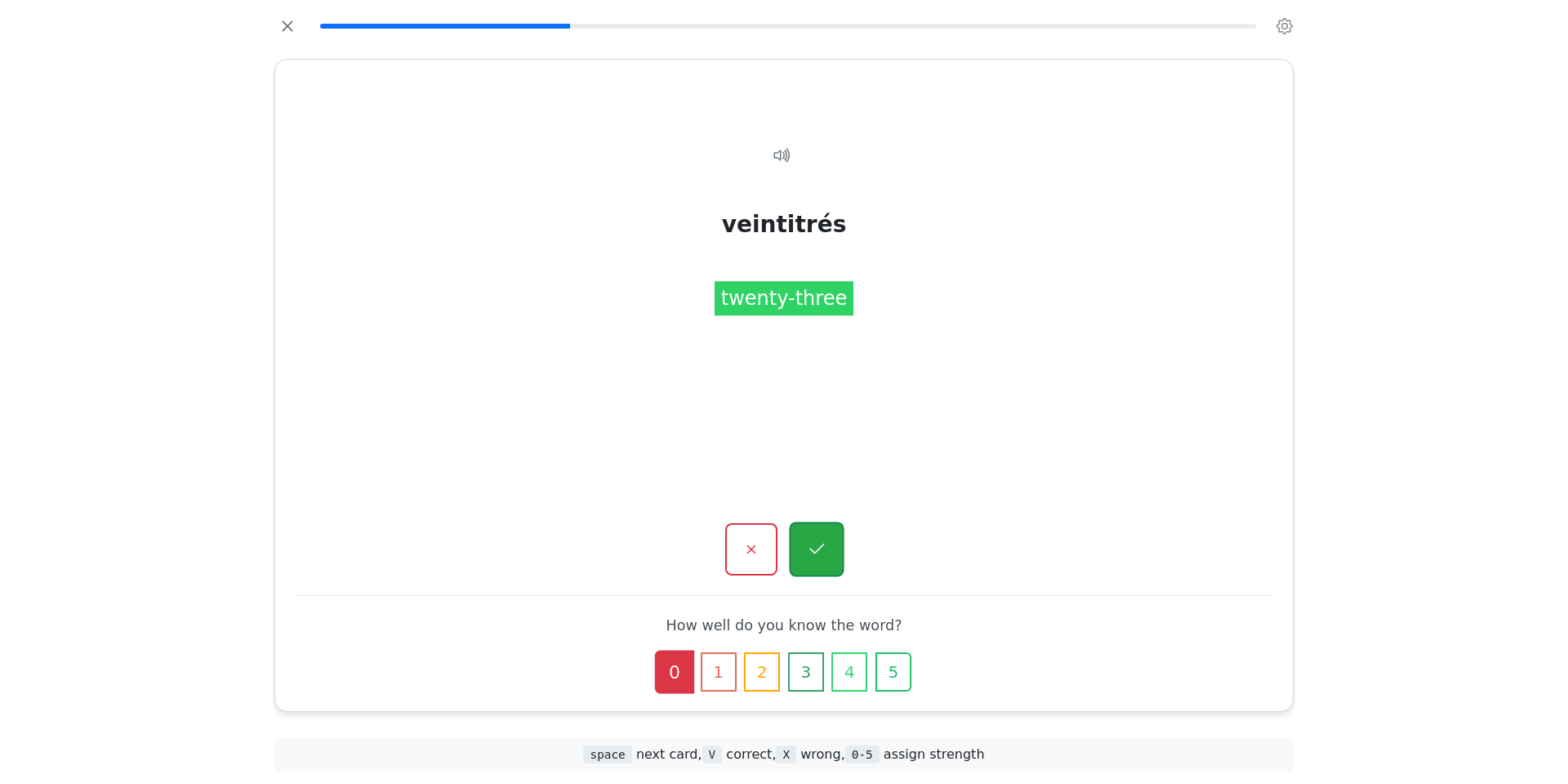
click at [815, 545] on icon "button" at bounding box center [816, 549] width 20 height 20
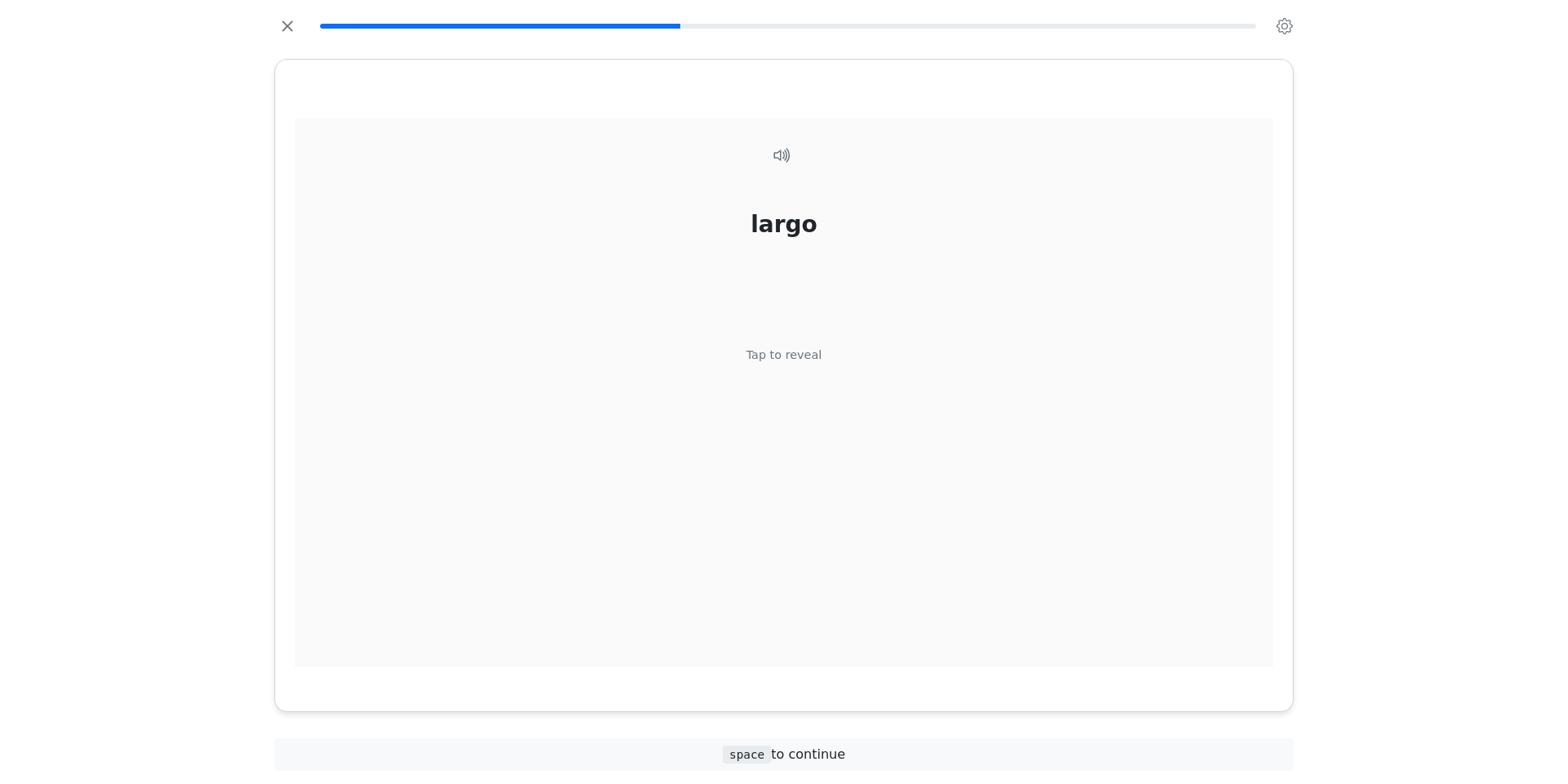
click at [806, 350] on div "Tap to reveal" at bounding box center [784, 355] width 76 height 18
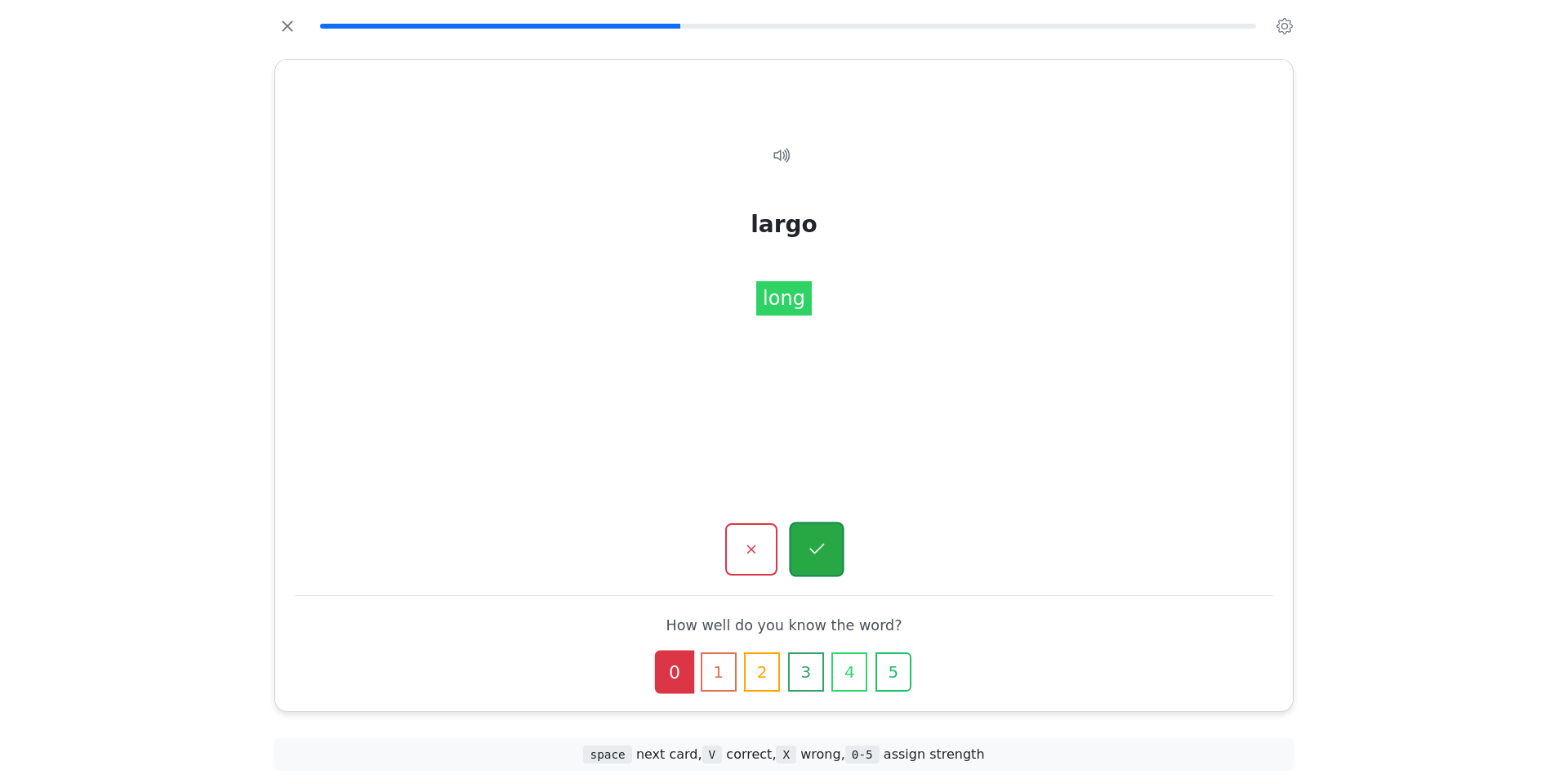
click at [813, 526] on button "button" at bounding box center [816, 550] width 54 height 54
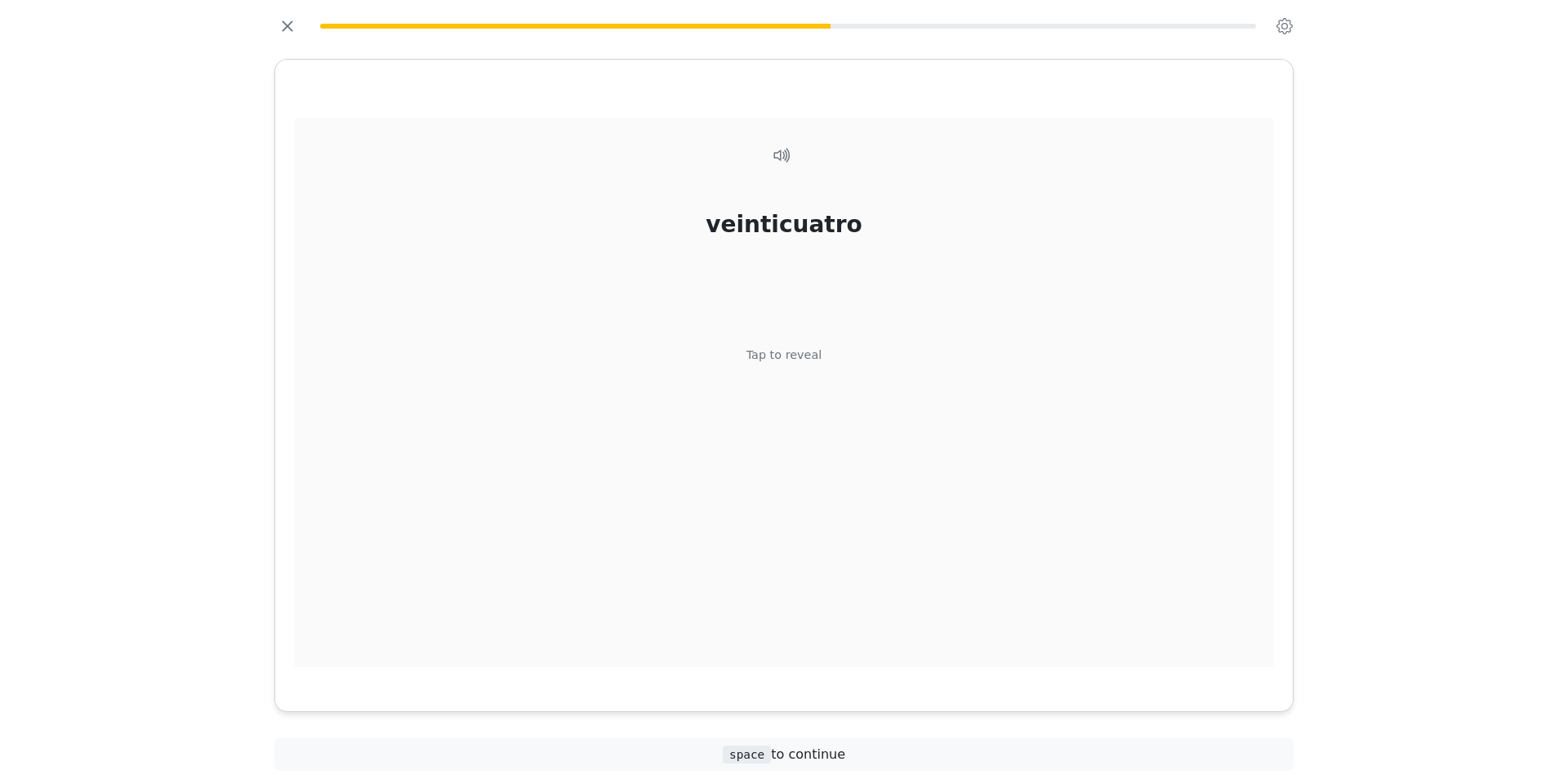
click at [798, 355] on div "Tap to reveal" at bounding box center [784, 355] width 76 height 18
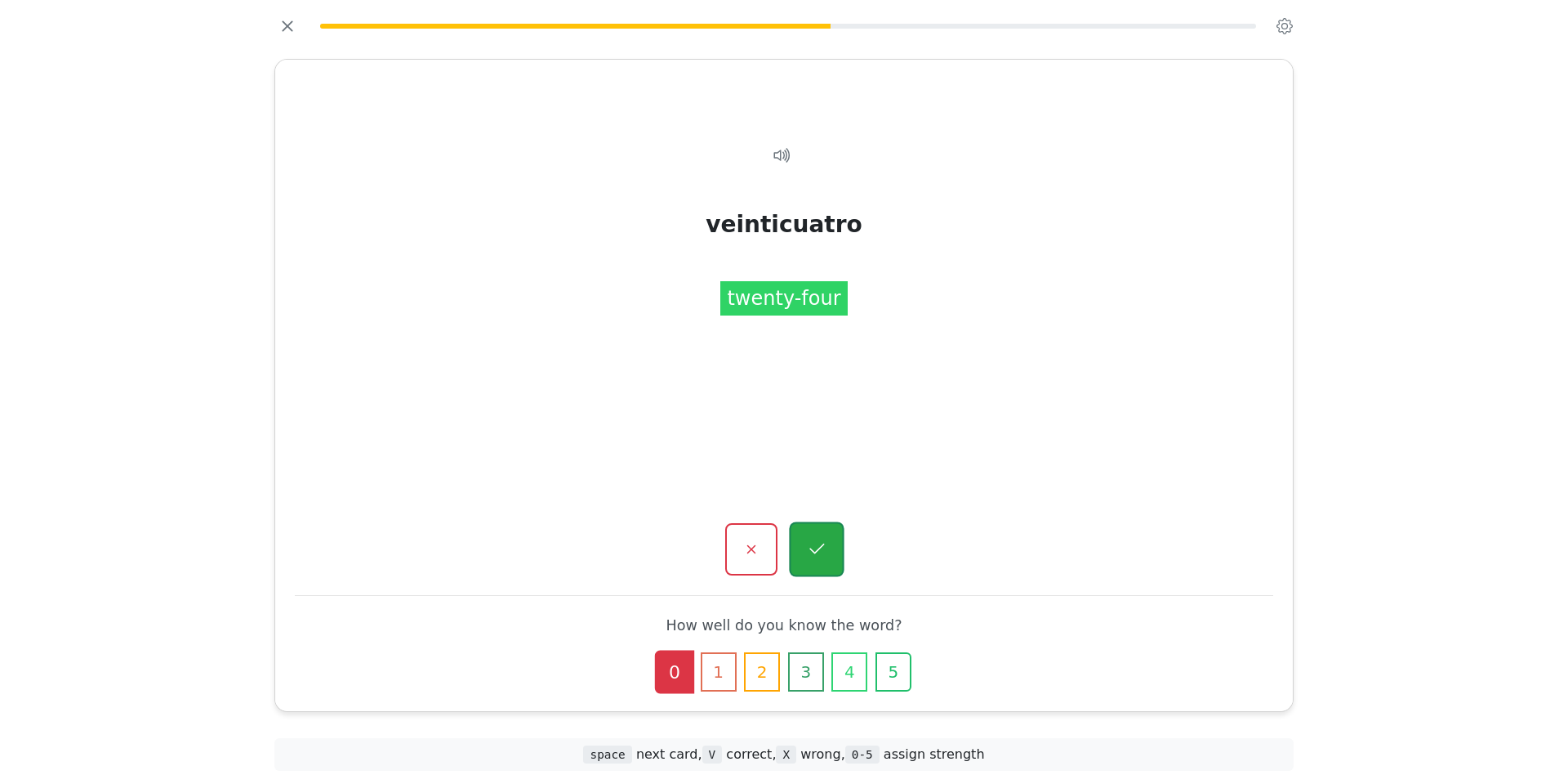
click at [830, 537] on button "button" at bounding box center [816, 550] width 54 height 54
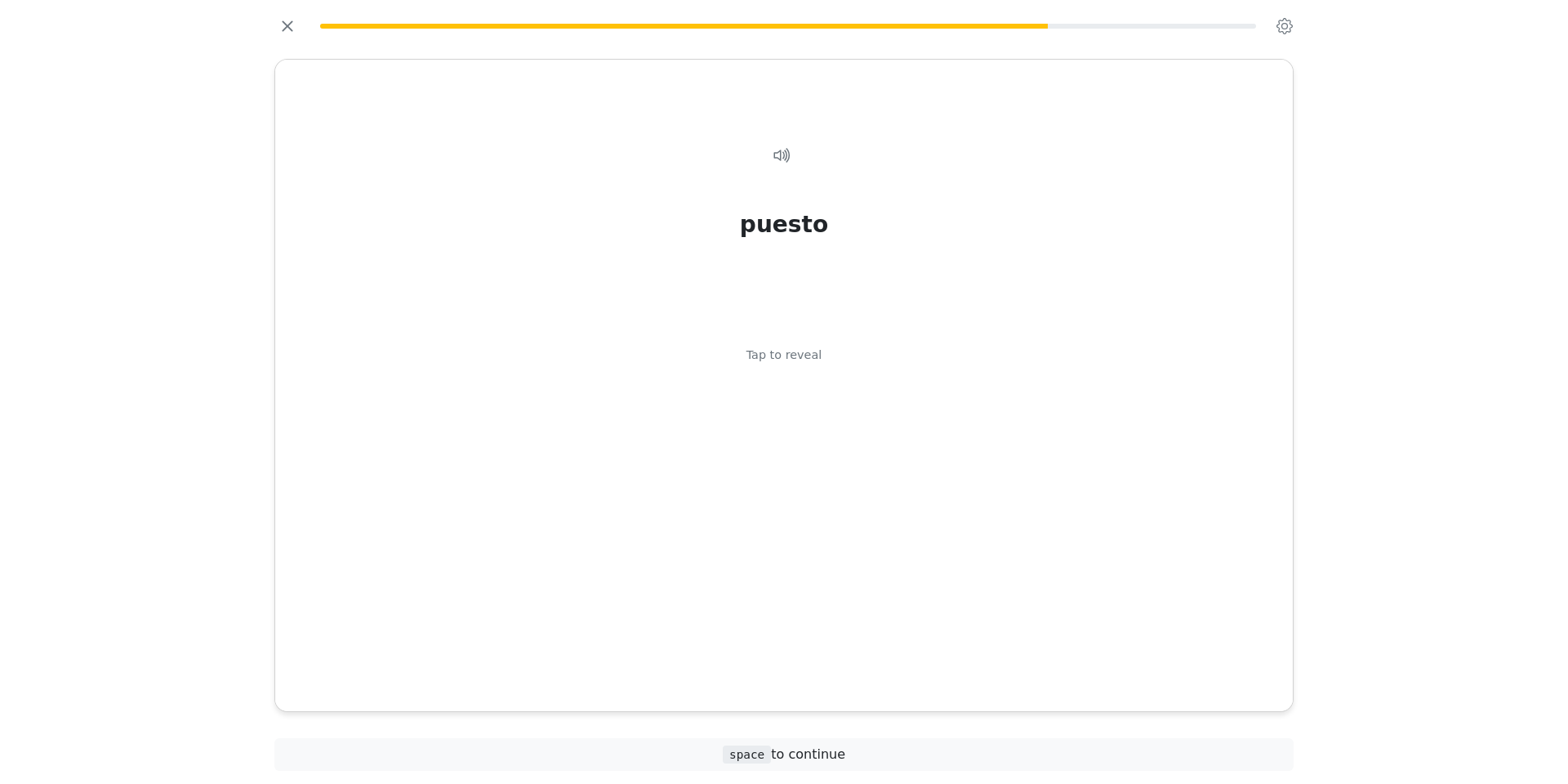
click at [802, 356] on div "Tap to reveal" at bounding box center [784, 355] width 76 height 18
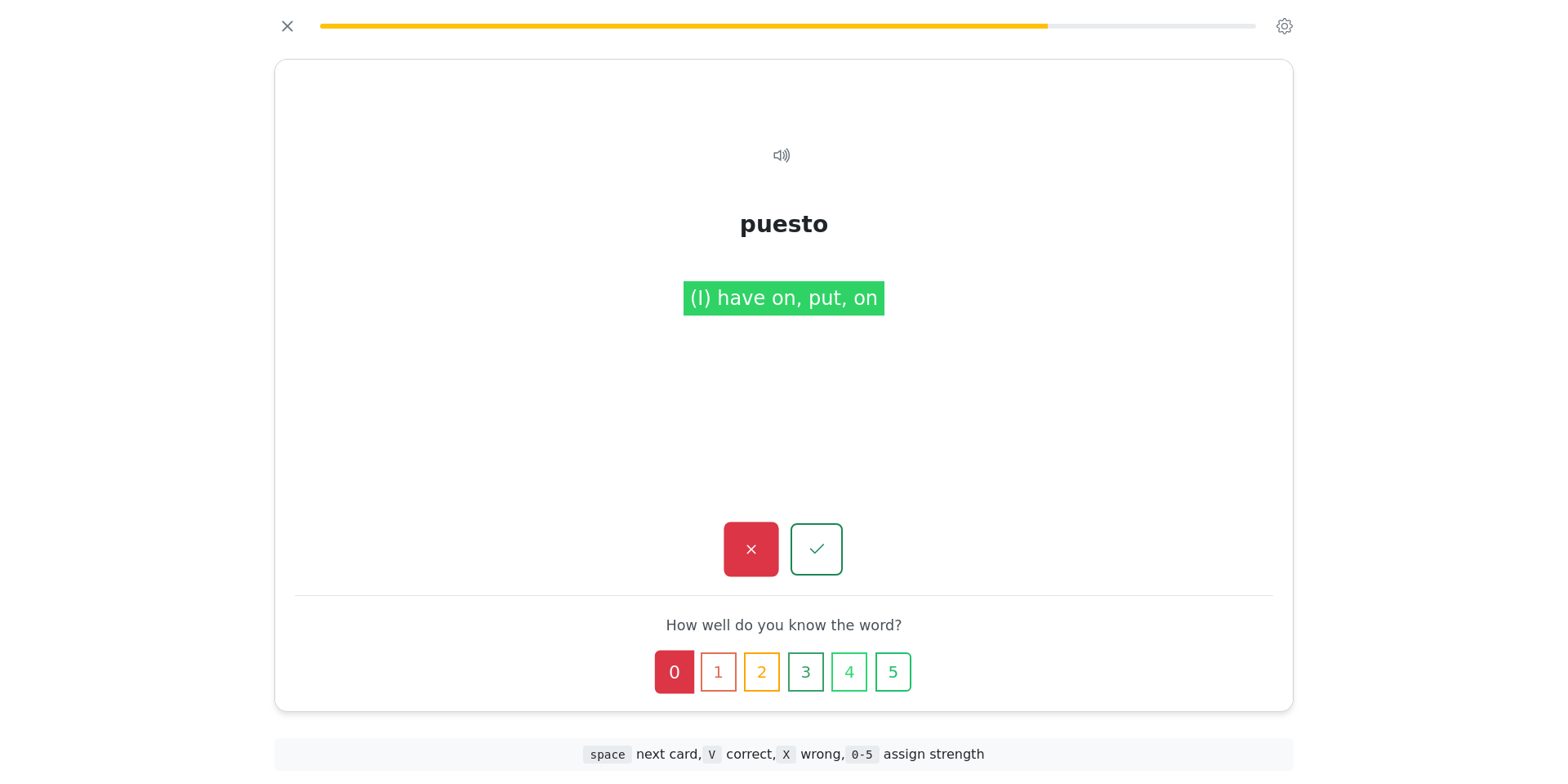
click at [746, 551] on icon "button" at bounding box center [750, 549] width 20 height 20
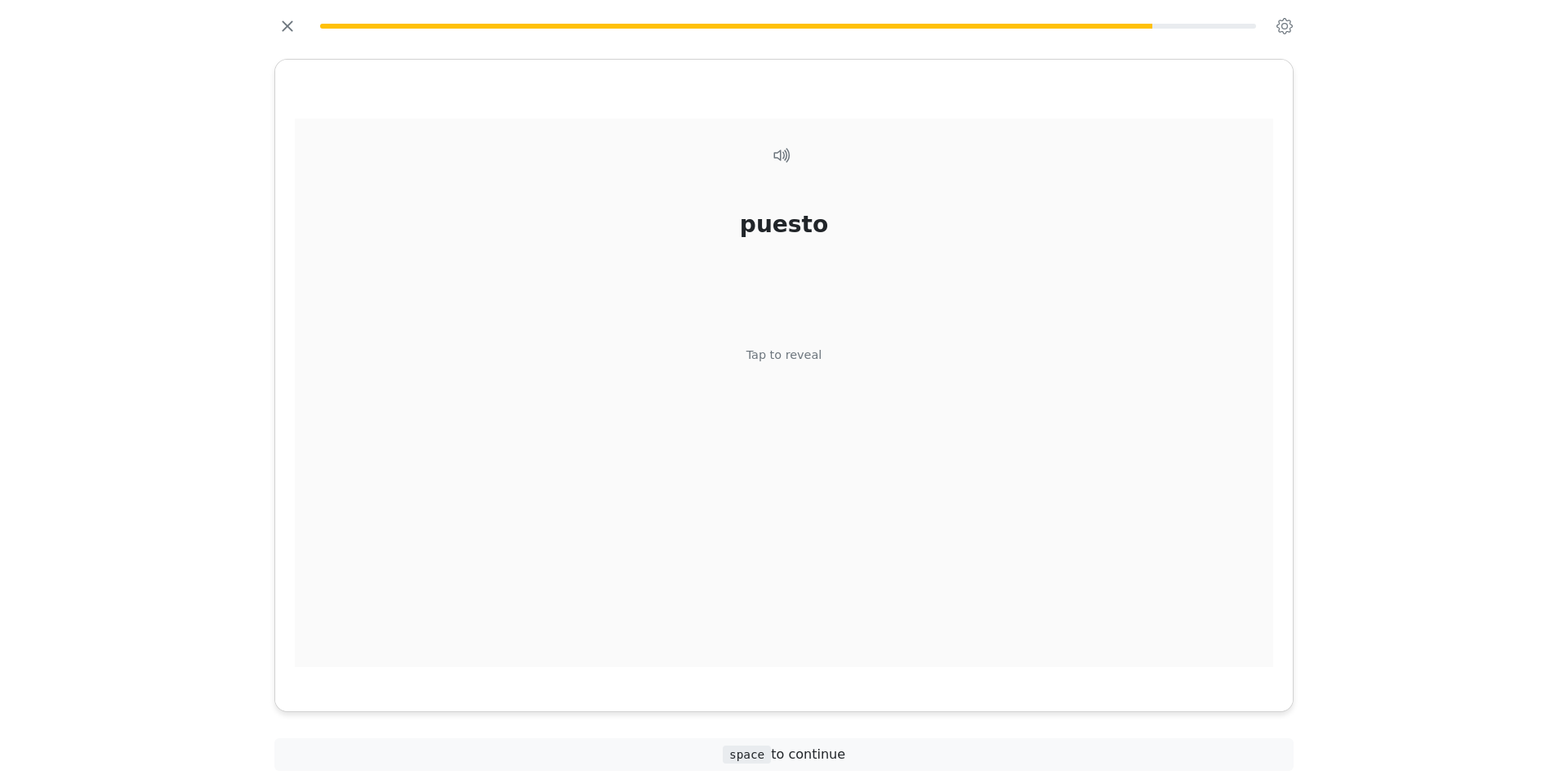
click at [786, 352] on div "Tap to reveal" at bounding box center [784, 355] width 76 height 18
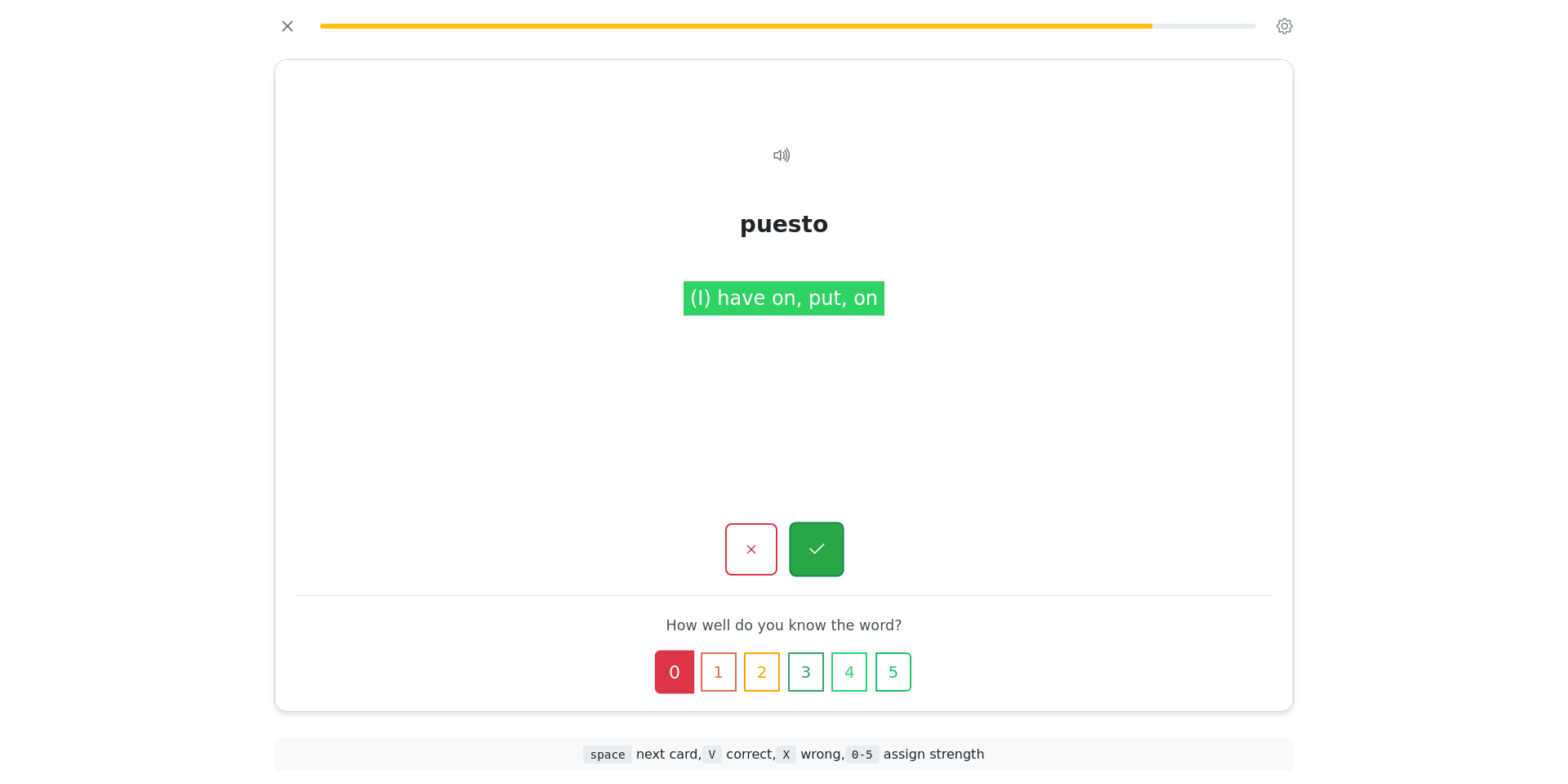
click at [825, 554] on icon "button" at bounding box center [816, 549] width 20 height 20
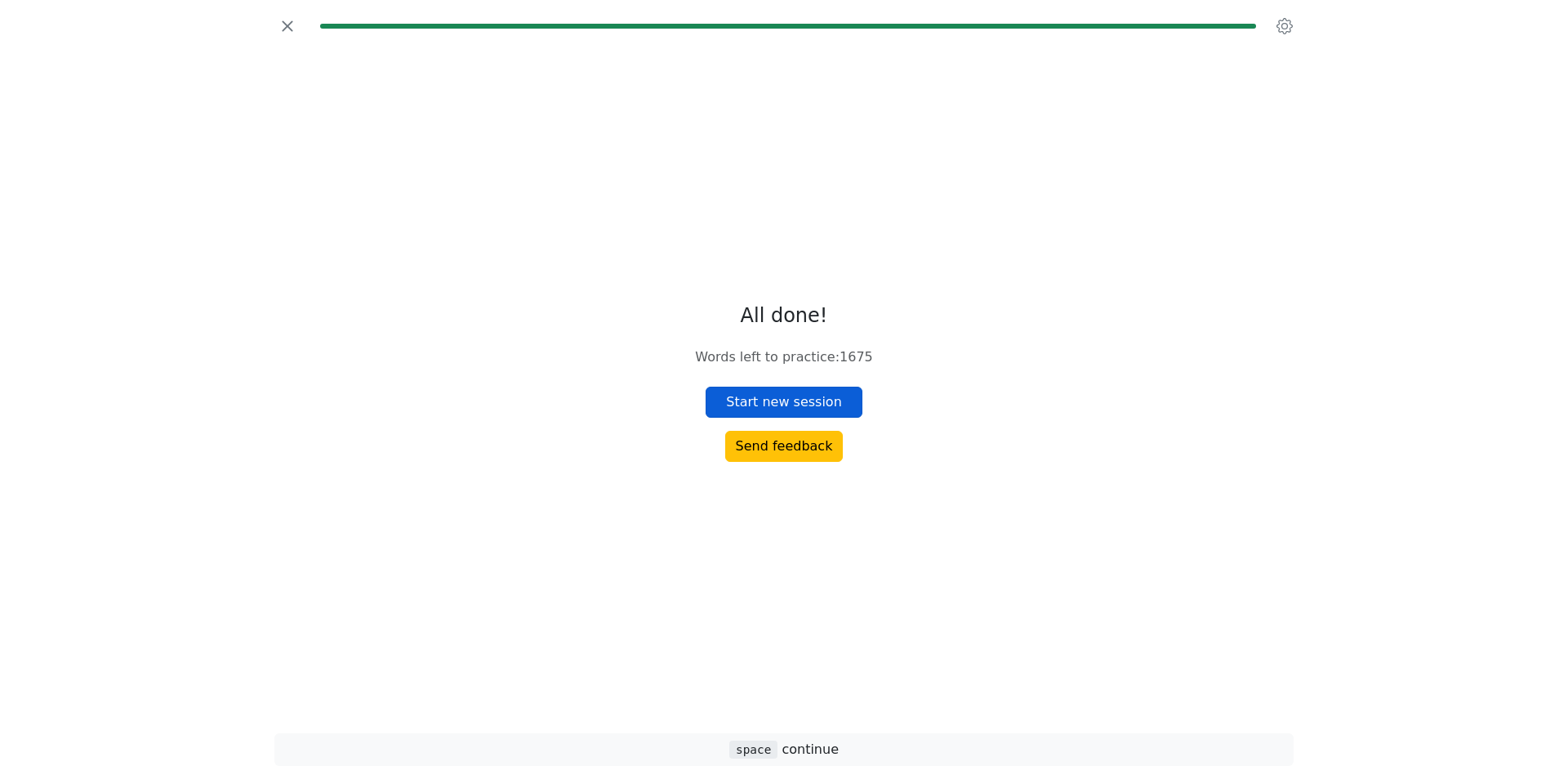
click at [815, 392] on button "Start new session" at bounding box center [784, 402] width 157 height 31
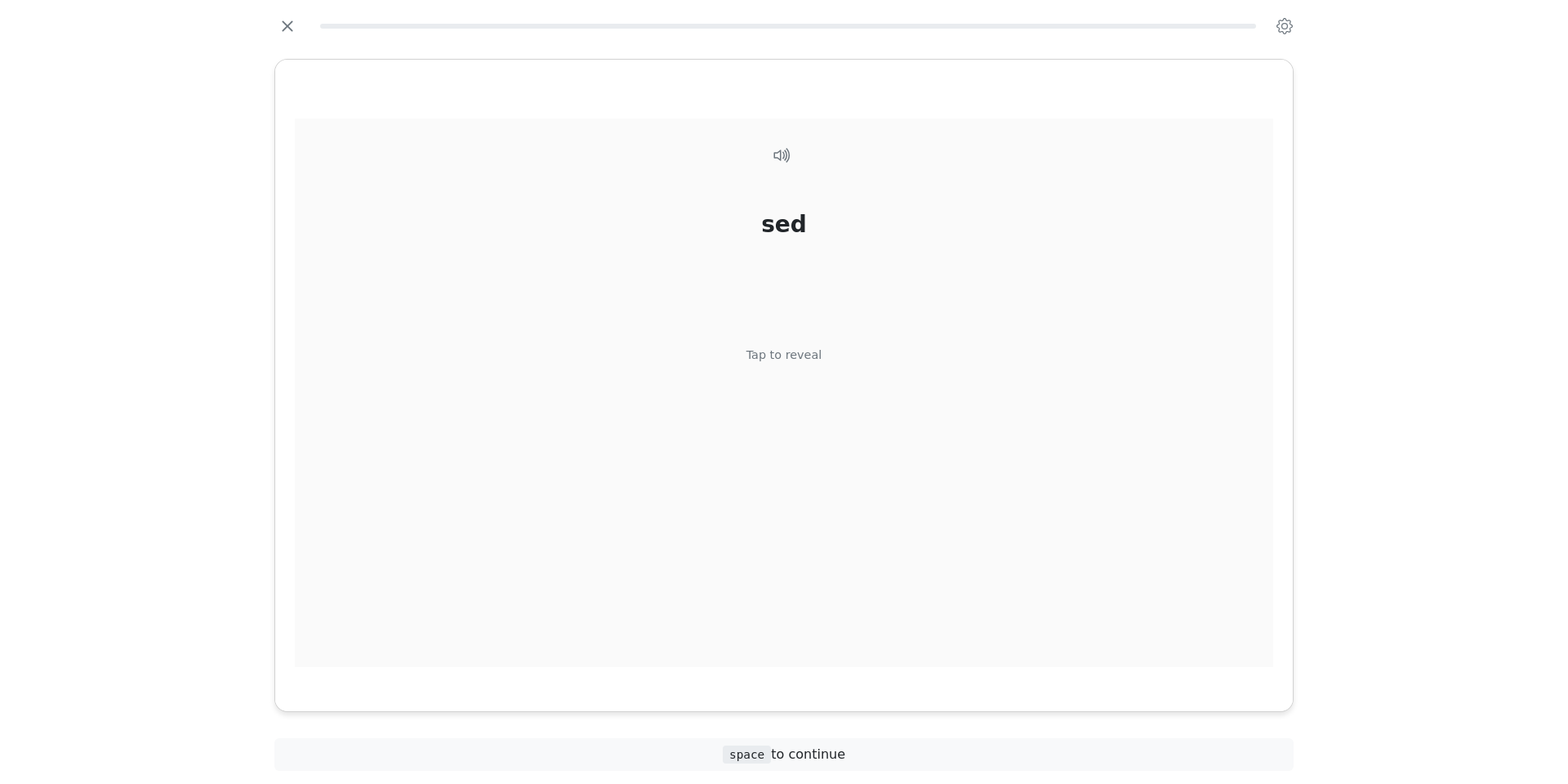
click at [788, 359] on div "Tap to reveal" at bounding box center [784, 355] width 76 height 18
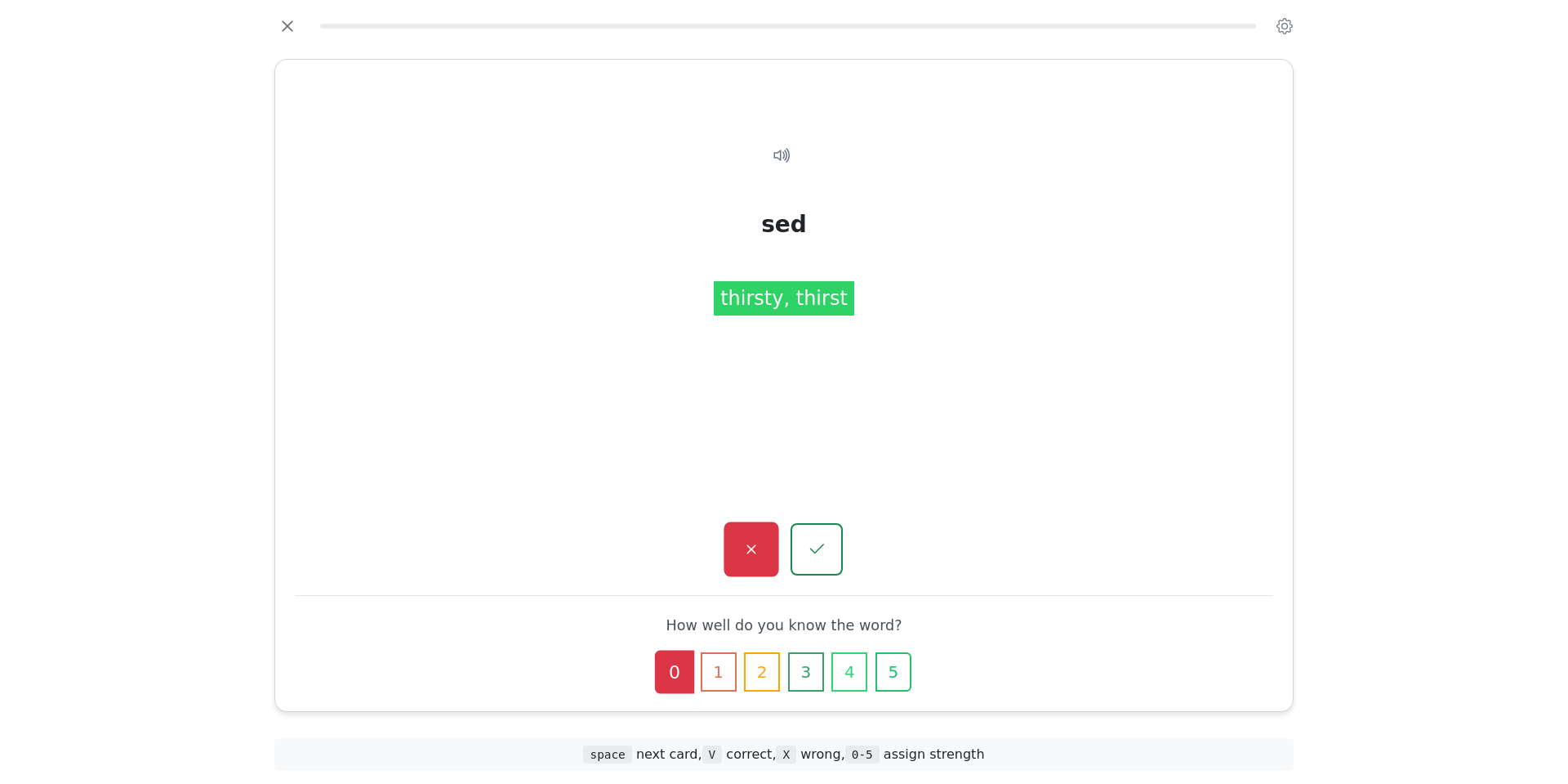
click at [749, 545] on icon "button" at bounding box center [750, 549] width 20 height 20
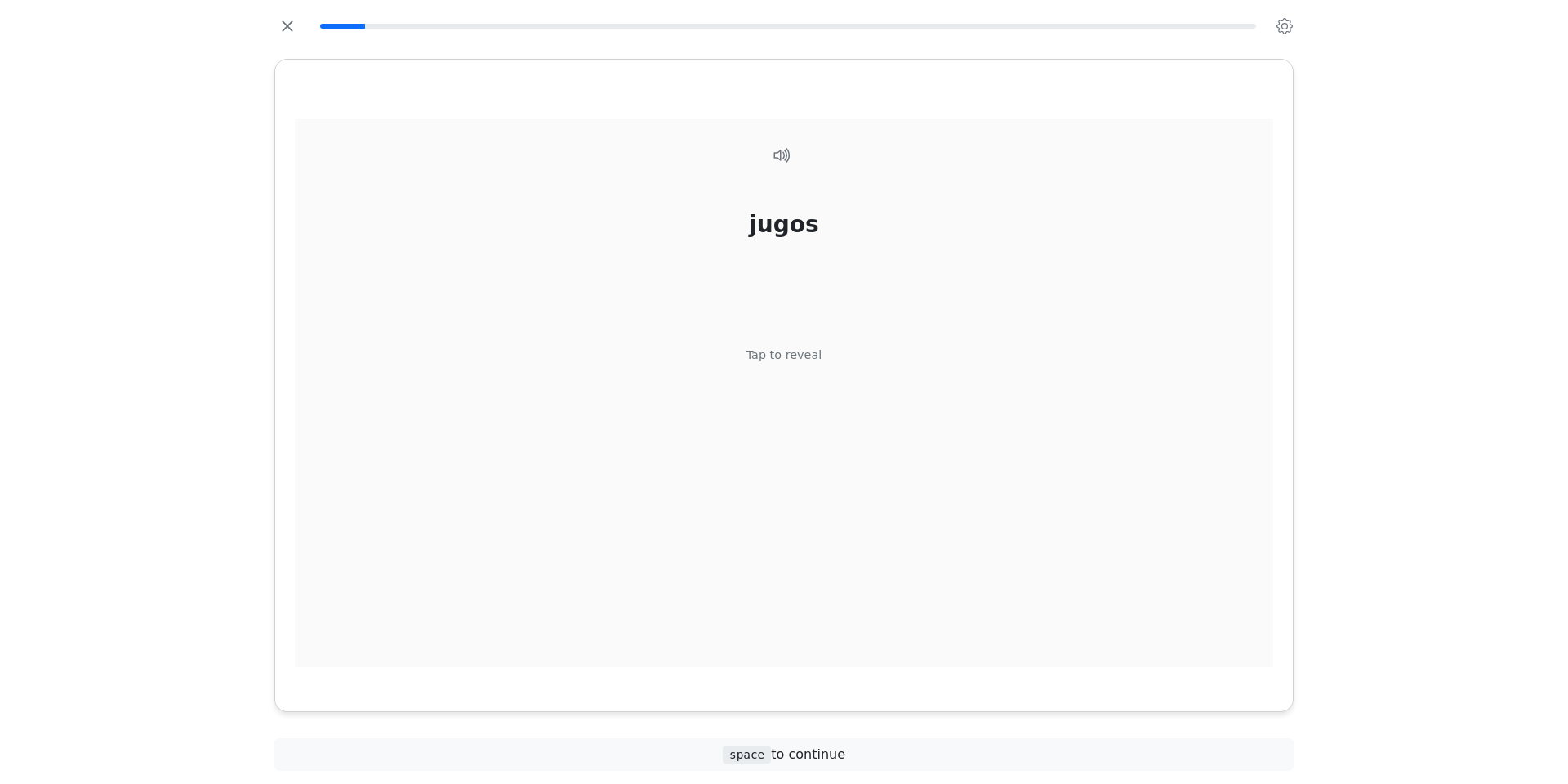
click at [800, 355] on div "Tap to reveal" at bounding box center [784, 355] width 76 height 18
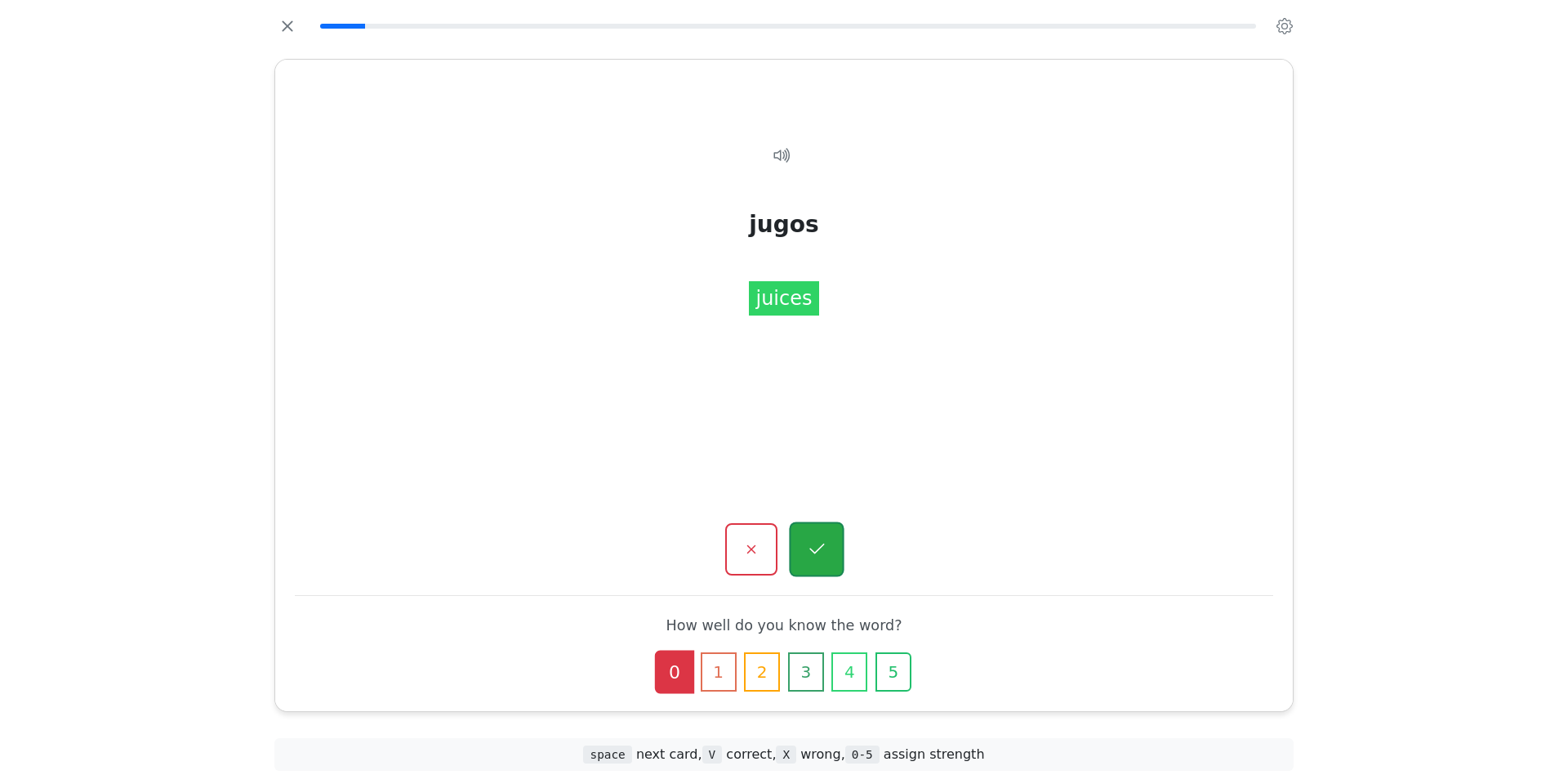
click at [830, 546] on button "button" at bounding box center [816, 550] width 54 height 54
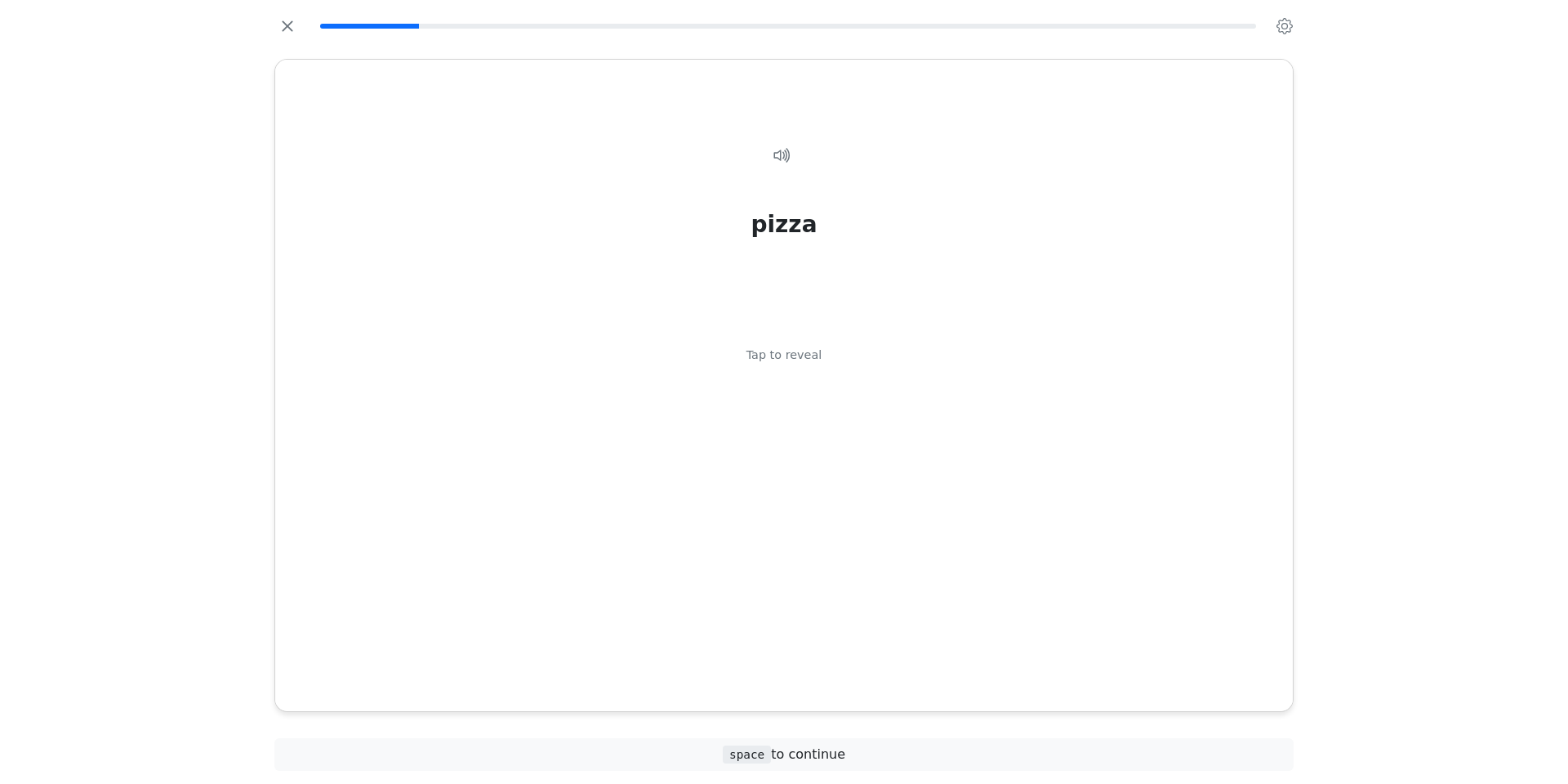
drag, startPoint x: 803, startPoint y: 349, endPoint x: 804, endPoint y: 385, distance: 36.0
click at [806, 352] on div "Tap to reveal" at bounding box center [784, 355] width 76 height 18
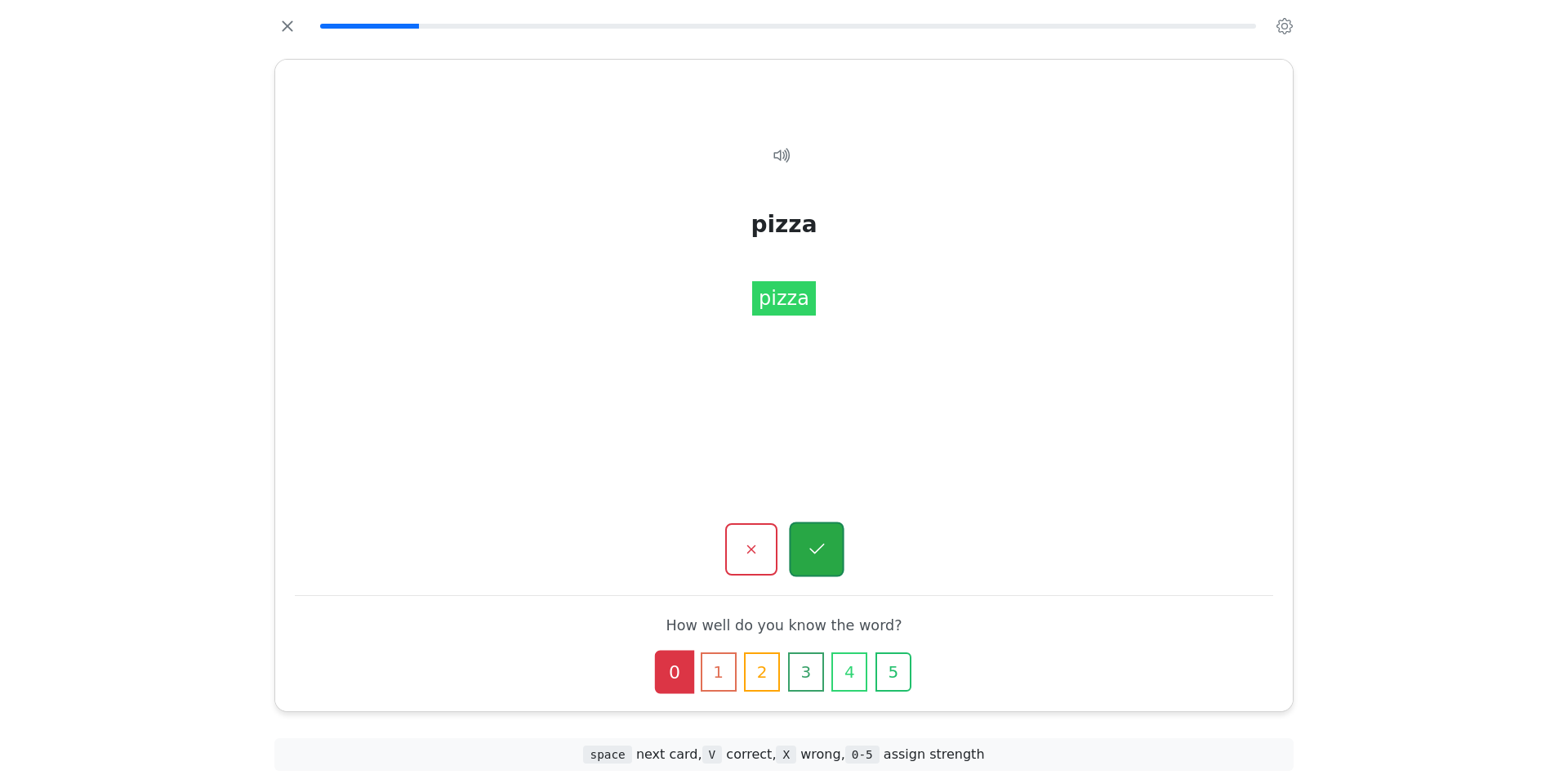
click at [820, 541] on icon "button" at bounding box center [816, 549] width 20 height 20
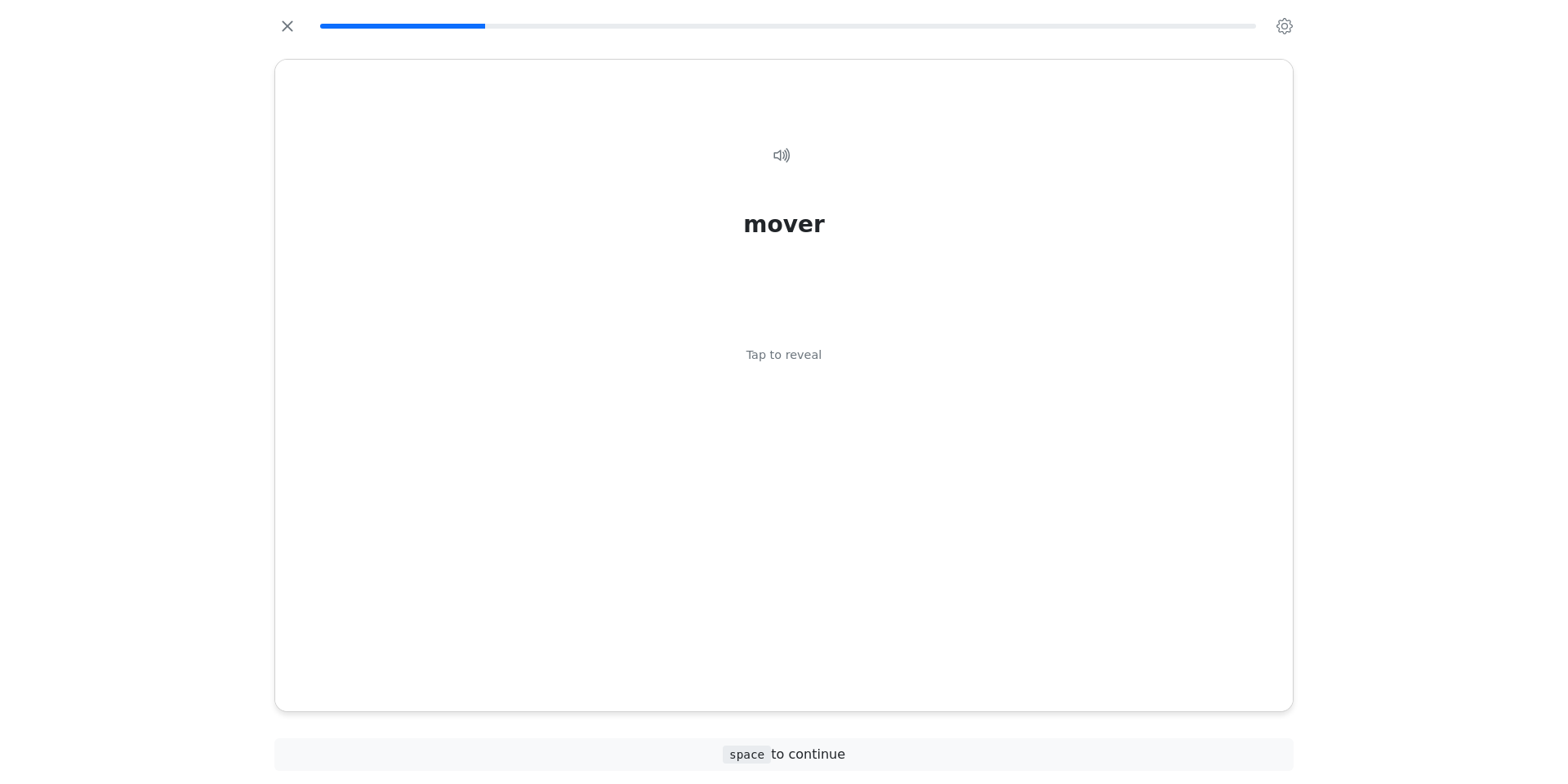
click at [801, 352] on div "Tap to reveal" at bounding box center [784, 355] width 76 height 18
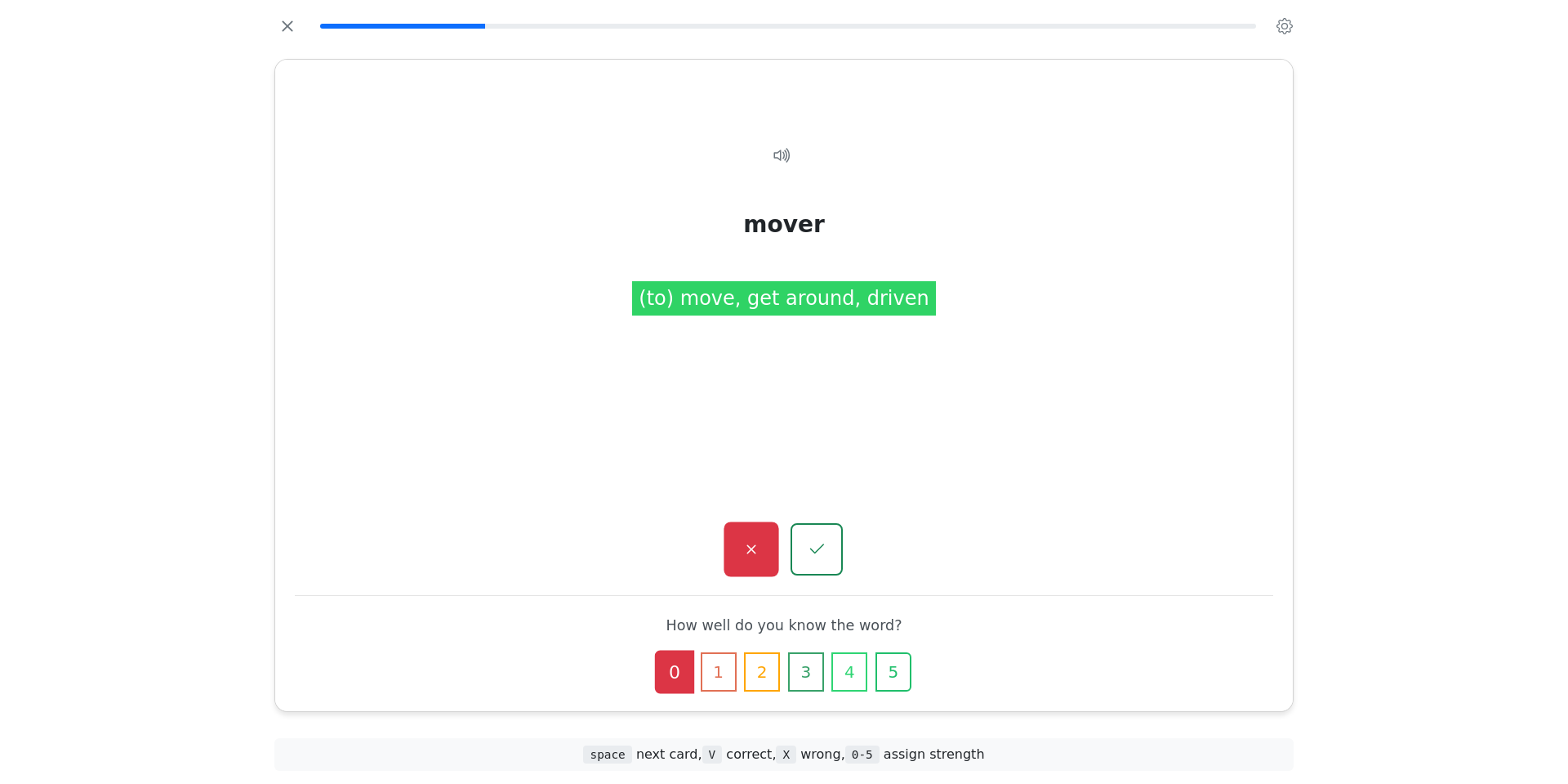
click at [748, 547] on icon "button" at bounding box center [750, 549] width 20 height 20
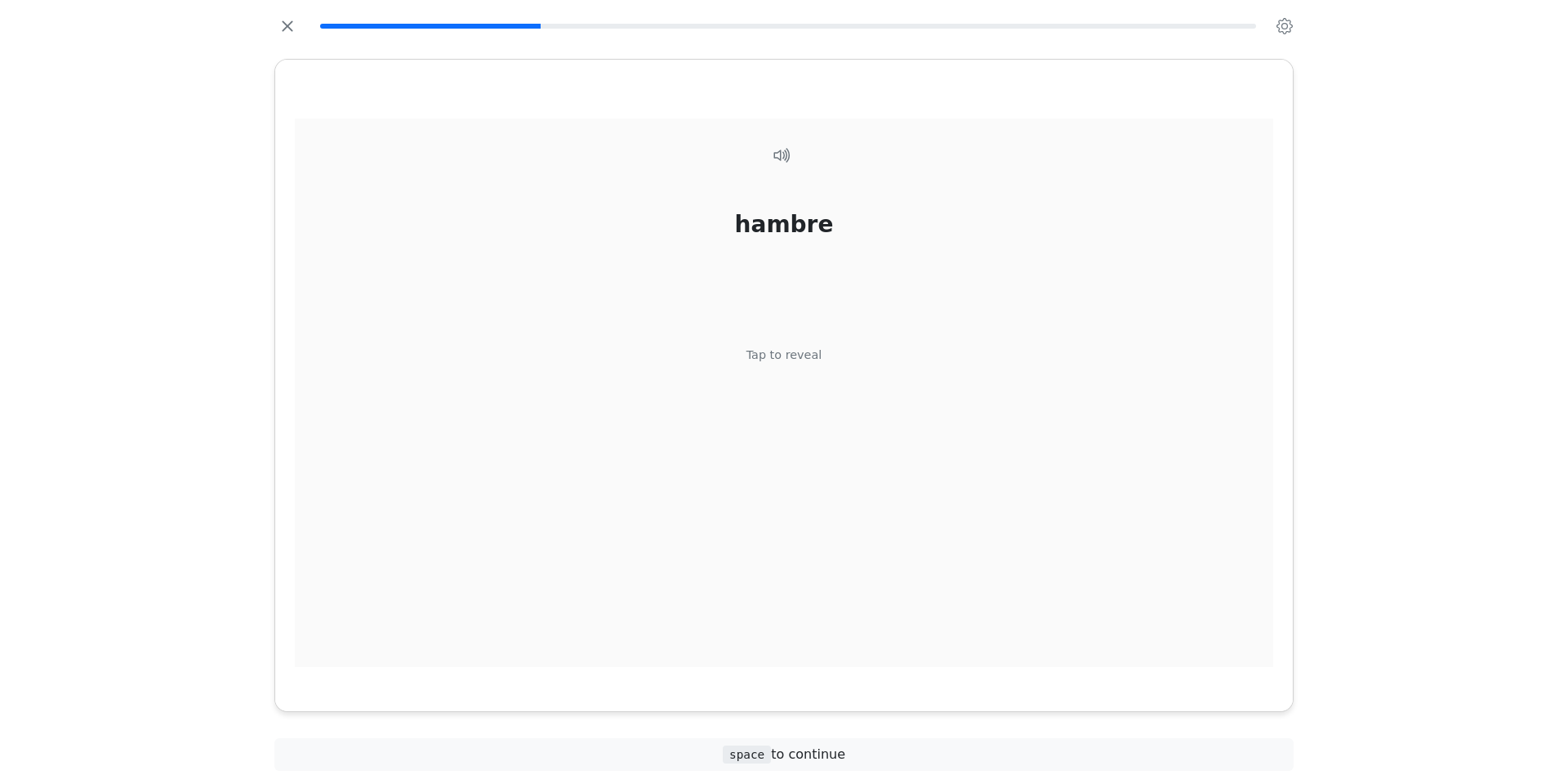
click at [786, 355] on div "Tap to reveal" at bounding box center [784, 355] width 76 height 18
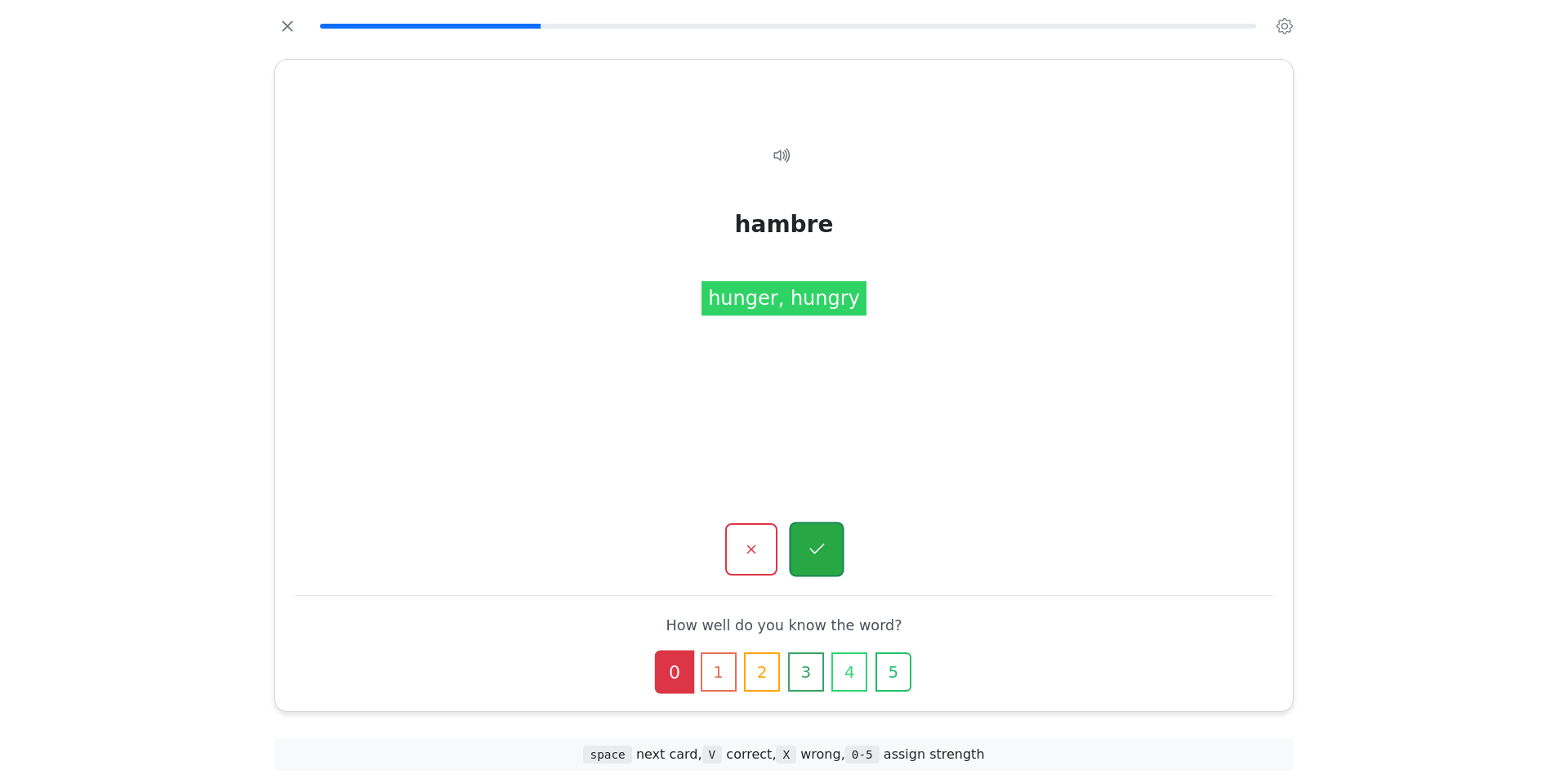
click at [813, 553] on icon "button" at bounding box center [816, 549] width 20 height 20
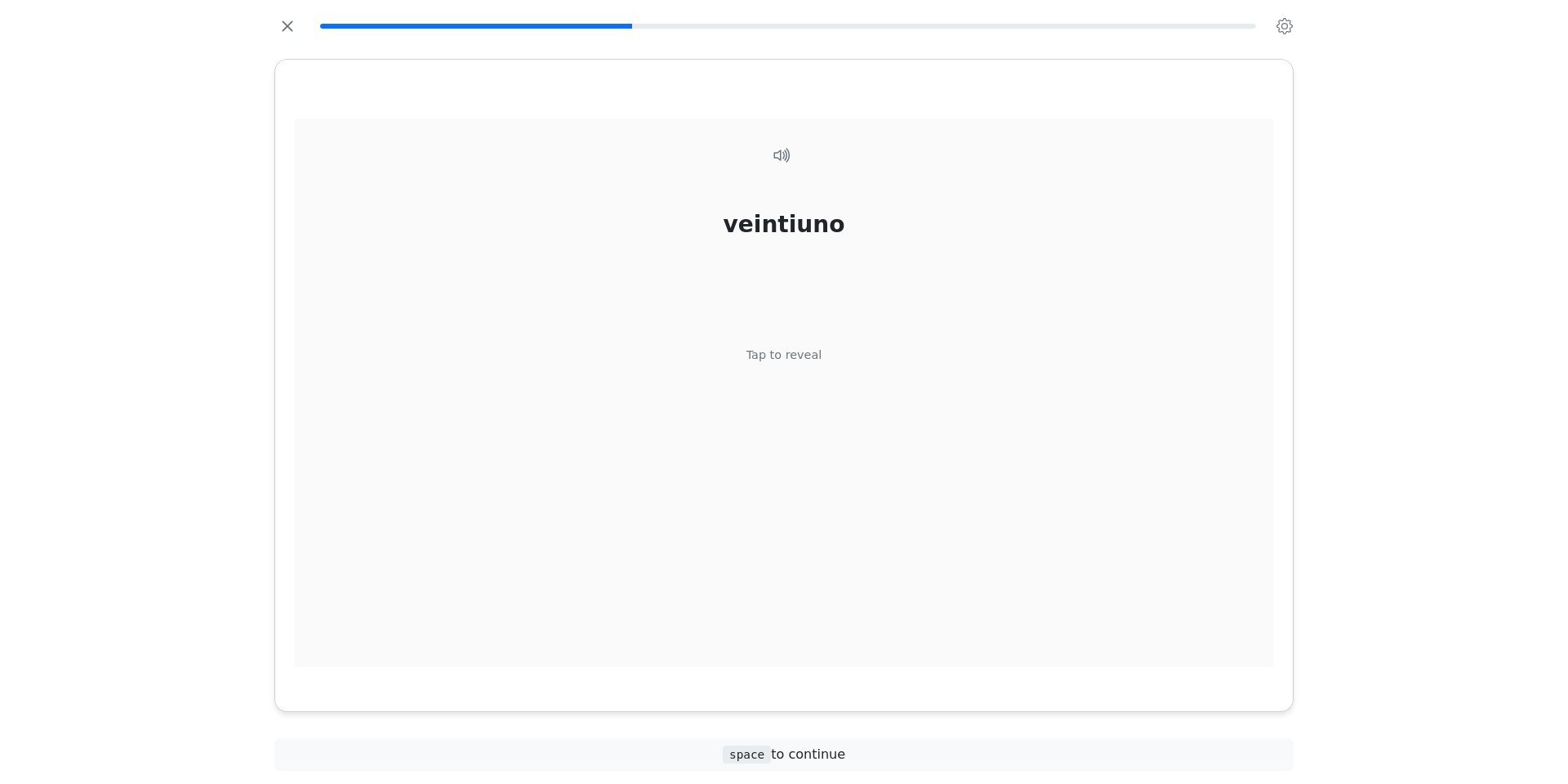
click at [799, 352] on div "Tap to reveal" at bounding box center [784, 355] width 76 height 18
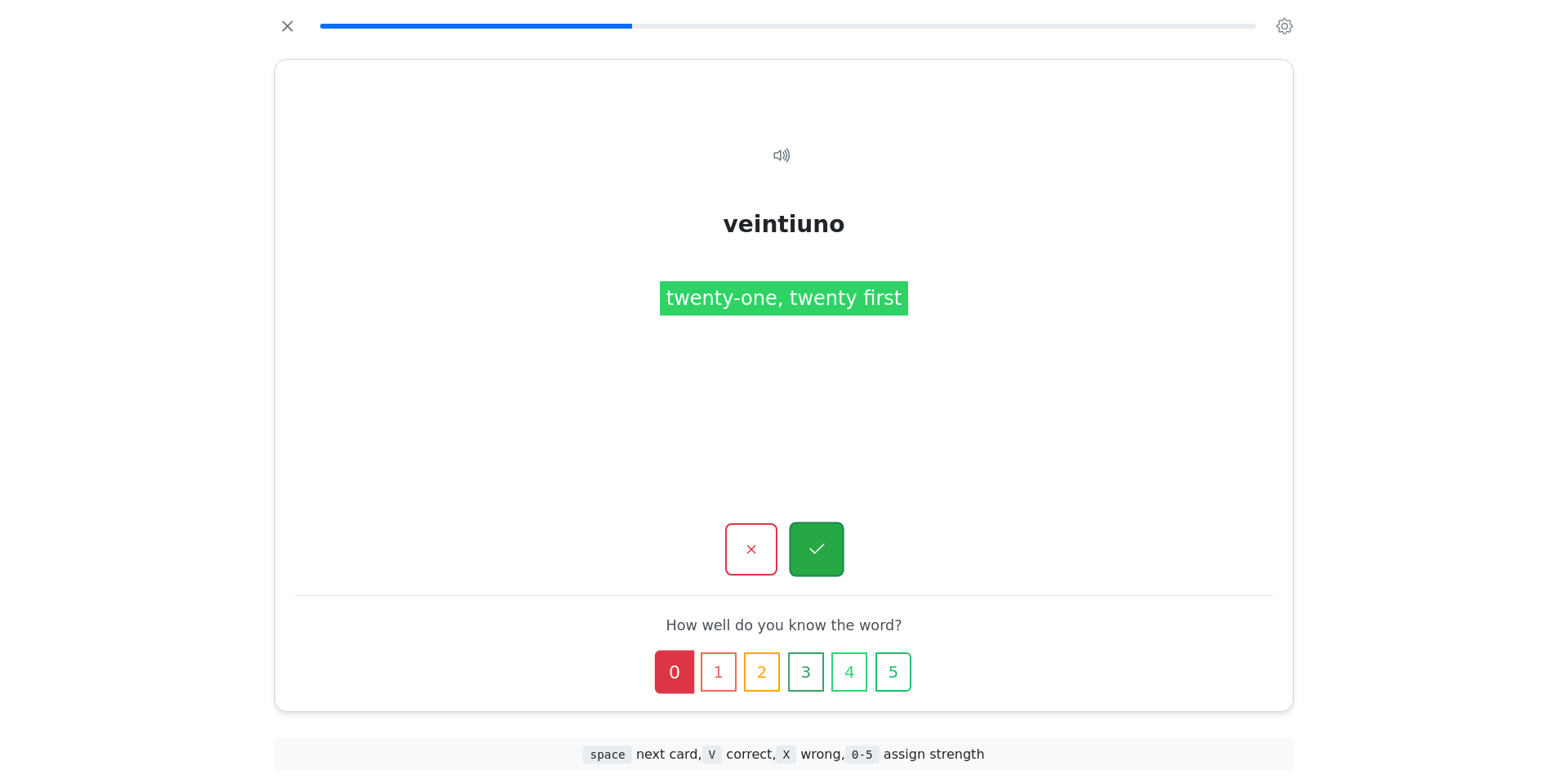
click at [817, 559] on button "button" at bounding box center [816, 550] width 54 height 54
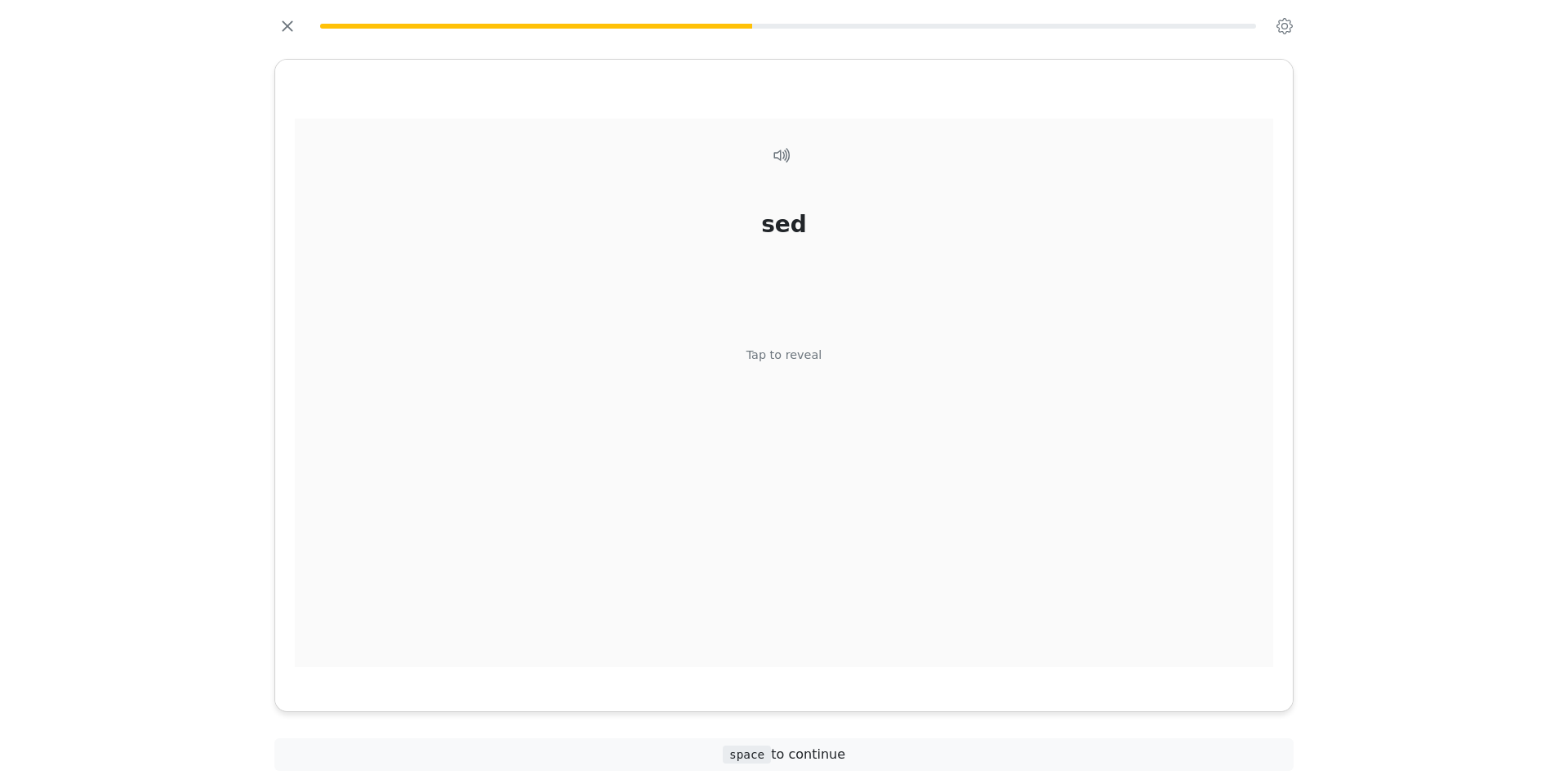
click at [804, 350] on div "Tap to reveal" at bounding box center [784, 355] width 76 height 18
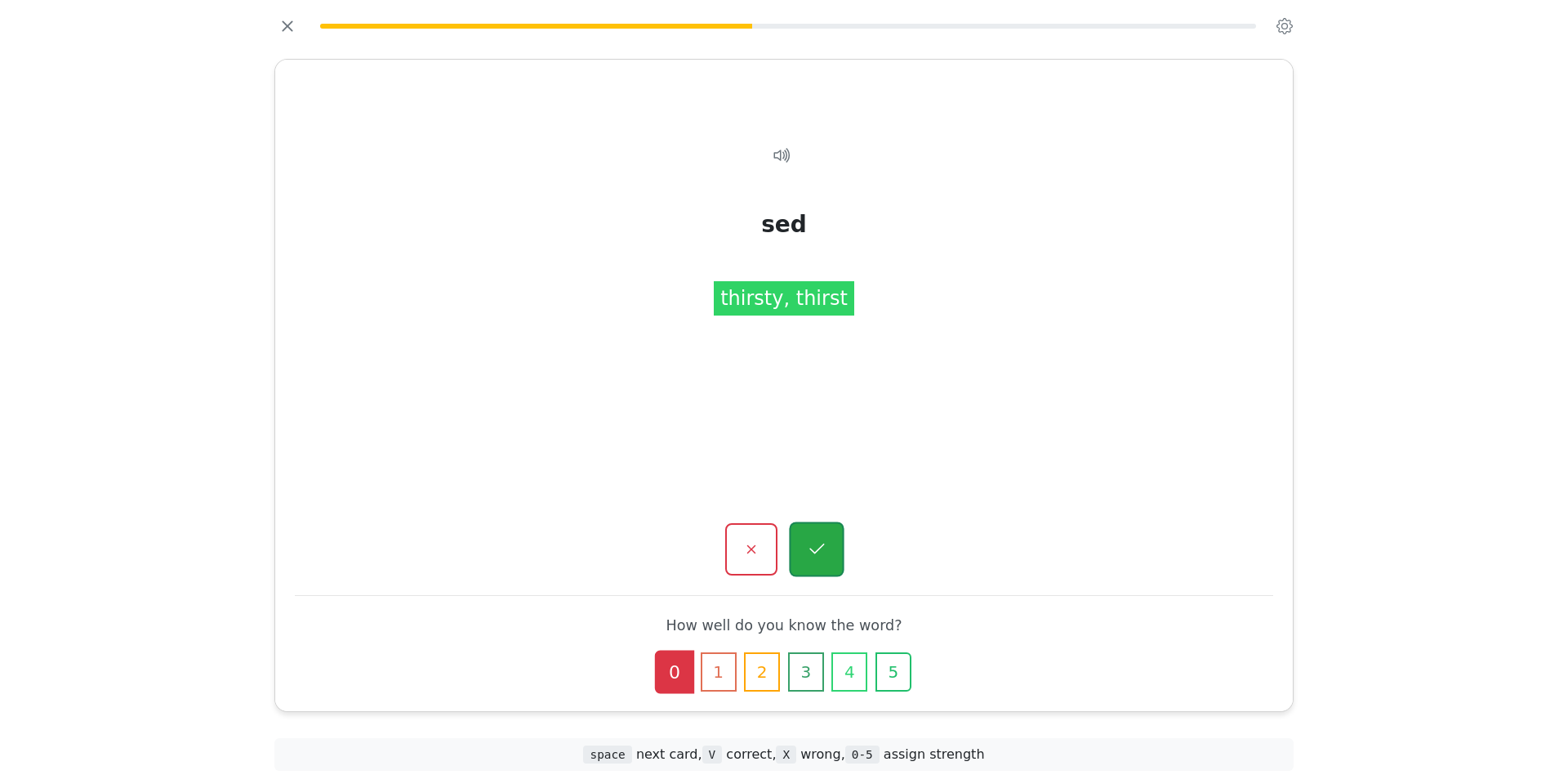
click at [811, 544] on icon "button" at bounding box center [816, 549] width 20 height 20
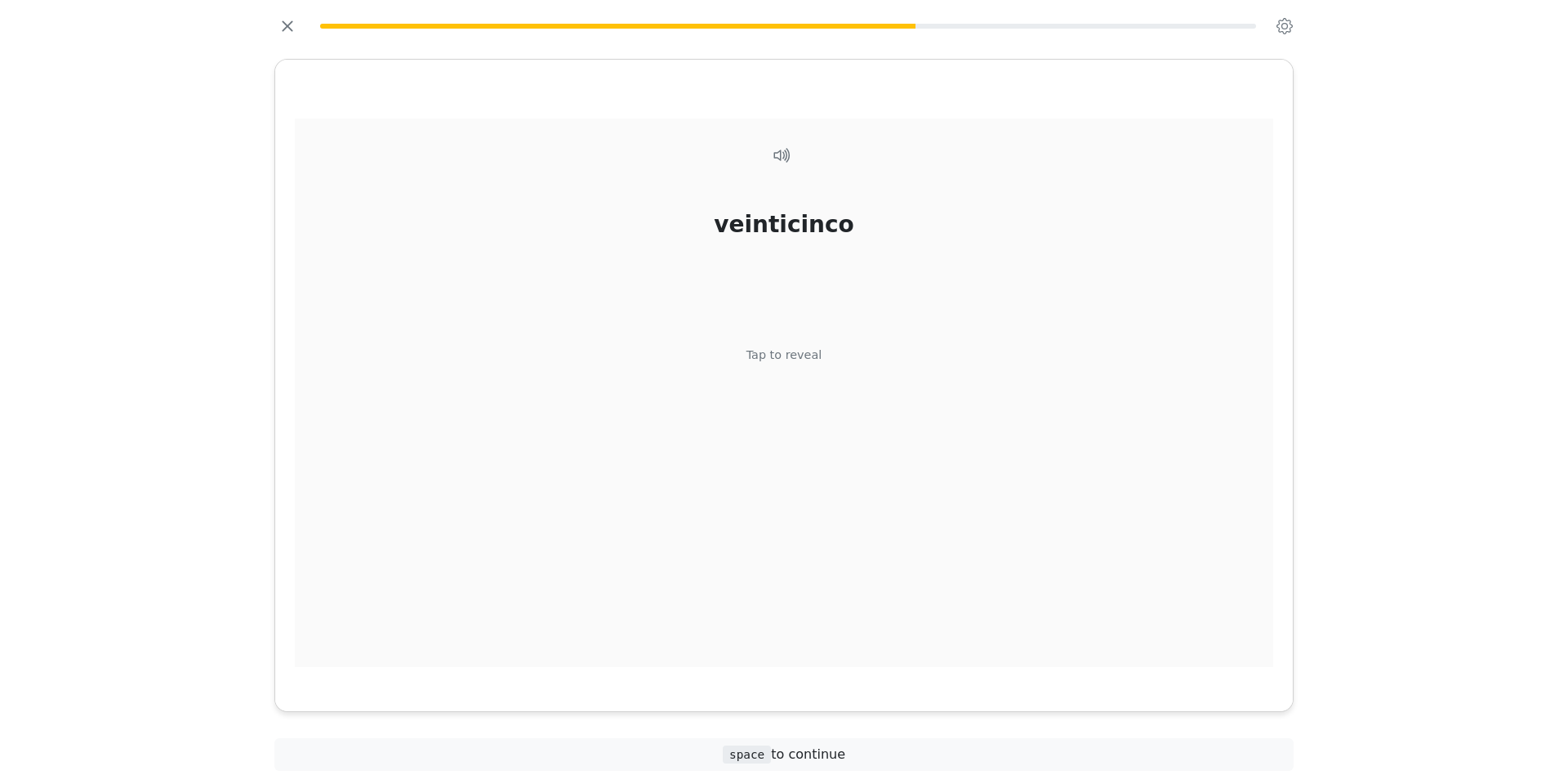
click at [799, 346] on div "Tap to reveal" at bounding box center [784, 355] width 76 height 18
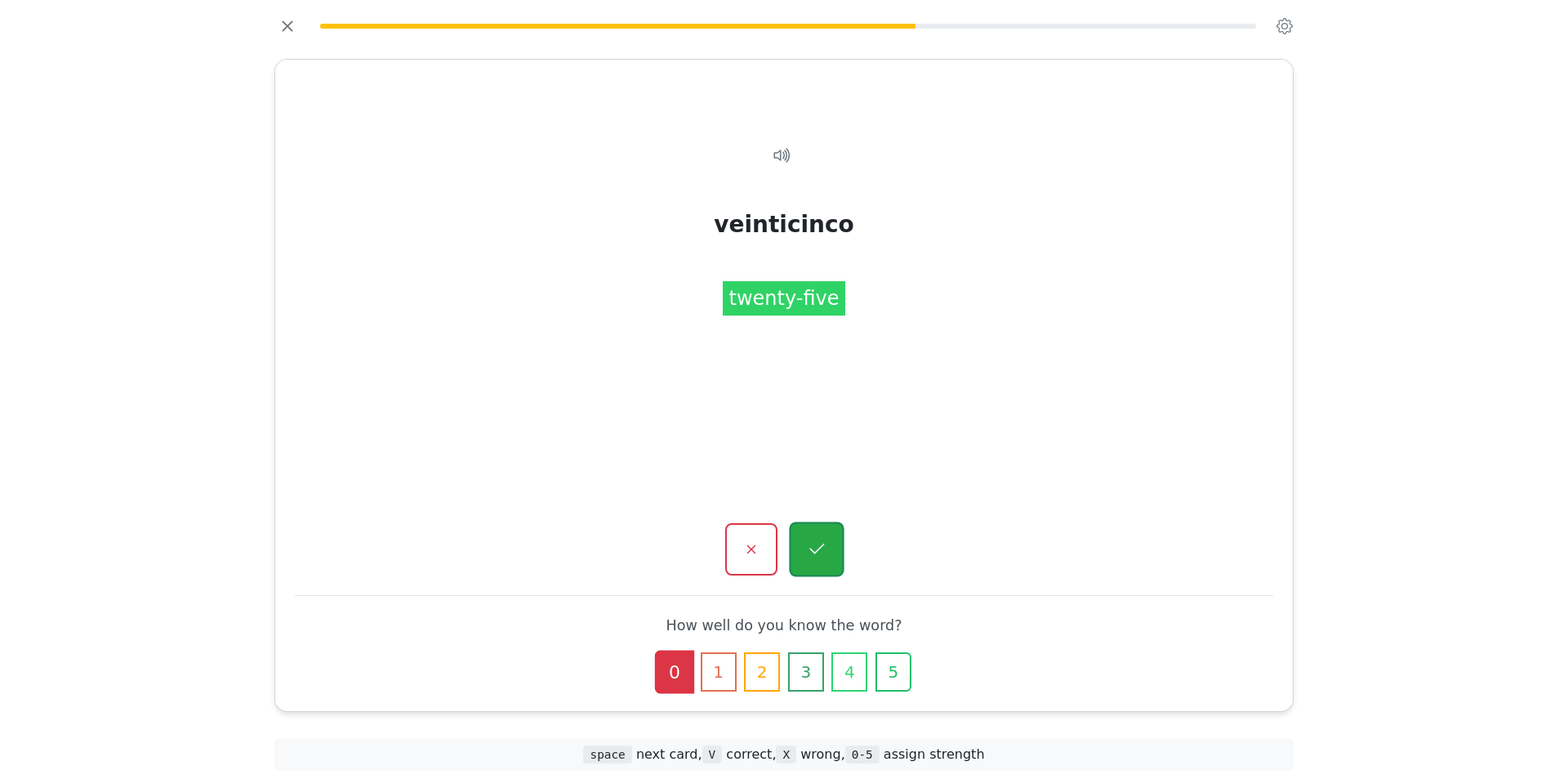
click at [824, 536] on button "button" at bounding box center [816, 550] width 54 height 54
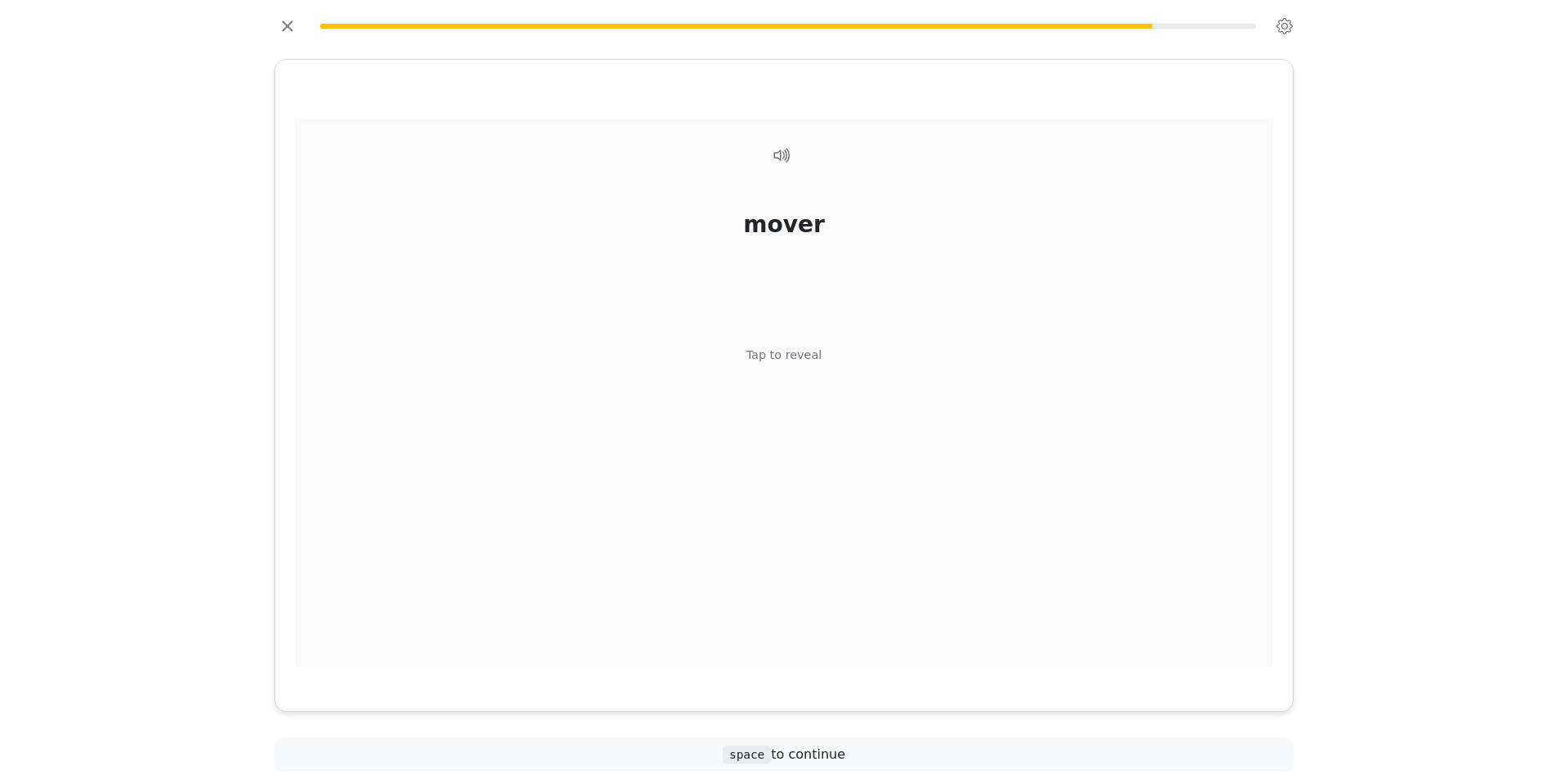
click at [809, 353] on div "Tap to reveal" at bounding box center [784, 355] width 76 height 18
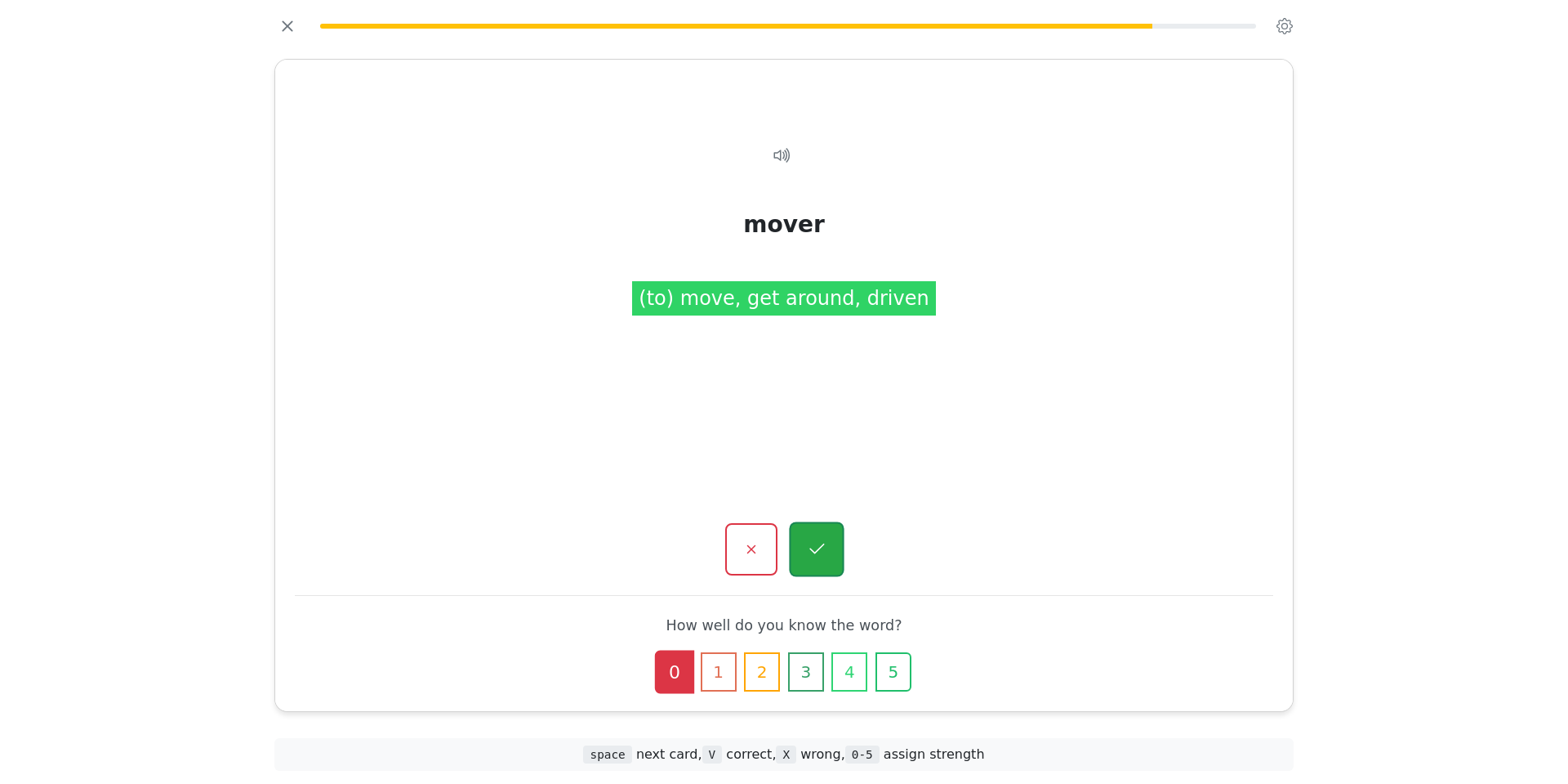
click at [818, 536] on button "button" at bounding box center [816, 550] width 54 height 54
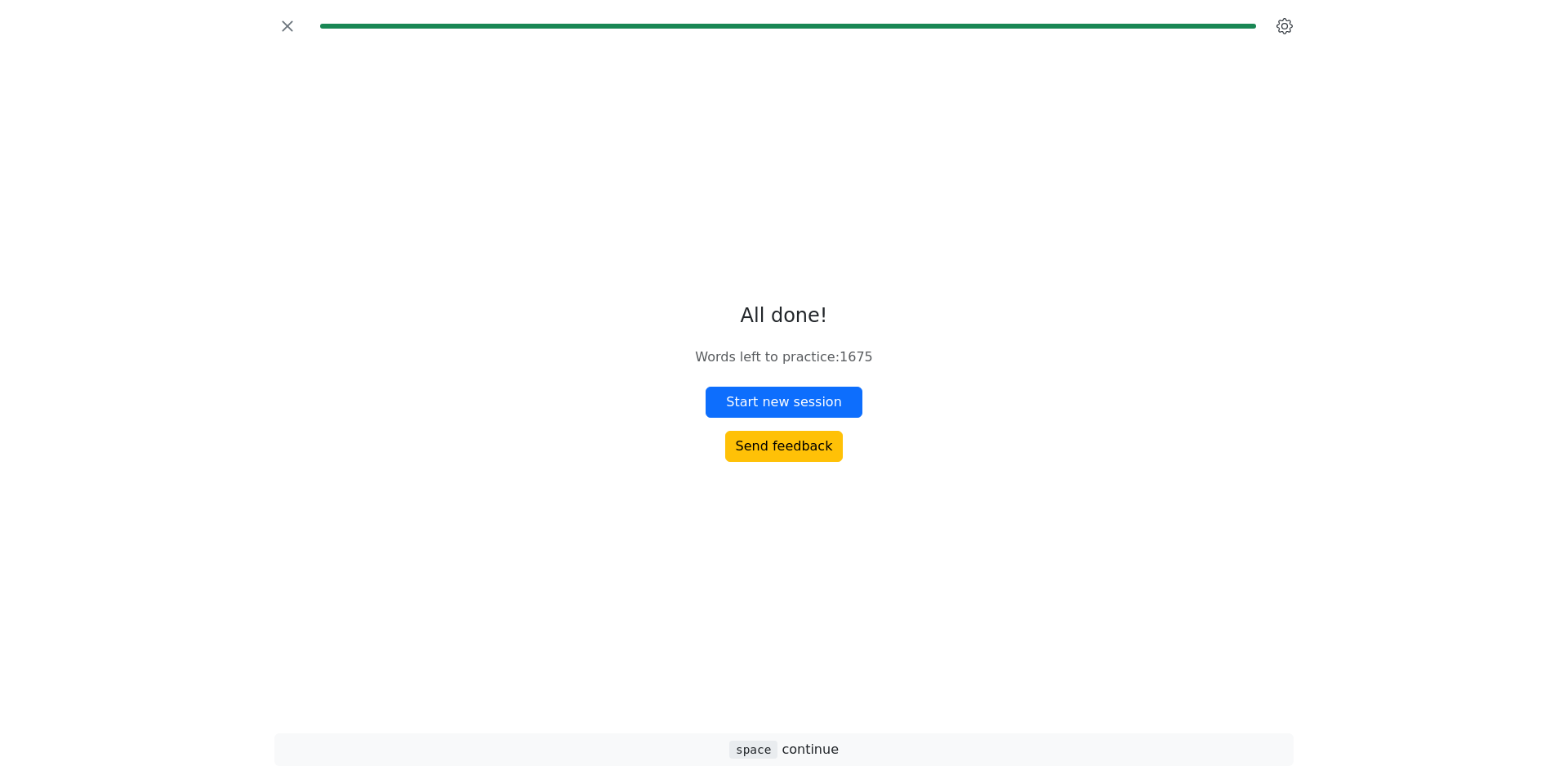
click at [1286, 25] on icon "button" at bounding box center [1284, 25] width 17 height 17
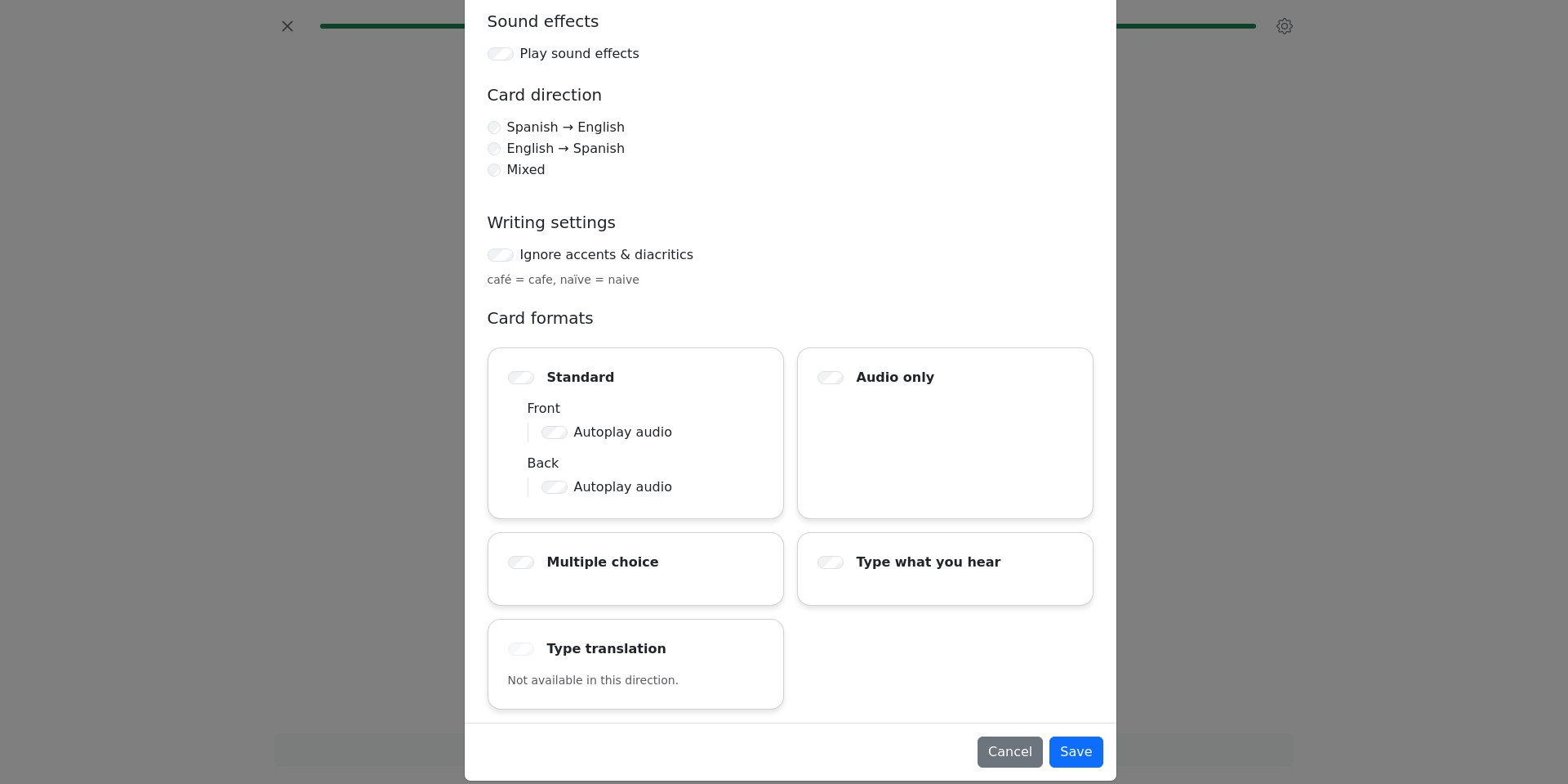
scroll to position [102, 0]
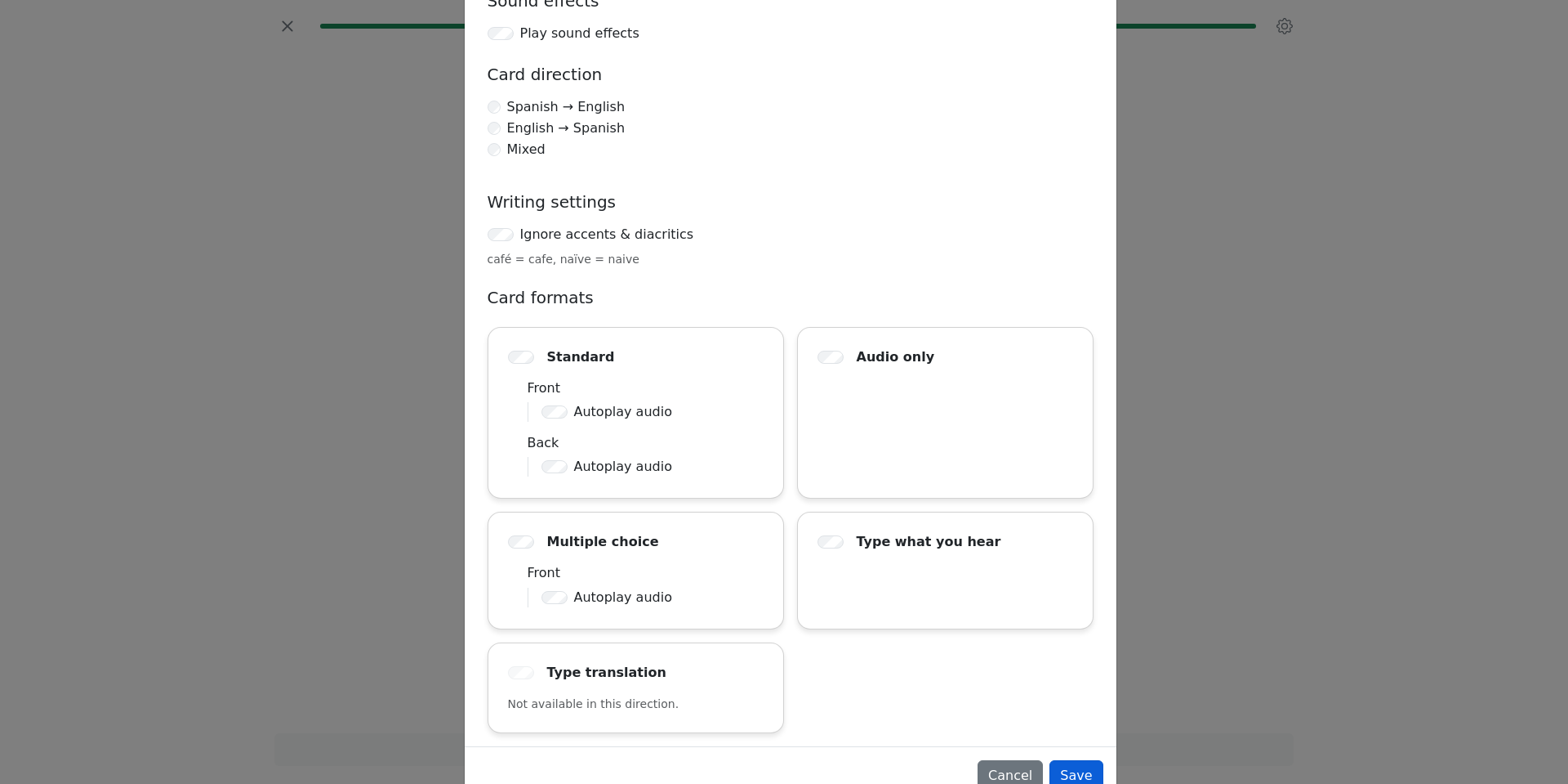
click at [1079, 776] on button "Save" at bounding box center [1075, 775] width 53 height 31
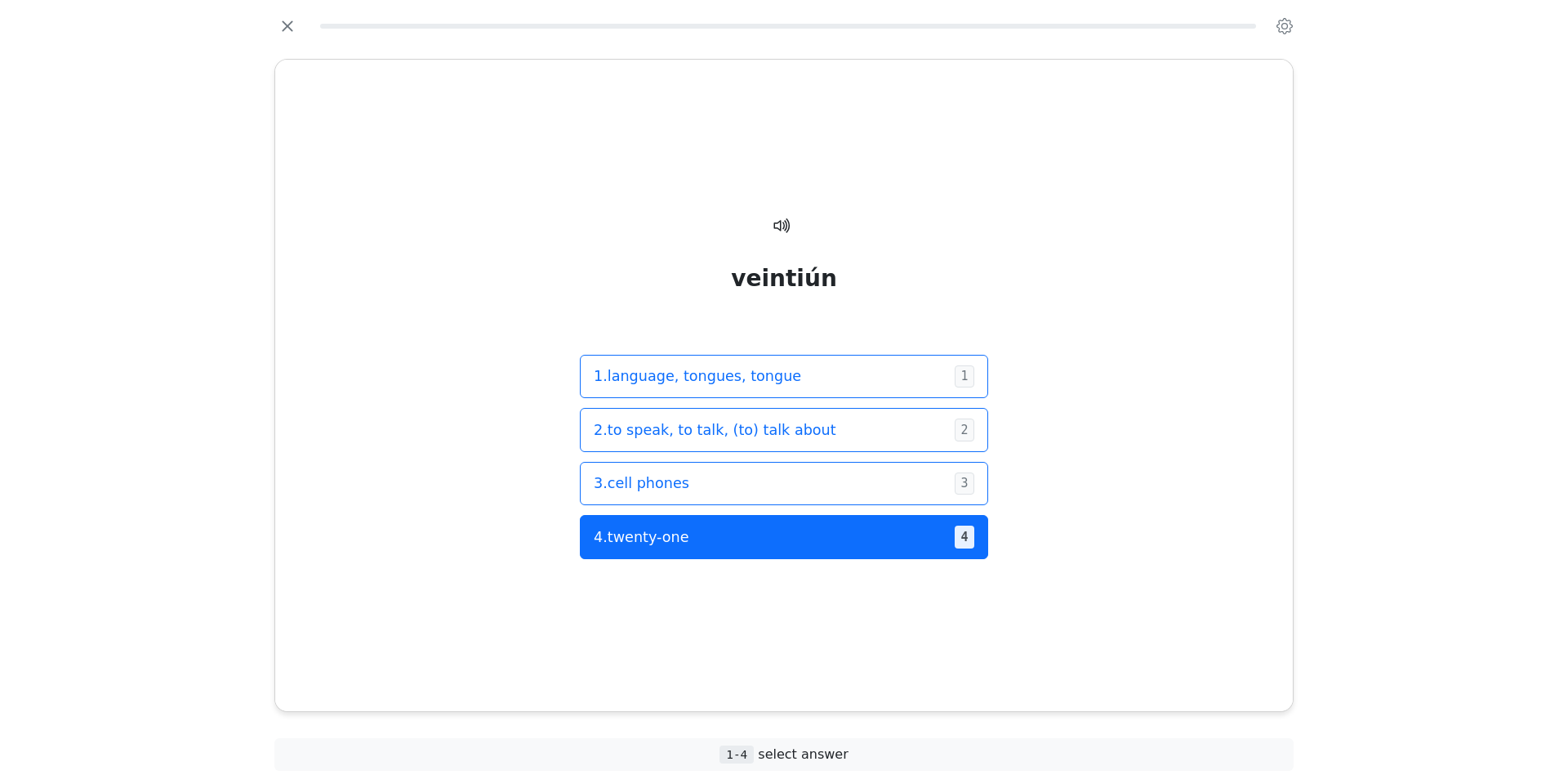
click at [908, 539] on span "4 . twenty-one" at bounding box center [768, 537] width 348 height 21
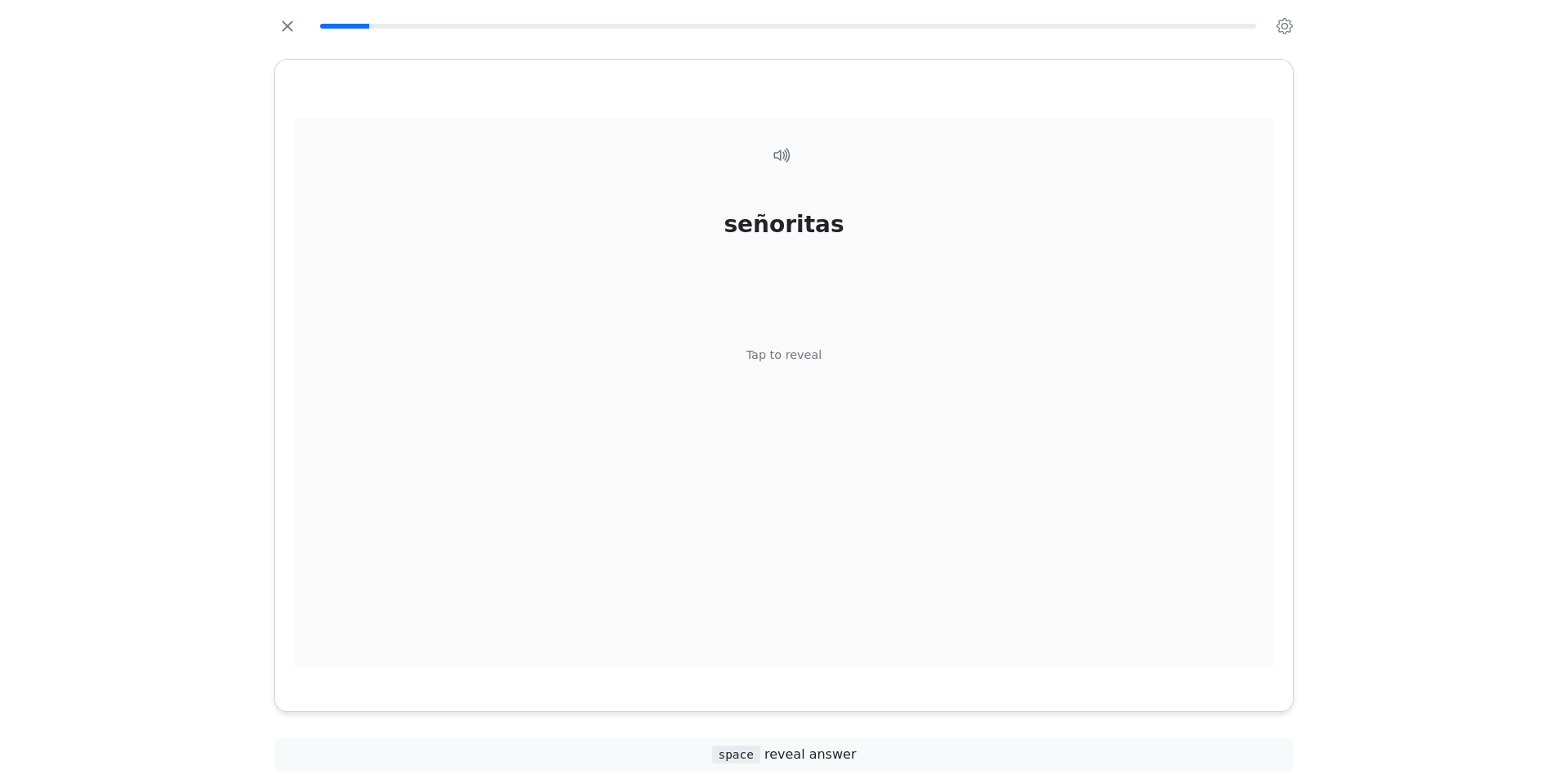
click at [768, 349] on div "Tap to reveal" at bounding box center [784, 355] width 76 height 18
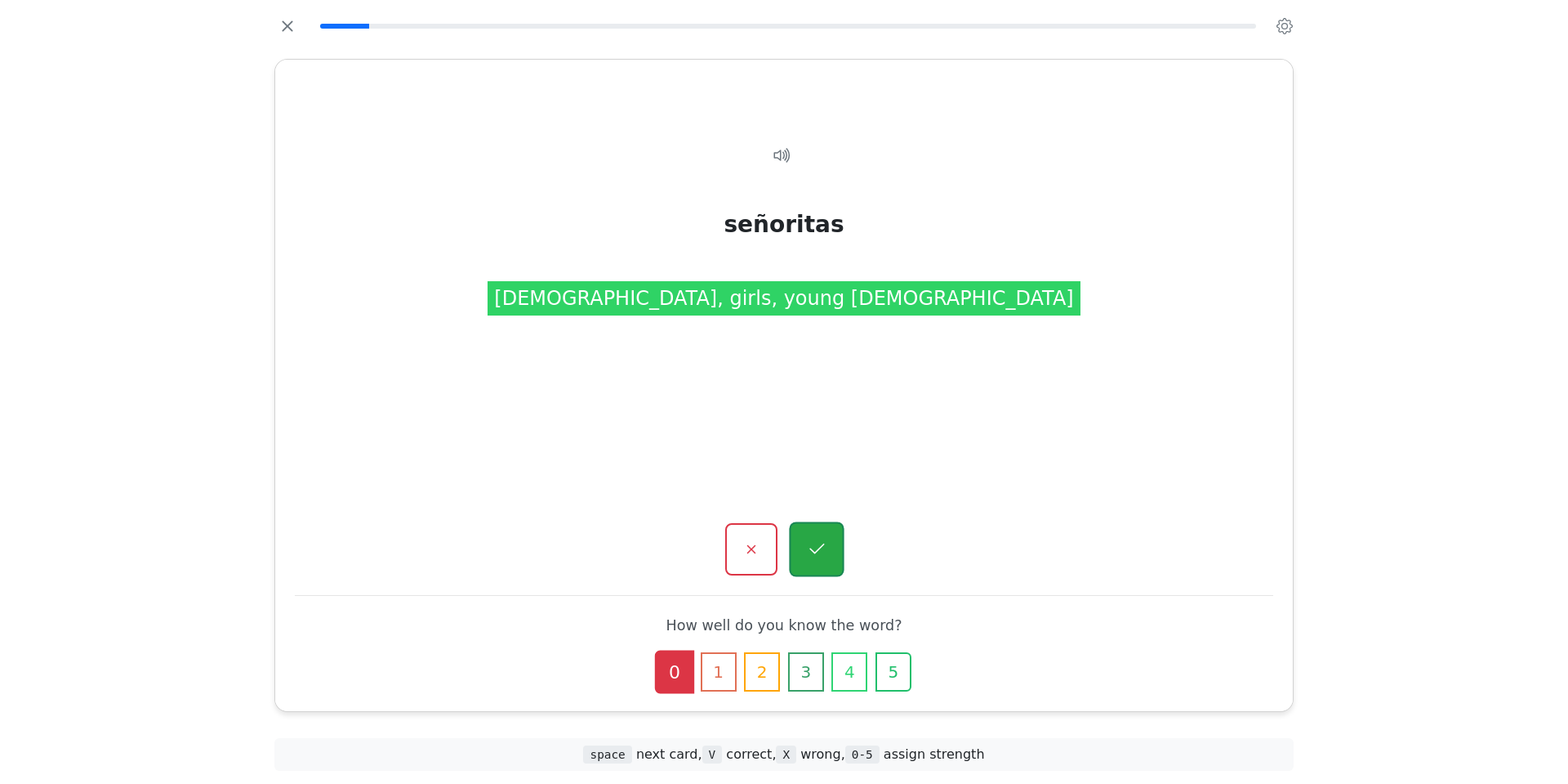
click at [835, 547] on button "button" at bounding box center [816, 550] width 54 height 54
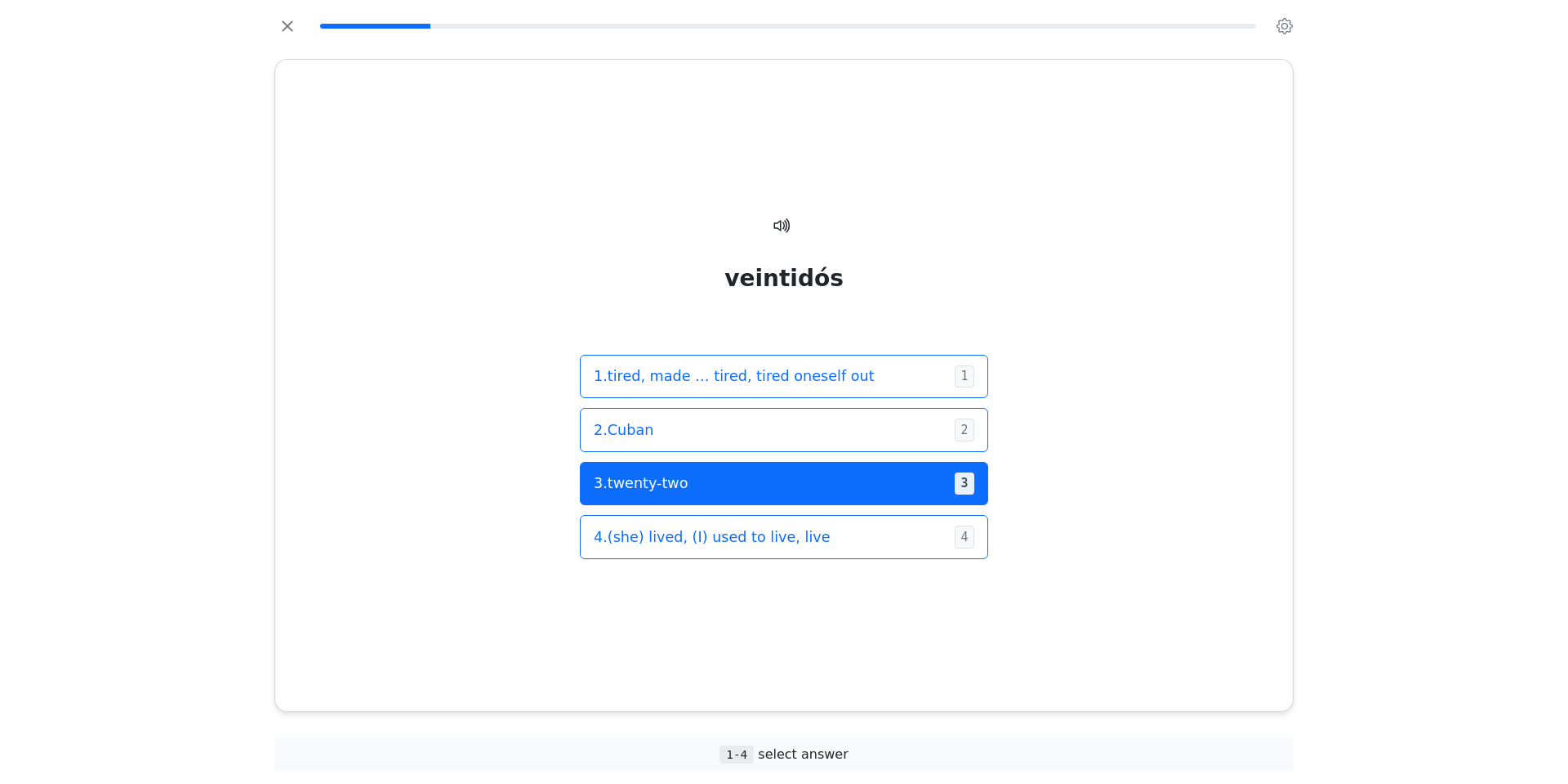
click at [805, 473] on span "3 . twenty-two" at bounding box center [768, 483] width 348 height 21
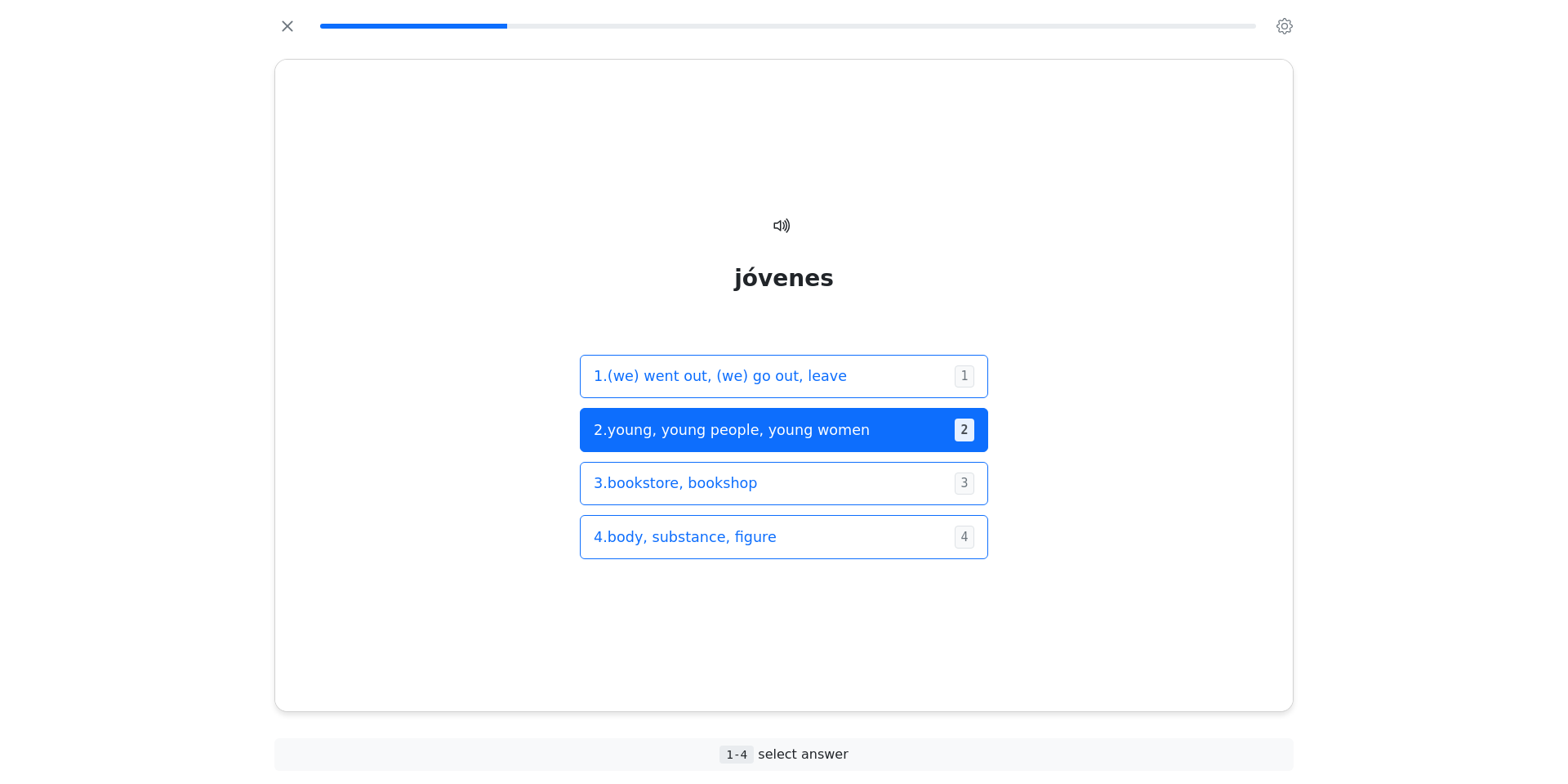
click at [789, 431] on span "2 . young, young people, young women" at bounding box center [768, 430] width 348 height 21
click at [768, 427] on span "2 . adult" at bounding box center [768, 430] width 348 height 21
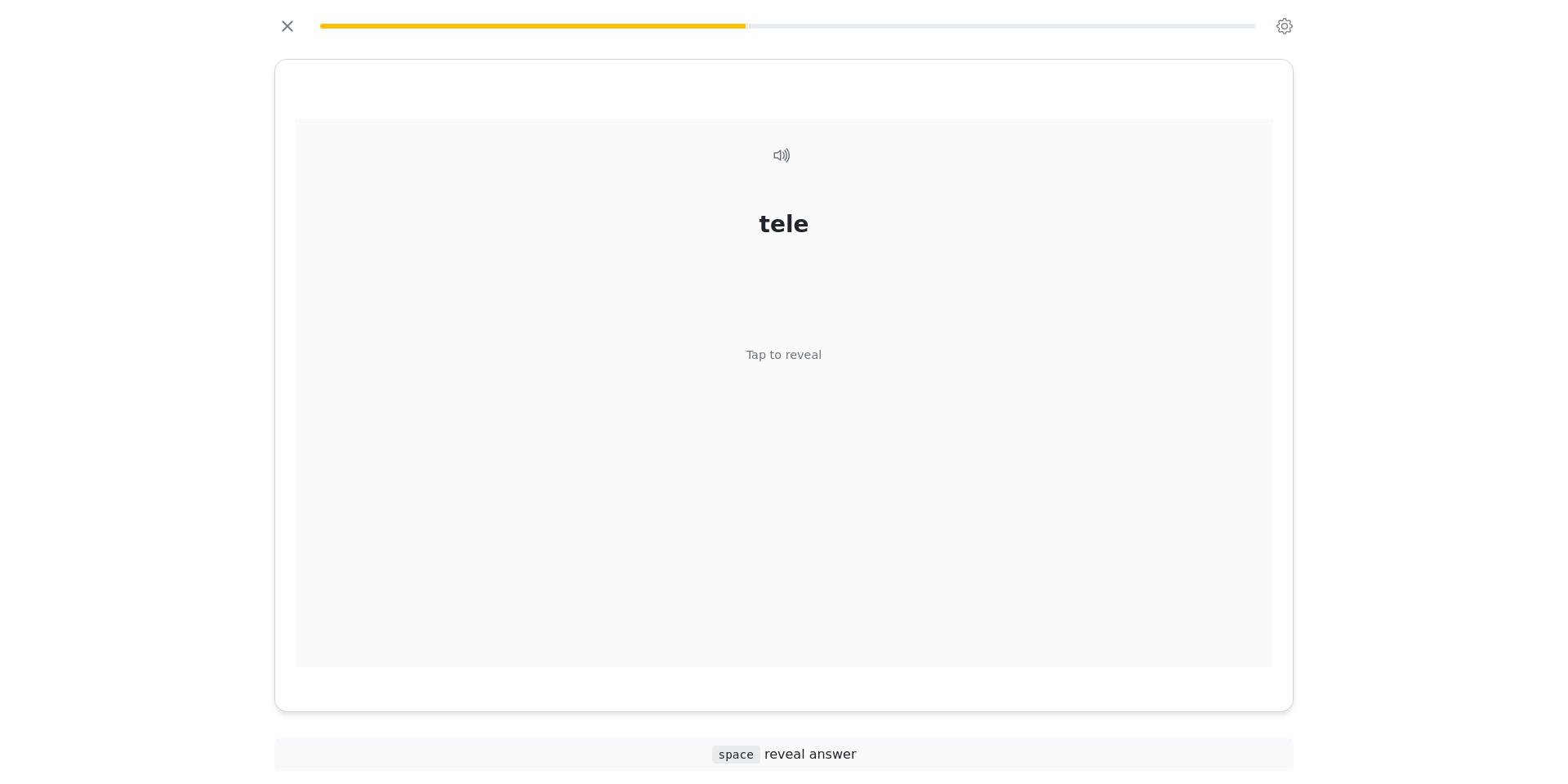
click at [796, 355] on div "Tap to reveal" at bounding box center [784, 355] width 76 height 18
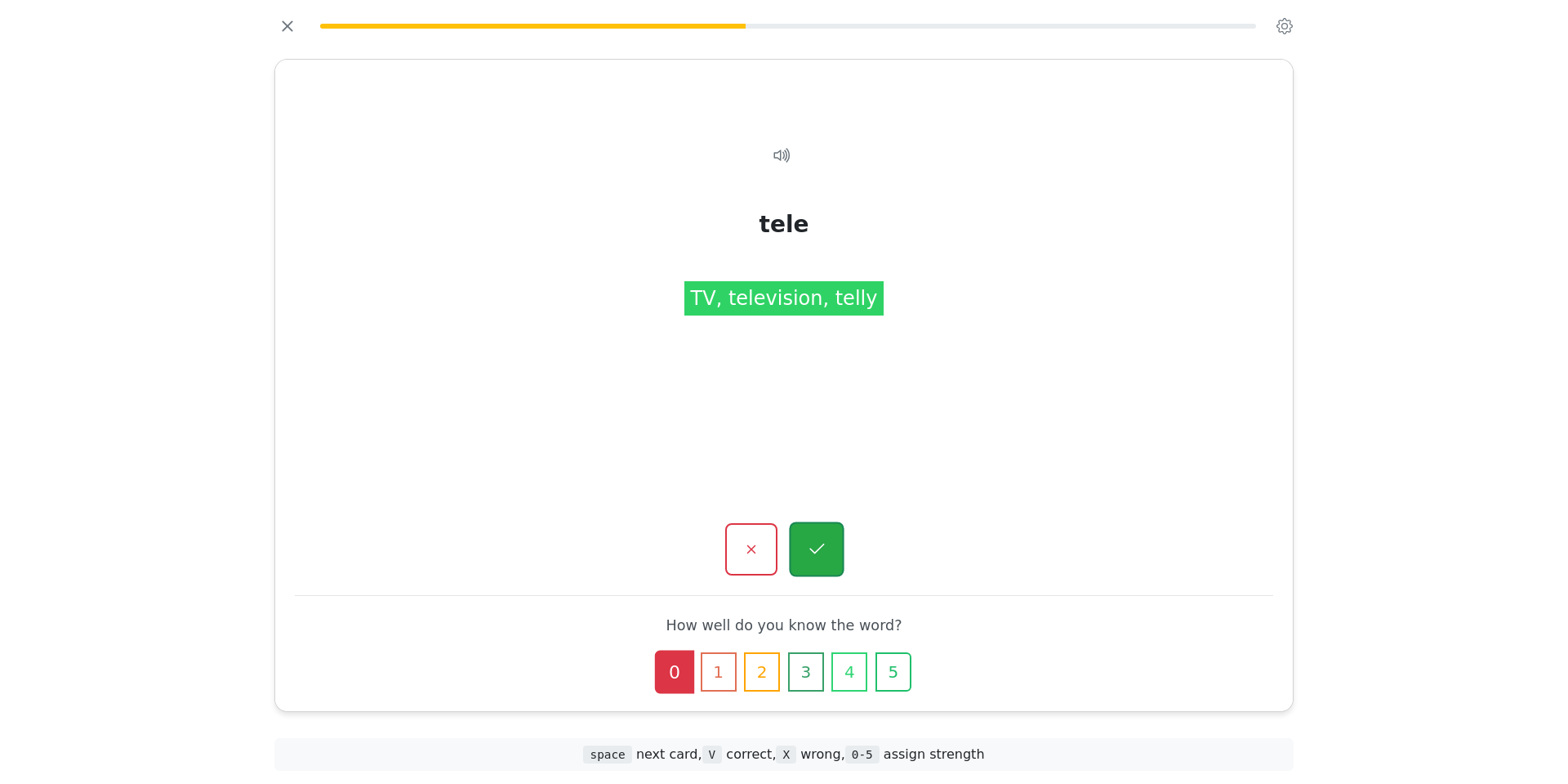
click at [811, 552] on icon "button" at bounding box center [816, 549] width 20 height 20
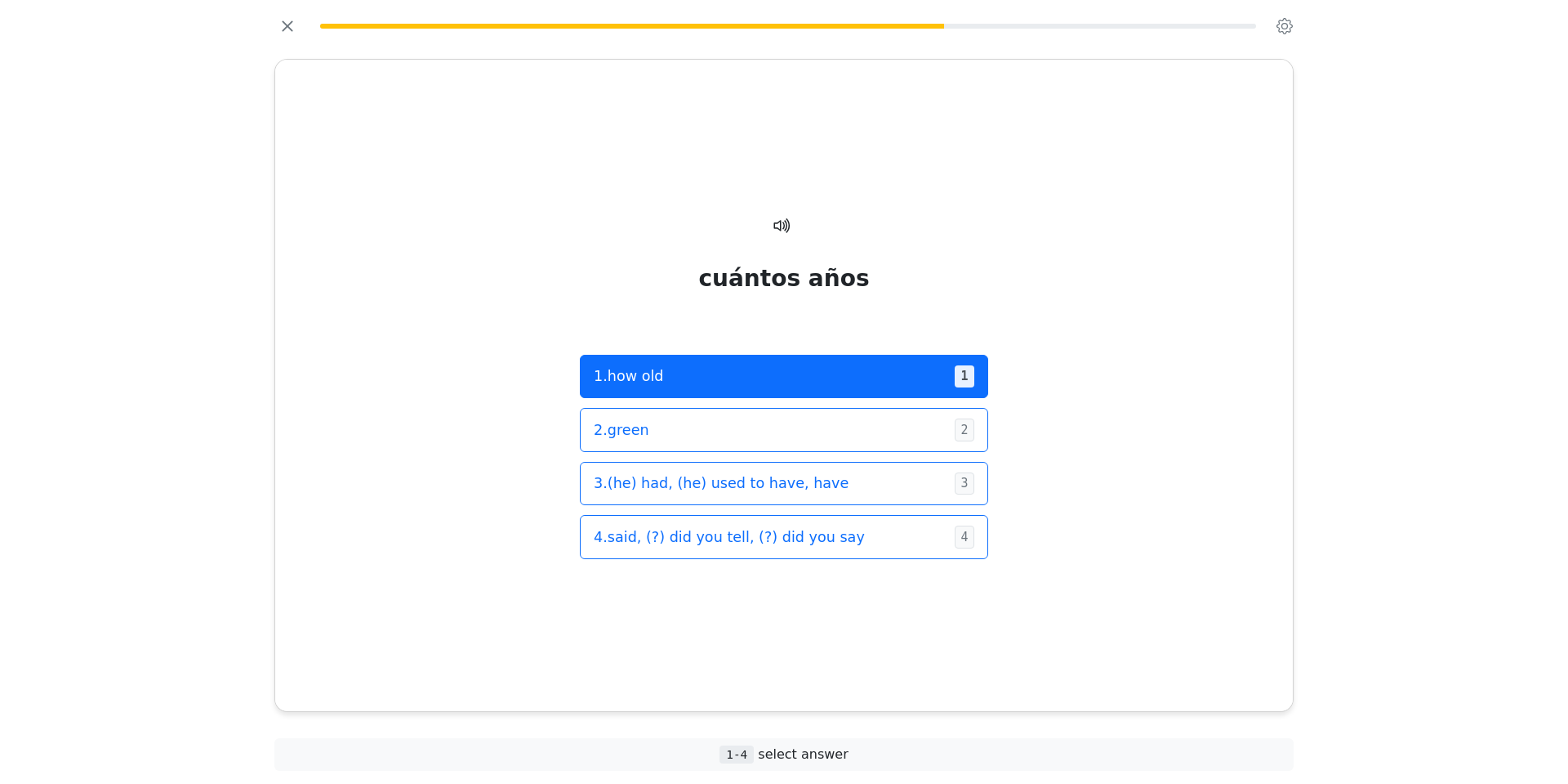
click at [855, 366] on span "1 . how old" at bounding box center [768, 375] width 348 height 21
